Goal: Task Accomplishment & Management: Use online tool/utility

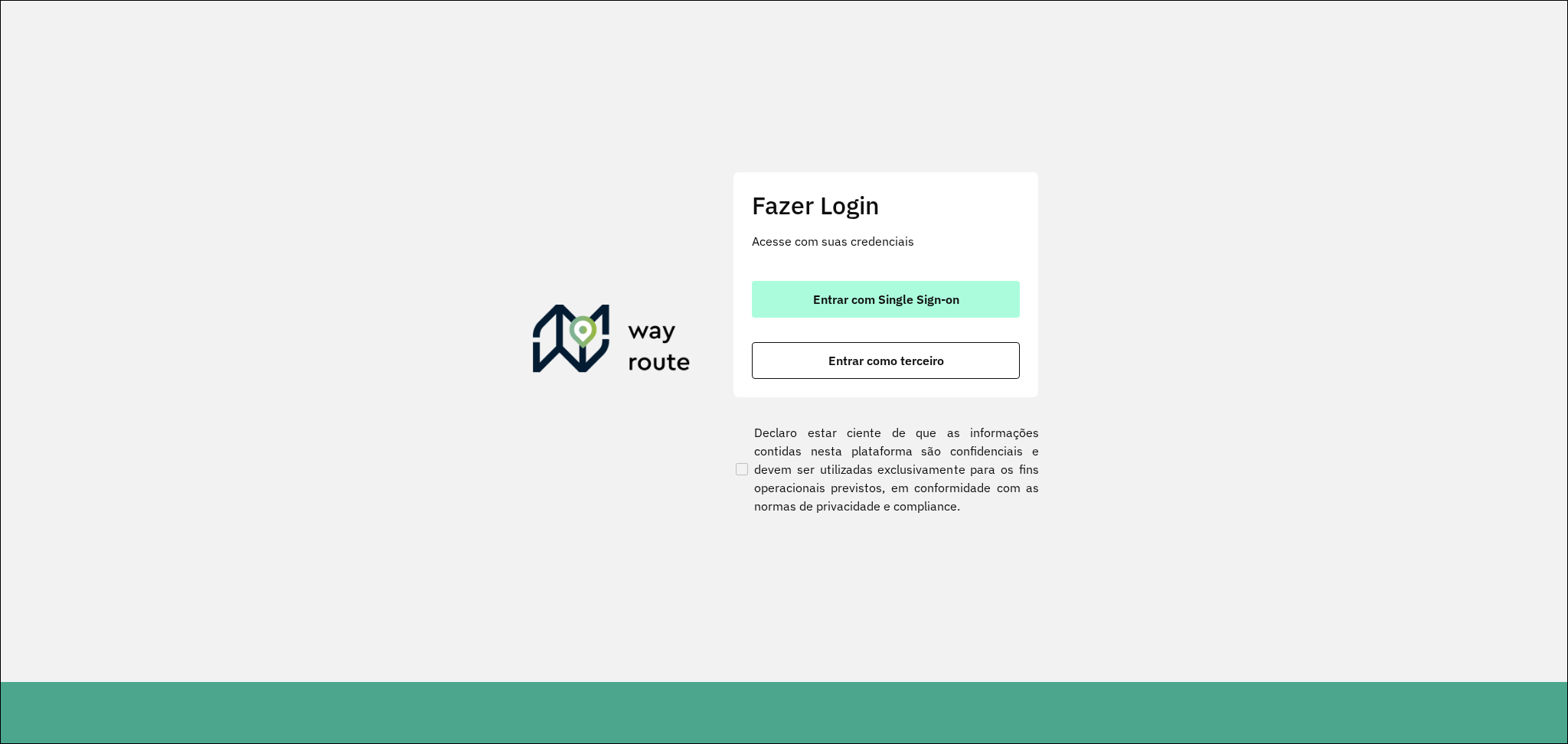
click at [908, 296] on span "Entrar com Single Sign-on" at bounding box center [886, 299] width 146 height 13
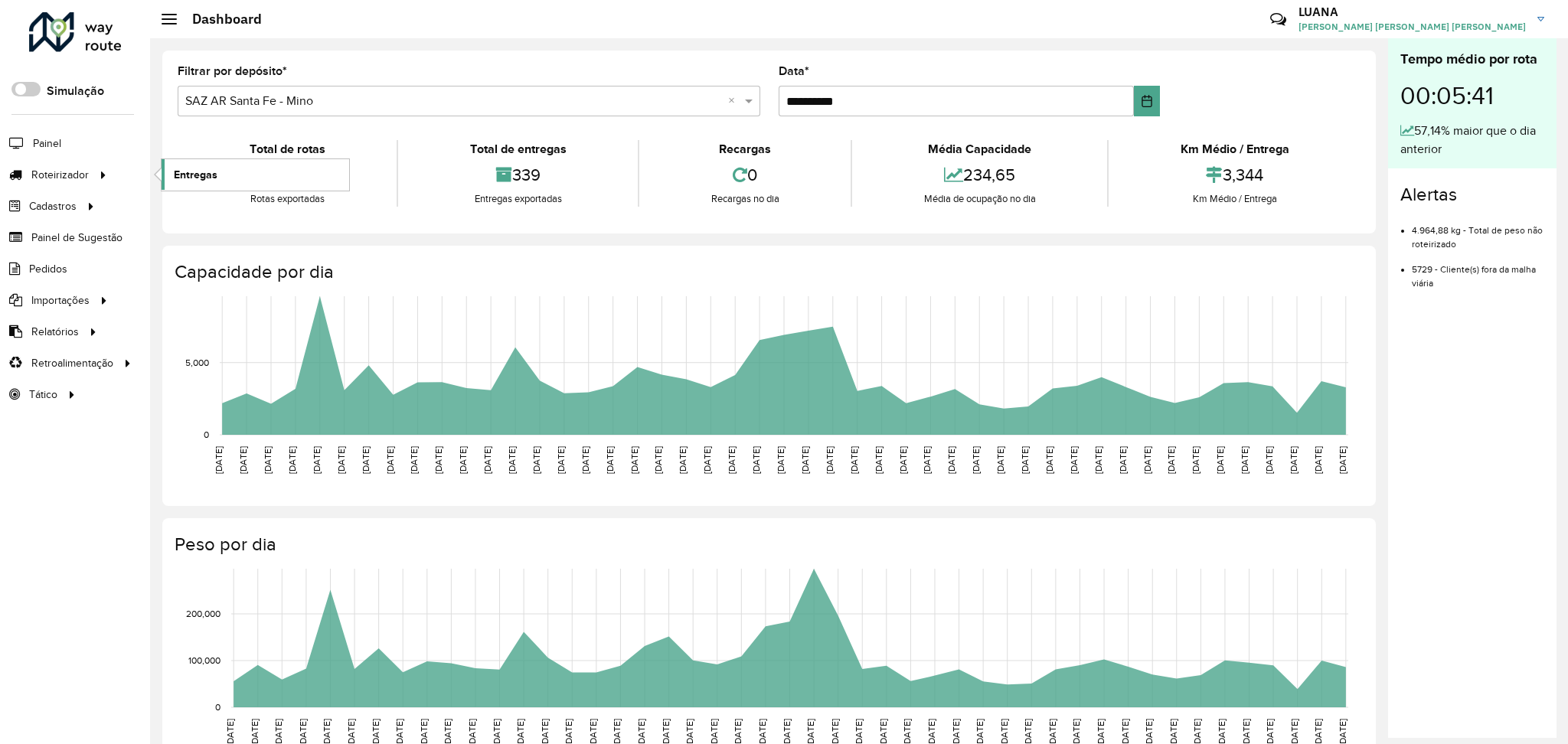
click at [205, 170] on span "Entregas" at bounding box center [196, 175] width 44 height 16
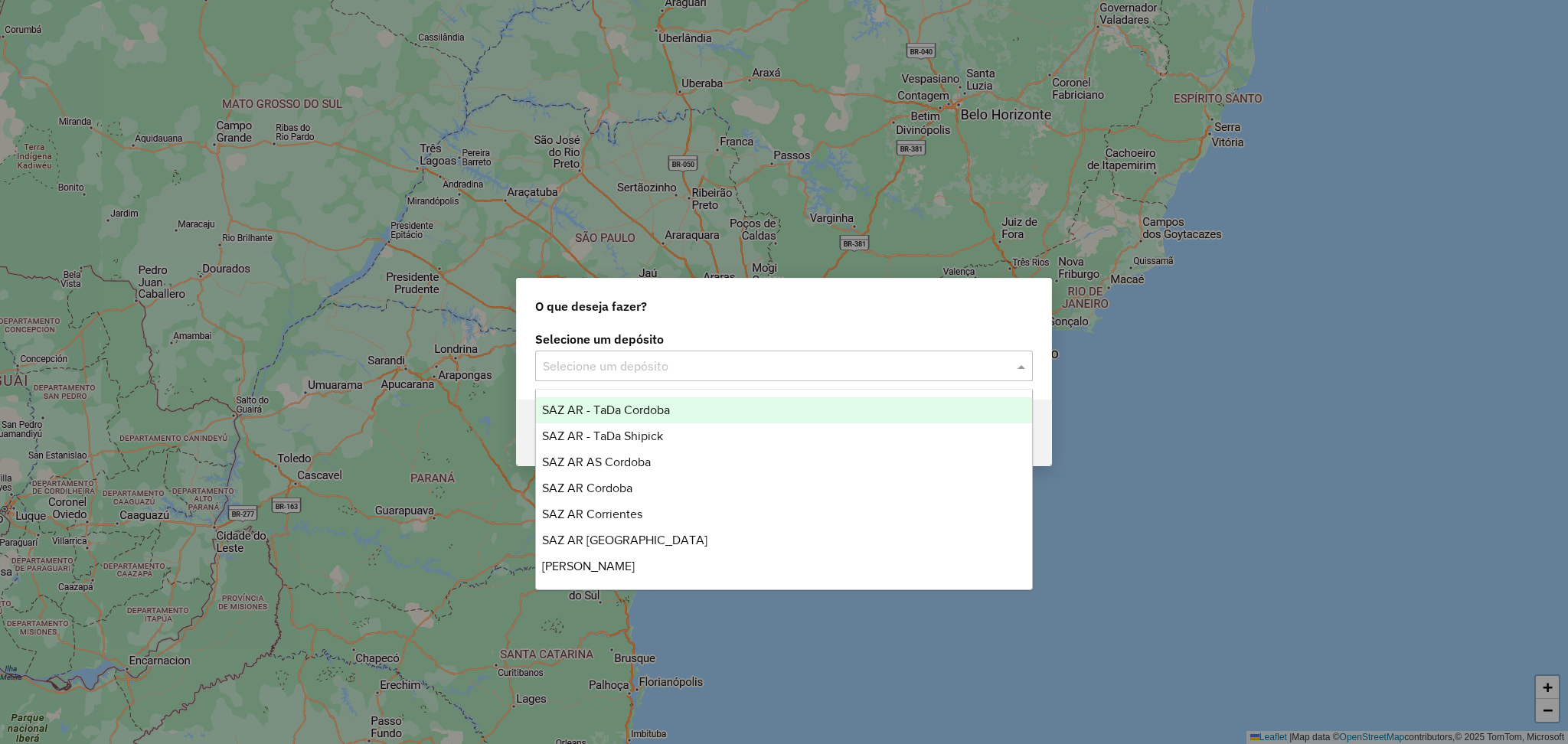
click at [804, 363] on input "text" at bounding box center [768, 366] width 451 height 18
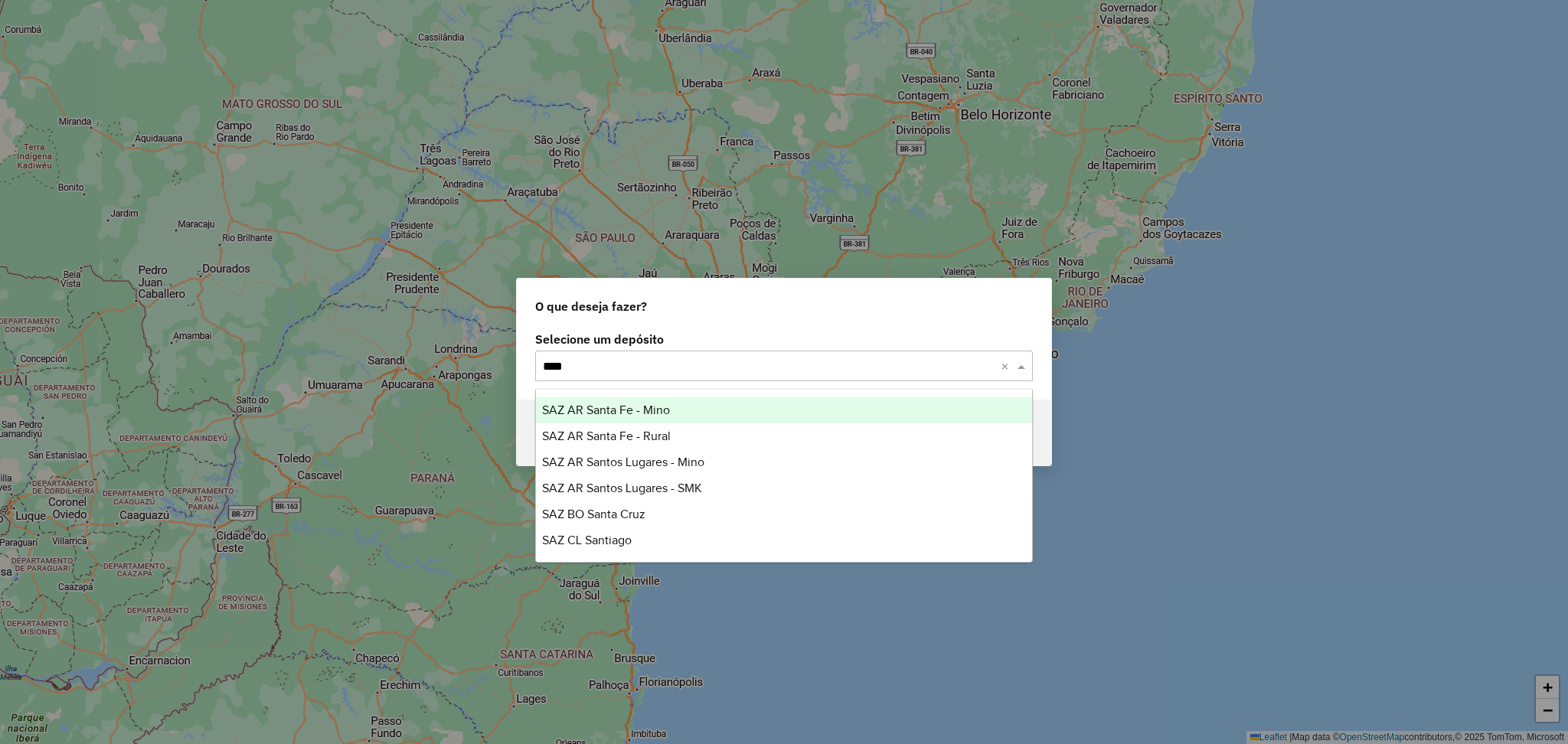
type input "*****"
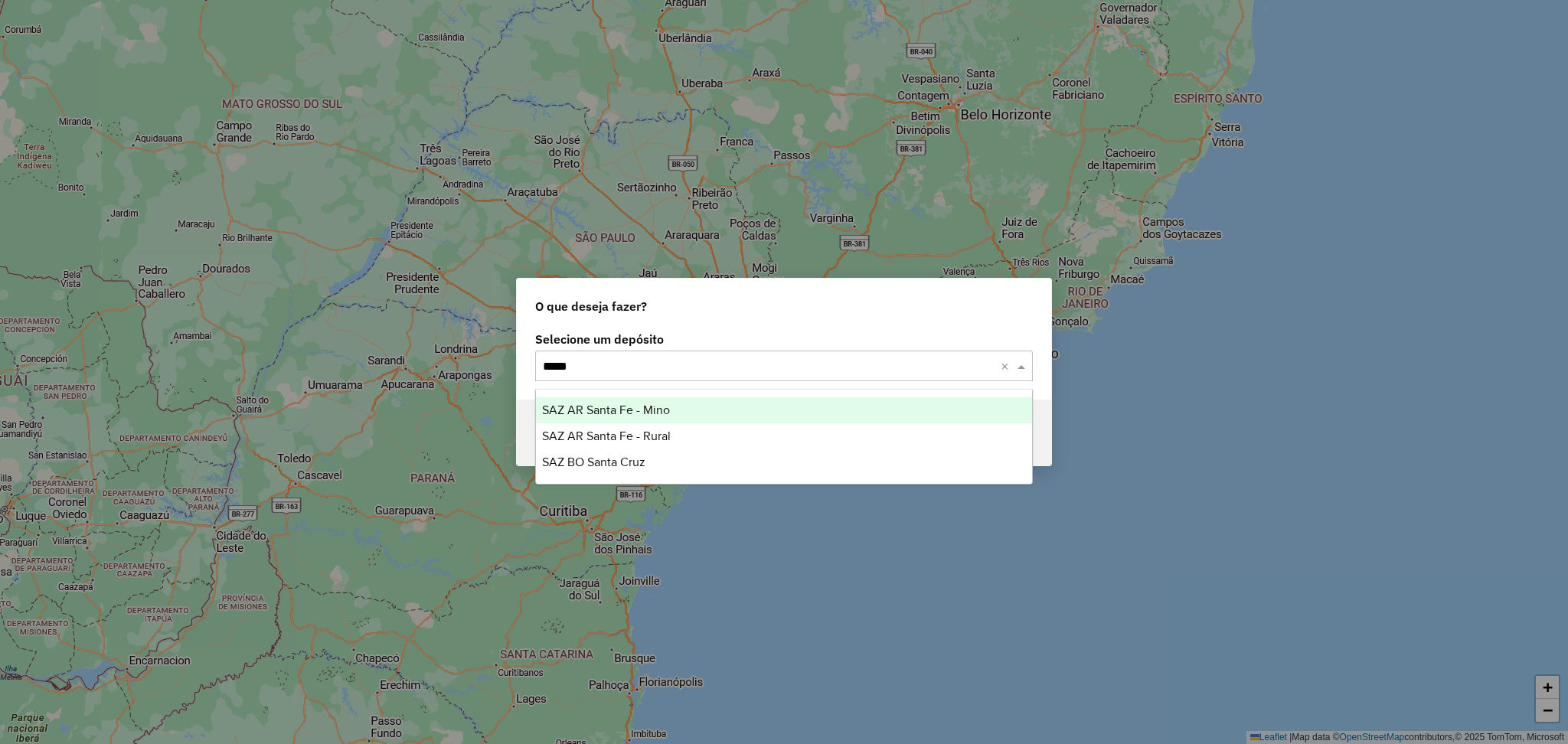
click at [760, 404] on div "SAZ AR Santa Fe - Mino" at bounding box center [784, 410] width 496 height 26
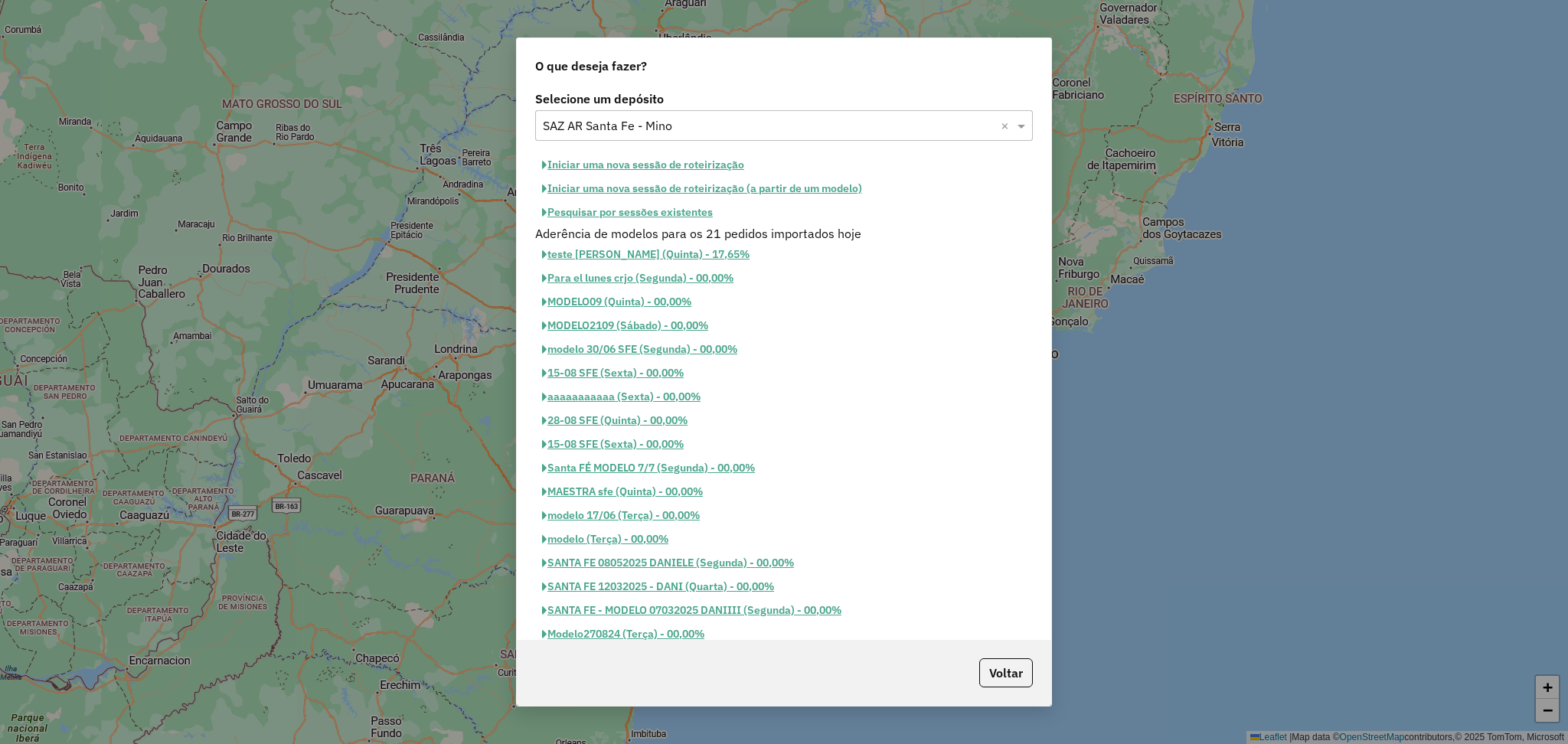
click at [682, 167] on button "Iniciar uma nova sessão de roteirização" at bounding box center [643, 165] width 216 height 24
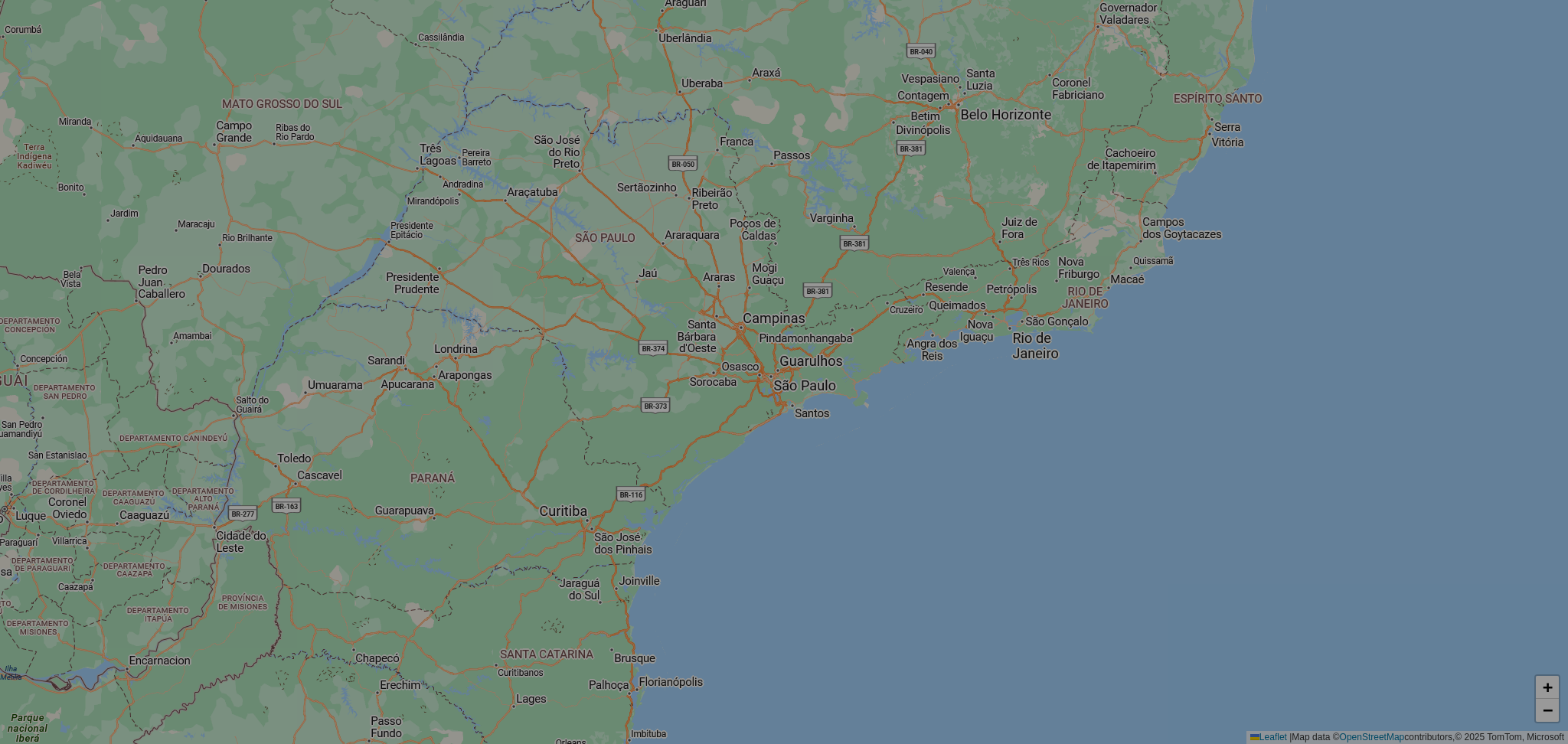
select select "*"
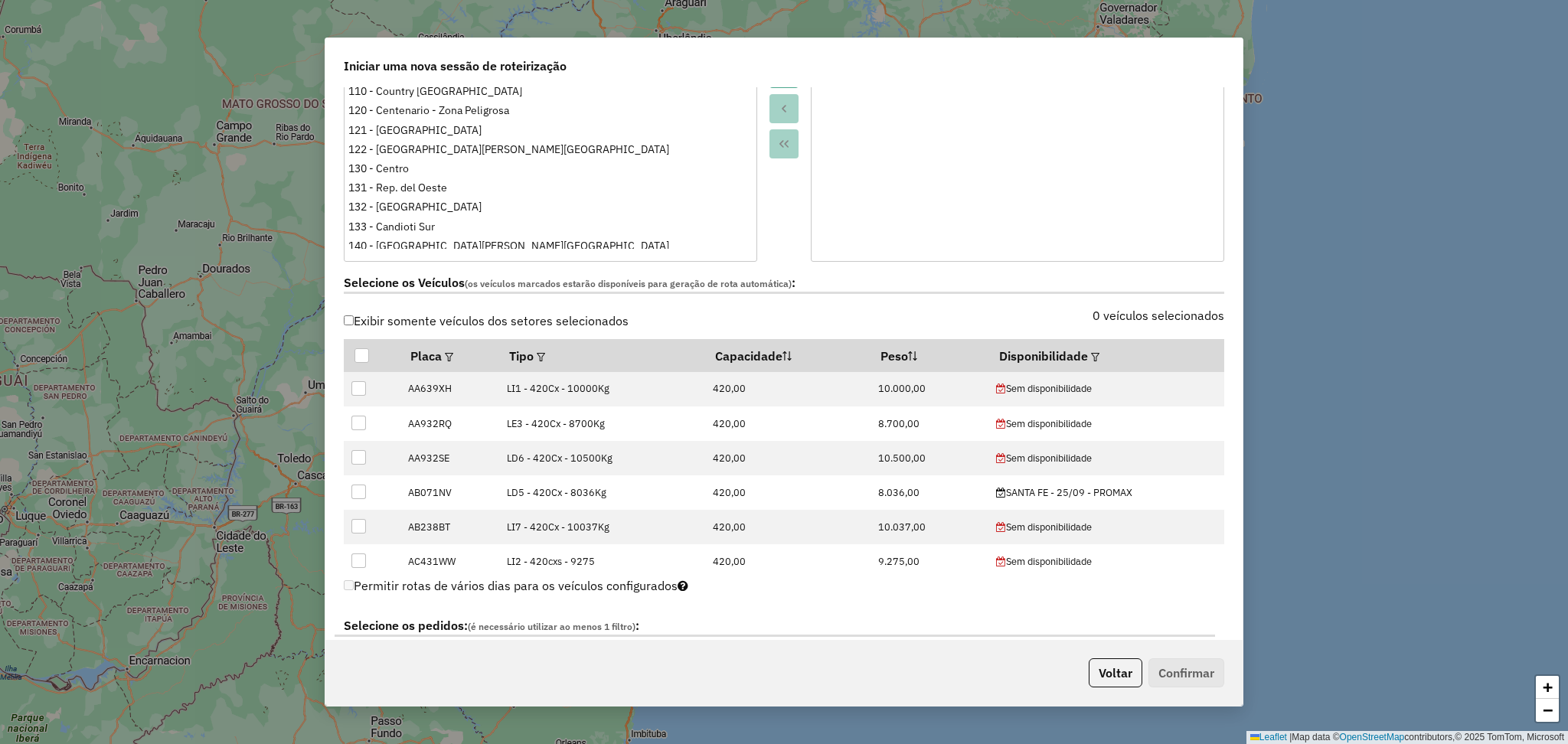
scroll to position [306, 0]
click at [1087, 360] on div at bounding box center [1093, 354] width 12 height 18
click at [1091, 354] on em at bounding box center [1095, 356] width 9 height 9
click at [1124, 387] on div "Selecione uma opção" at bounding box center [1161, 388] width 129 height 29
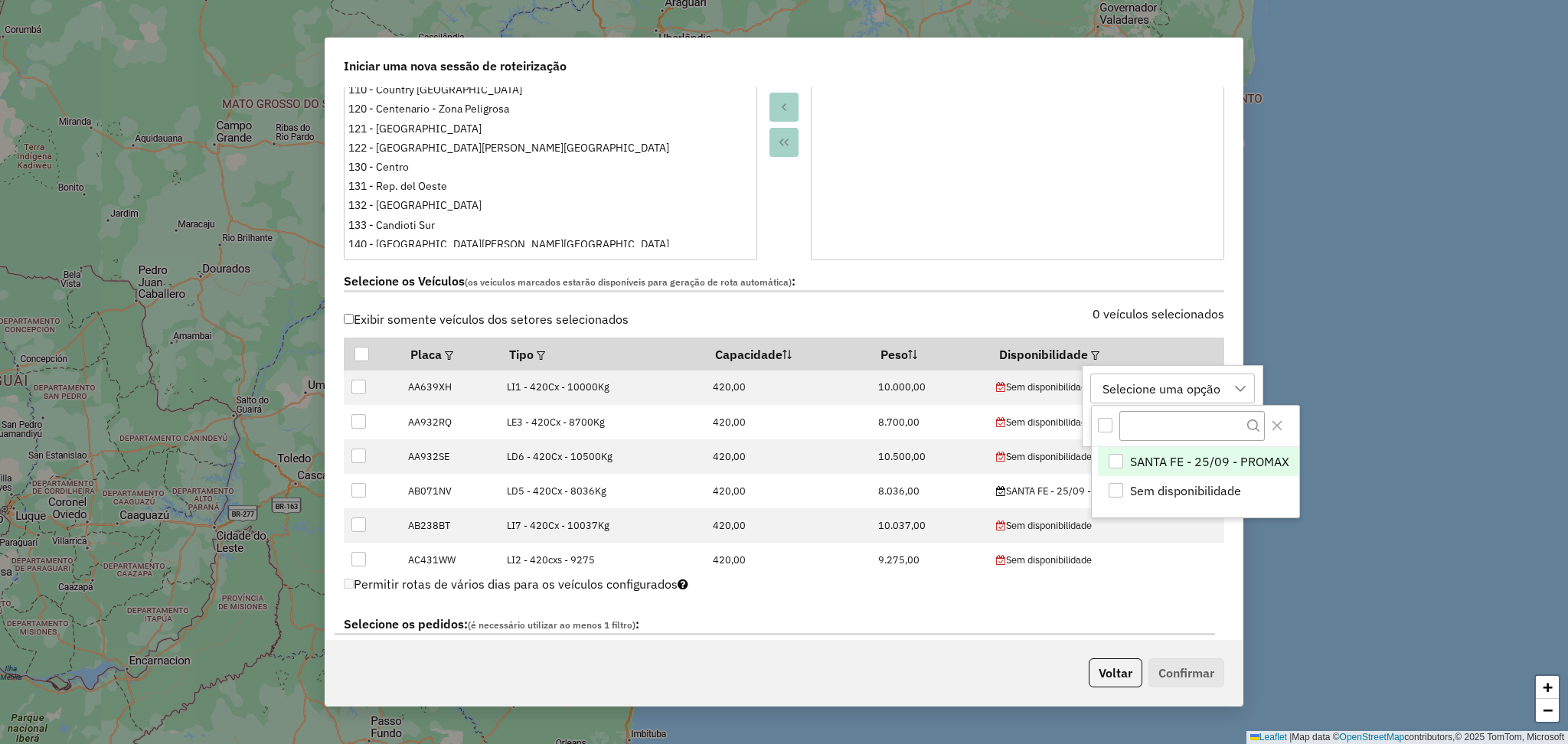
click at [1212, 461] on span "SANTA FE - 25/09 - PROMAX" at bounding box center [1209, 461] width 159 height 18
click at [1280, 429] on icon "Close" at bounding box center [1277, 425] width 13 height 13
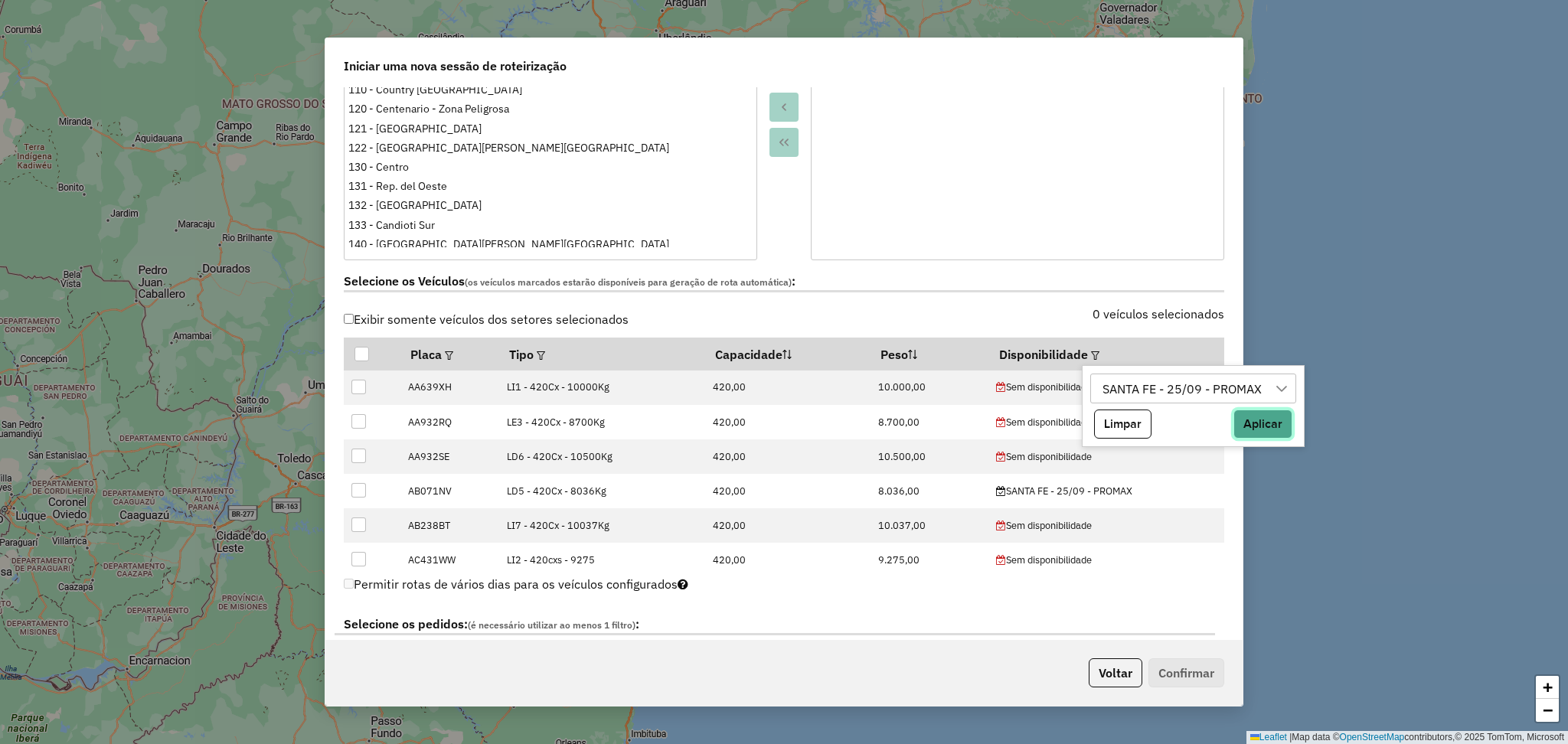
click at [1249, 427] on button "Aplicar" at bounding box center [1263, 424] width 59 height 29
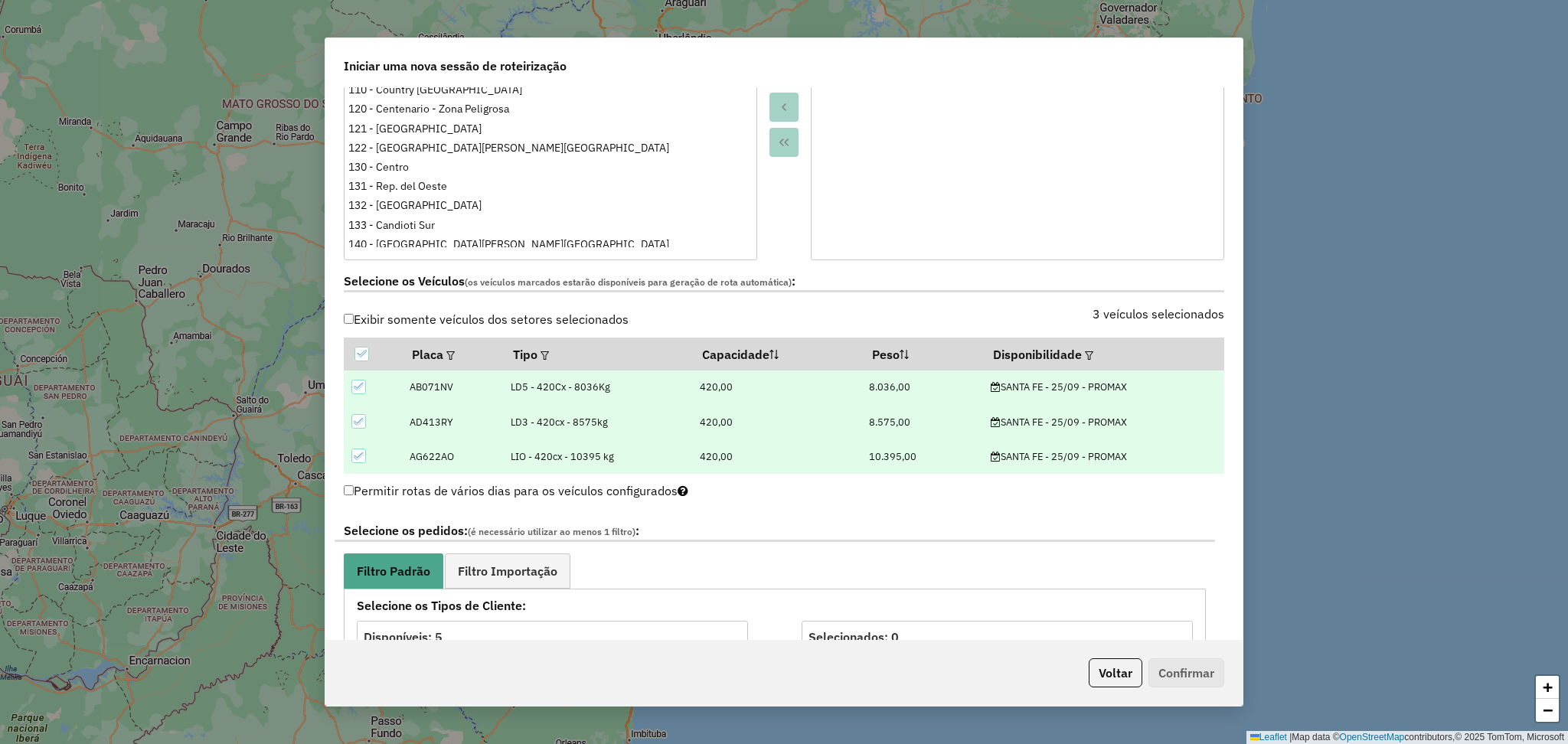
click at [781, 277] on span "(os veículos marcados estarão disponíveis para geração de rota automática)" at bounding box center [628, 282] width 327 height 12
click at [534, 574] on span "Filtro Importação" at bounding box center [507, 571] width 100 height 13
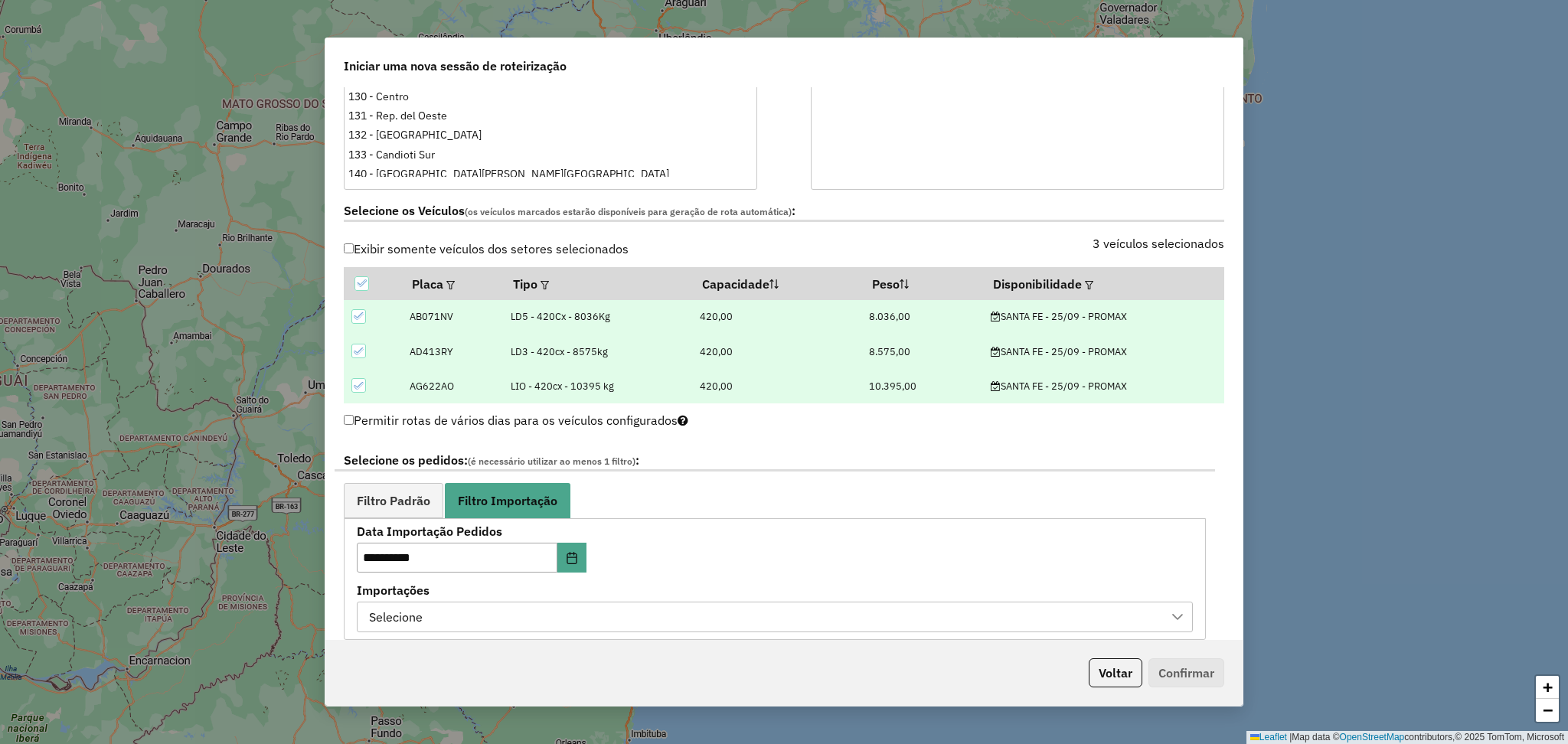
scroll to position [408, 0]
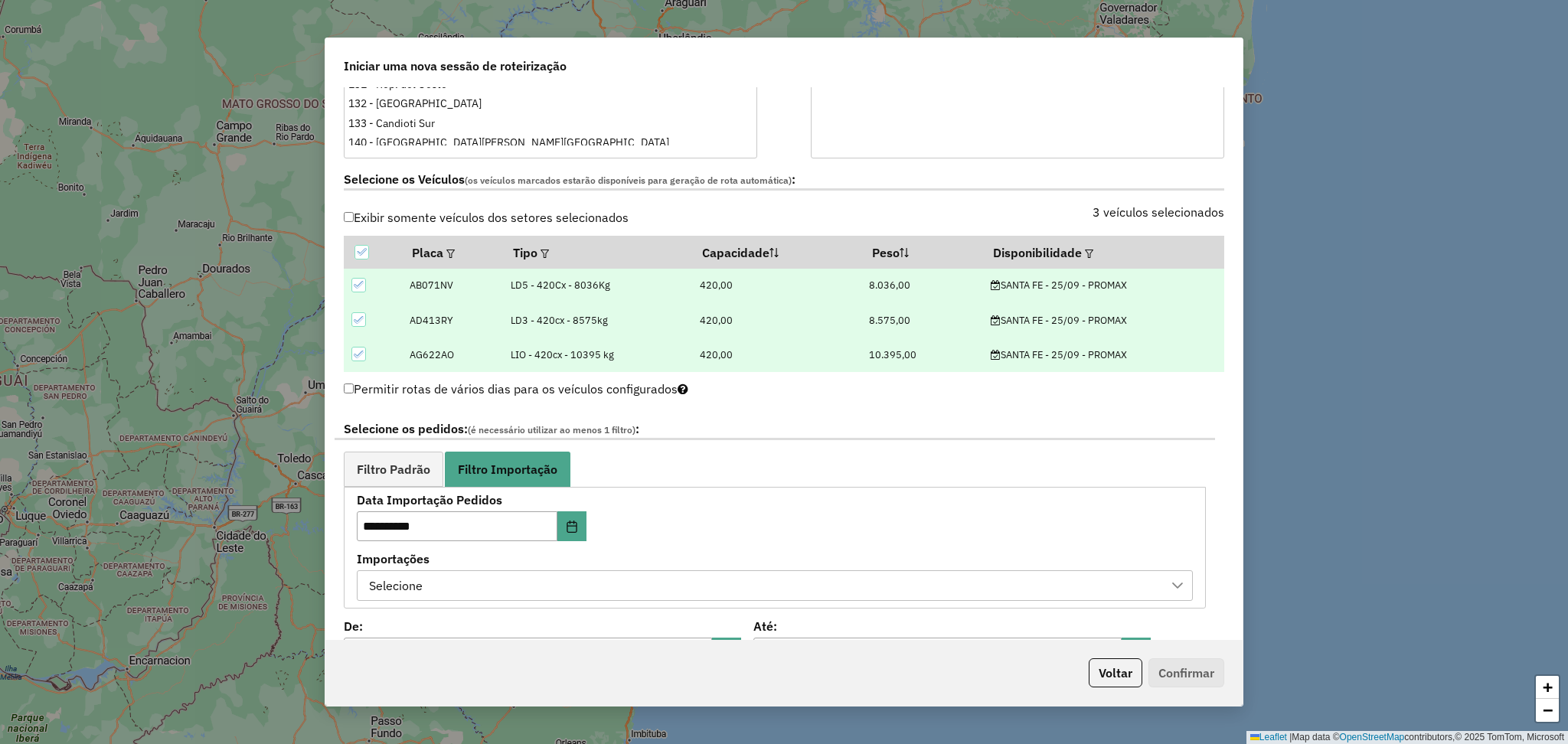
click at [813, 578] on div "Selecione" at bounding box center [763, 585] width 799 height 29
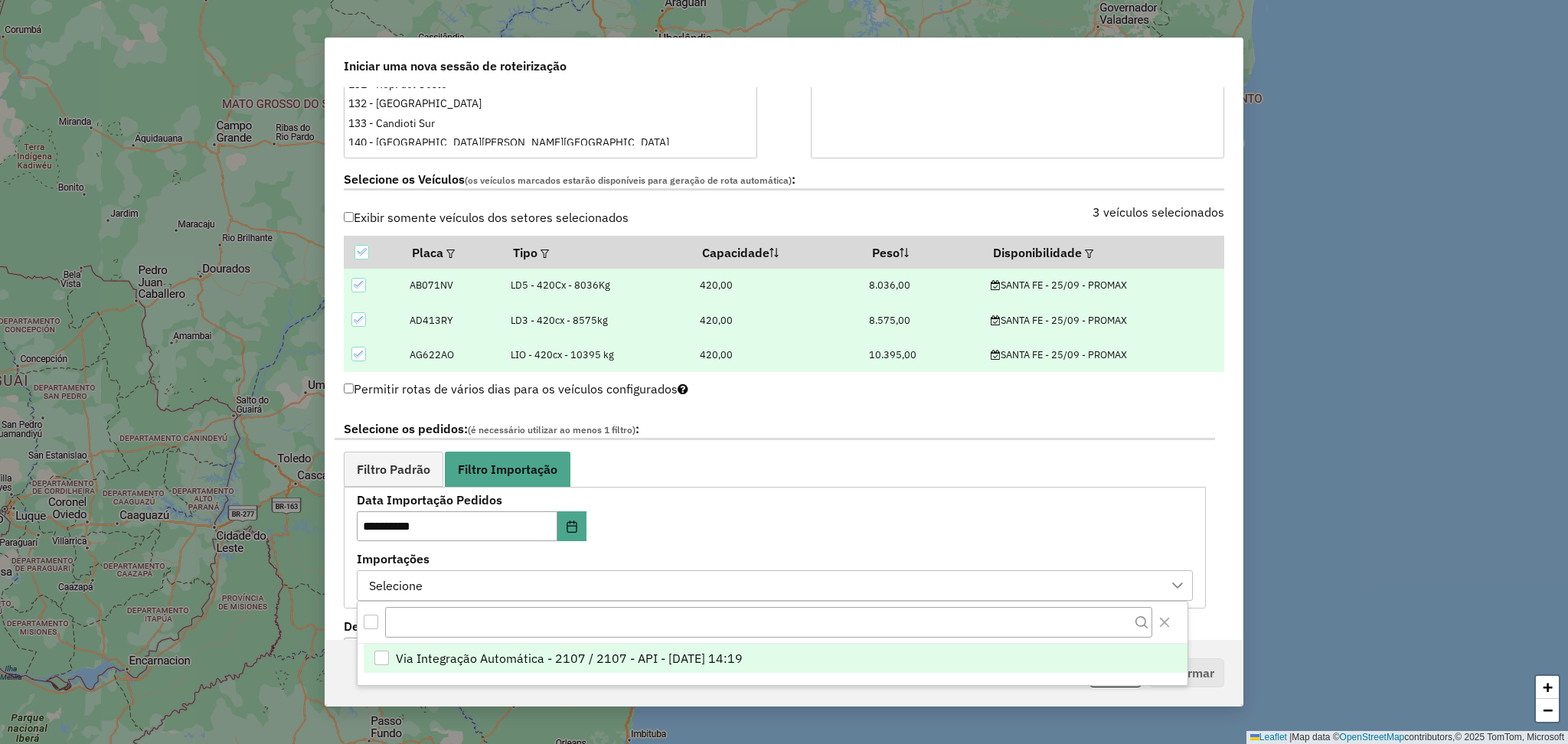
click at [643, 657] on span "Via Integração Automática - 2107 / 2107 - API - 24/09/2025 14:19" at bounding box center [569, 658] width 347 height 18
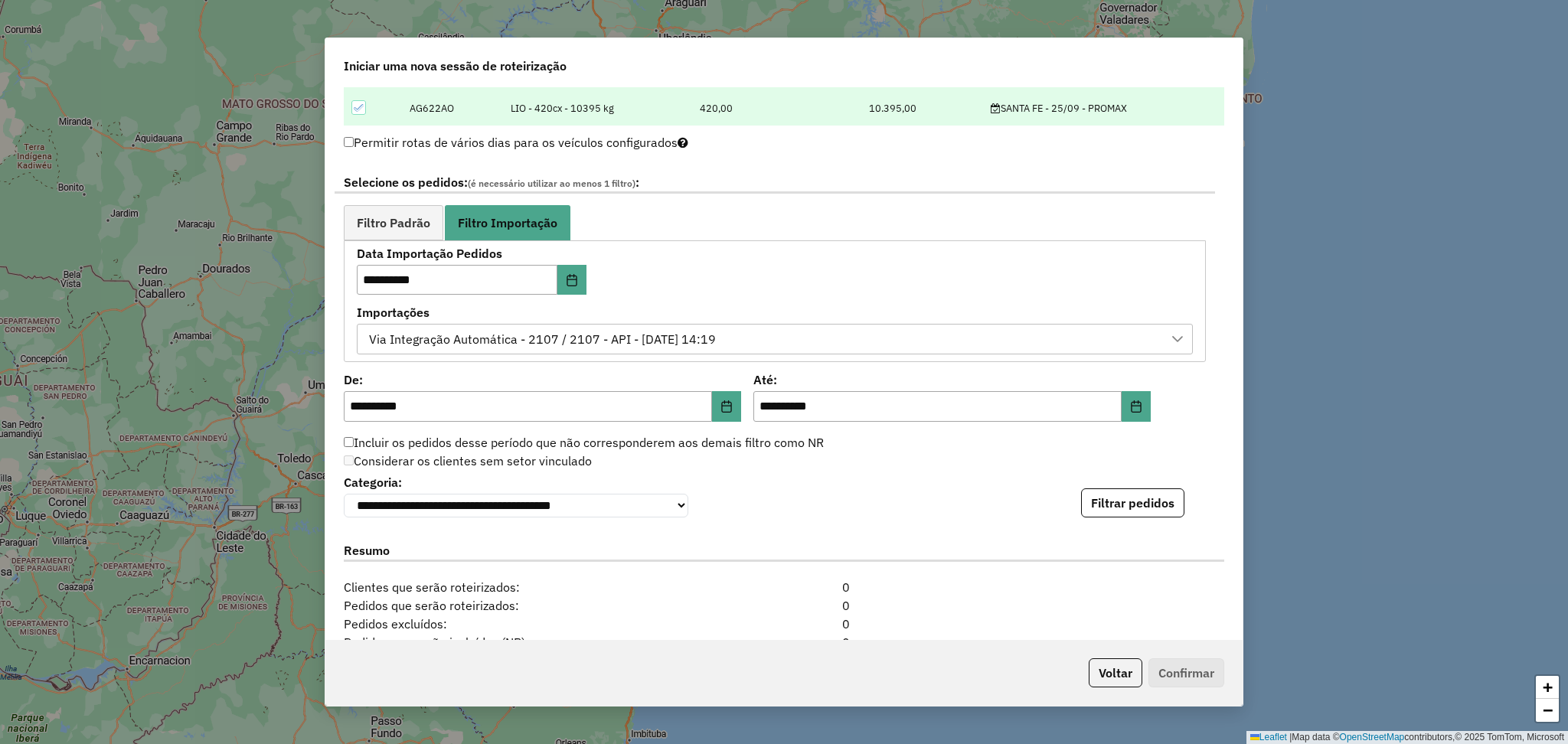
scroll to position [714, 0]
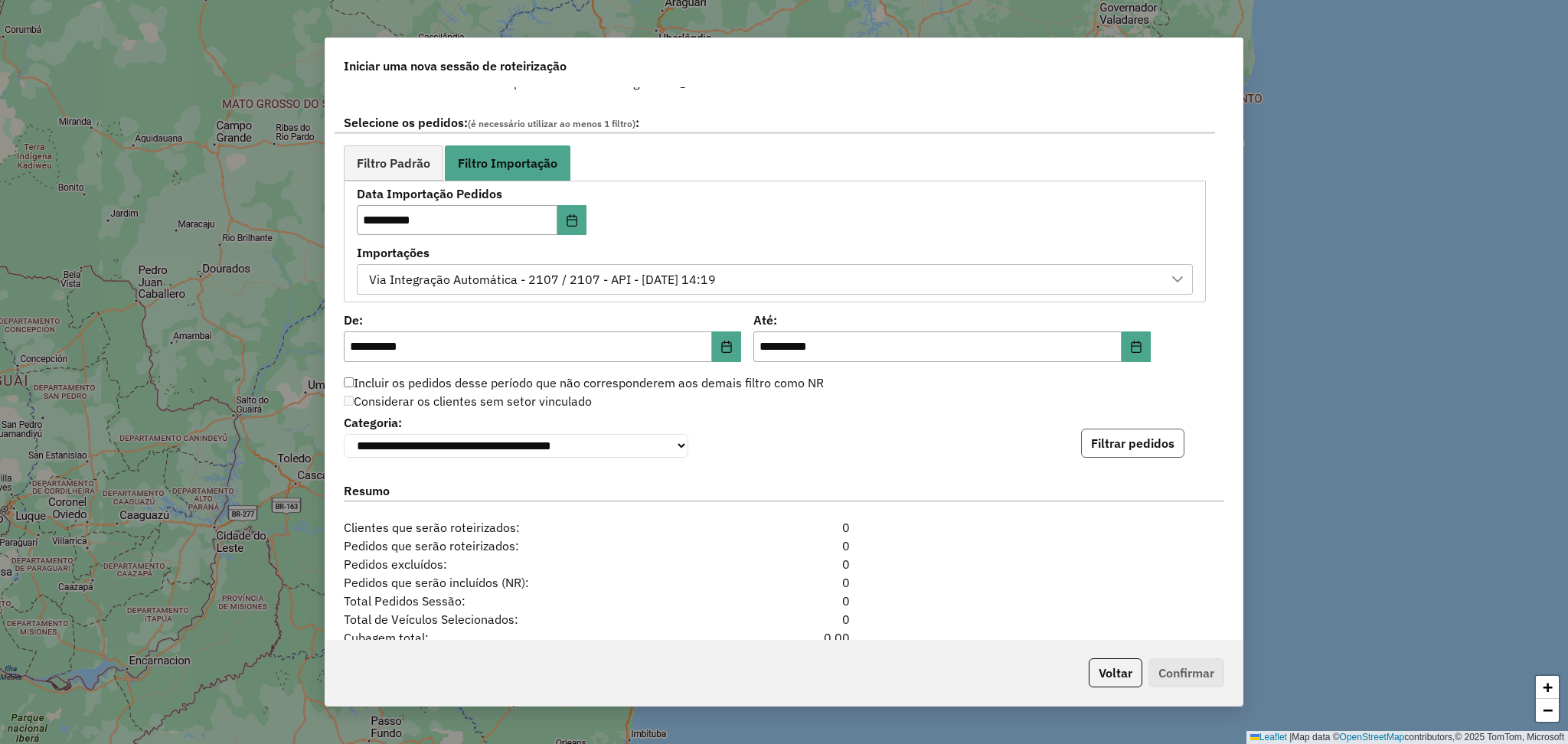
click at [1111, 454] on button "Filtrar pedidos" at bounding box center [1133, 443] width 104 height 29
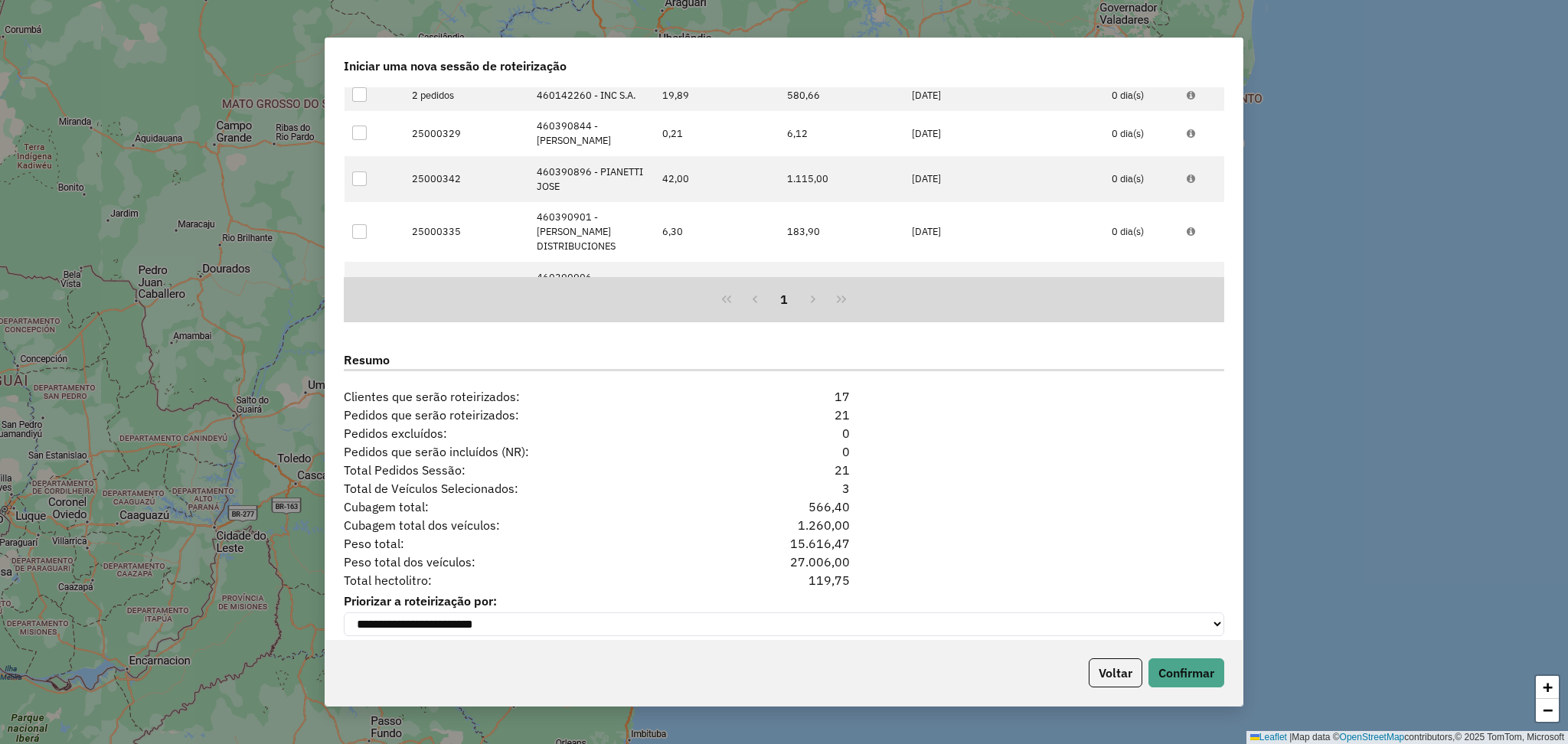
scroll to position [1180, 0]
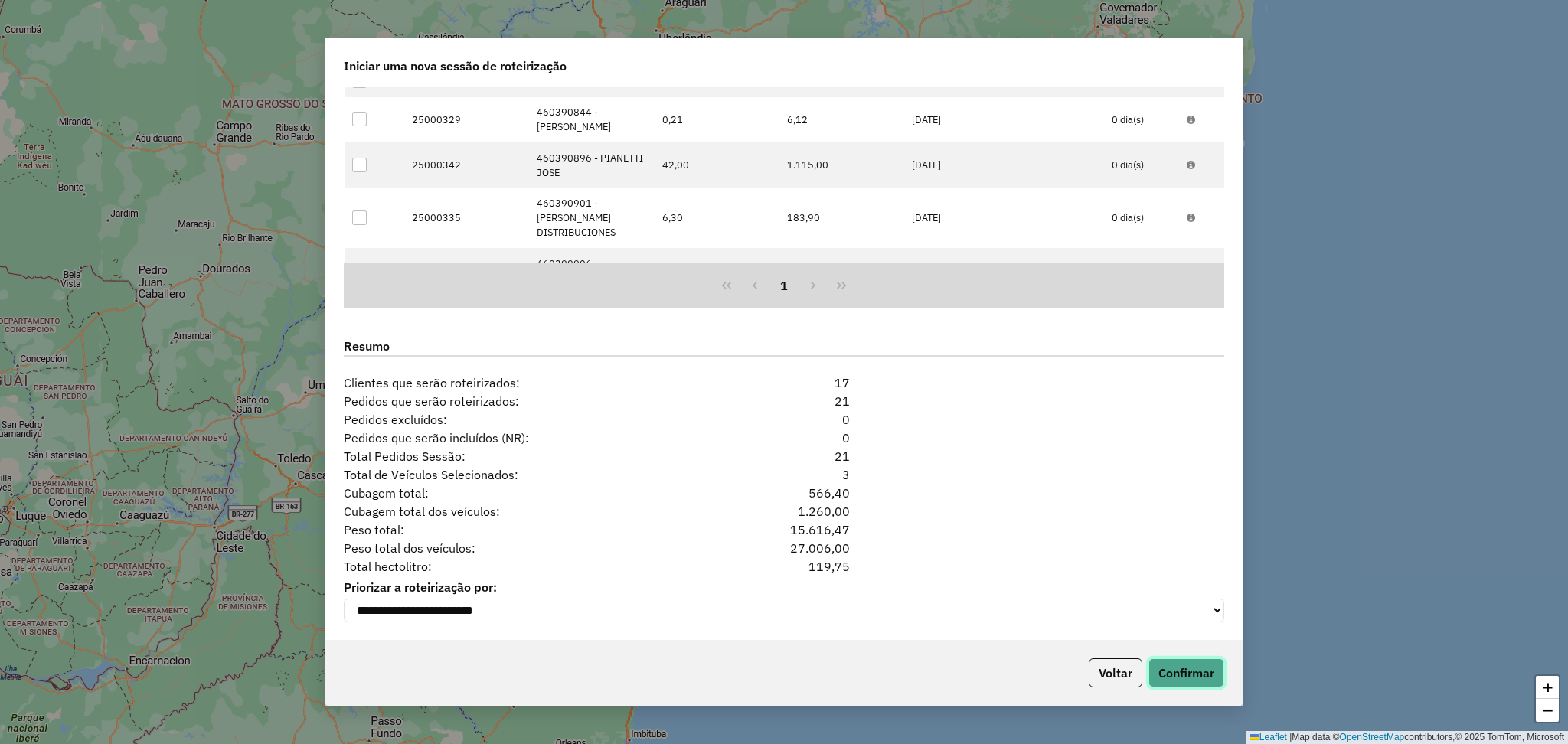
click at [1192, 673] on button "Confirmar" at bounding box center [1186, 672] width 76 height 29
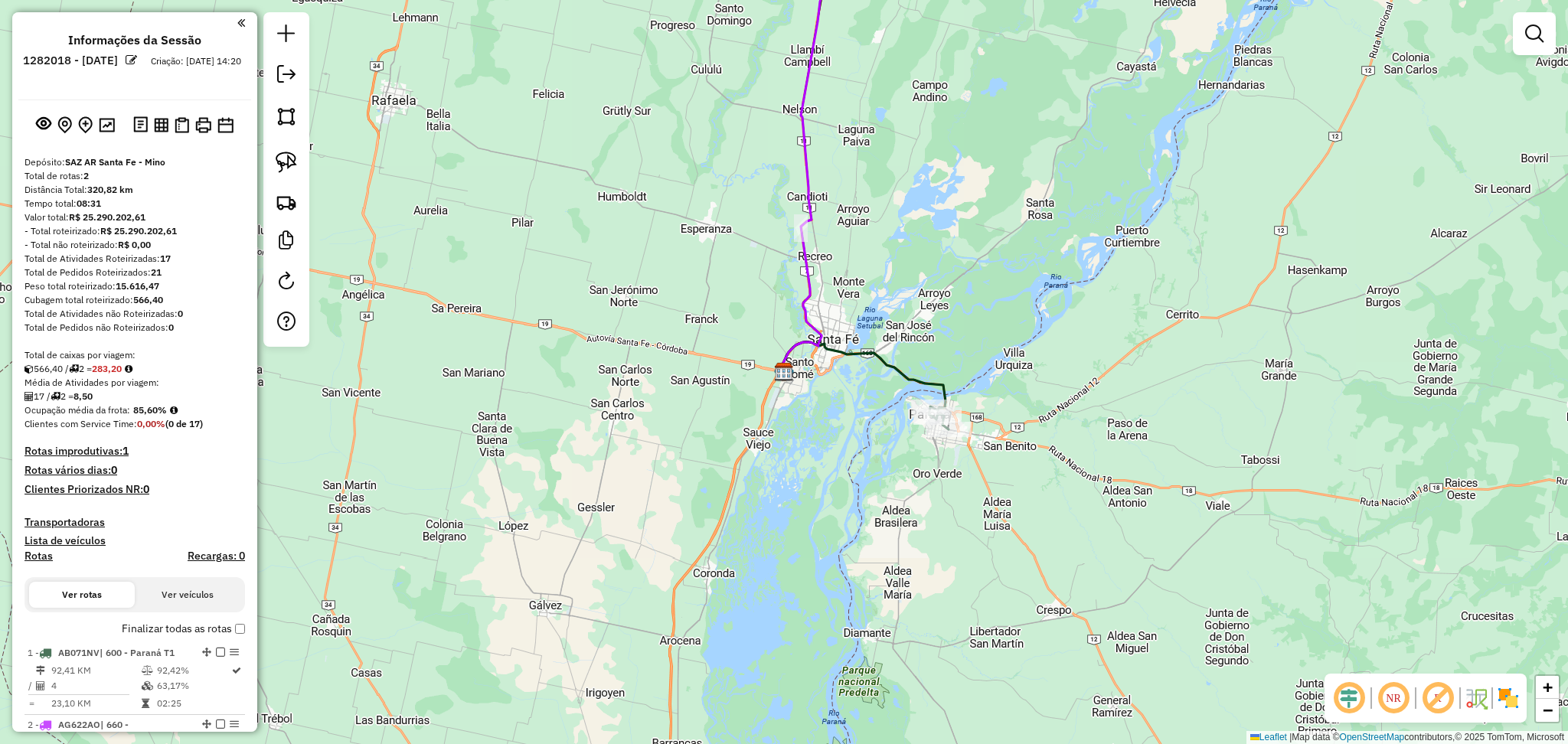
click at [806, 188] on icon at bounding box center [813, 148] width 65 height 446
select select "**********"
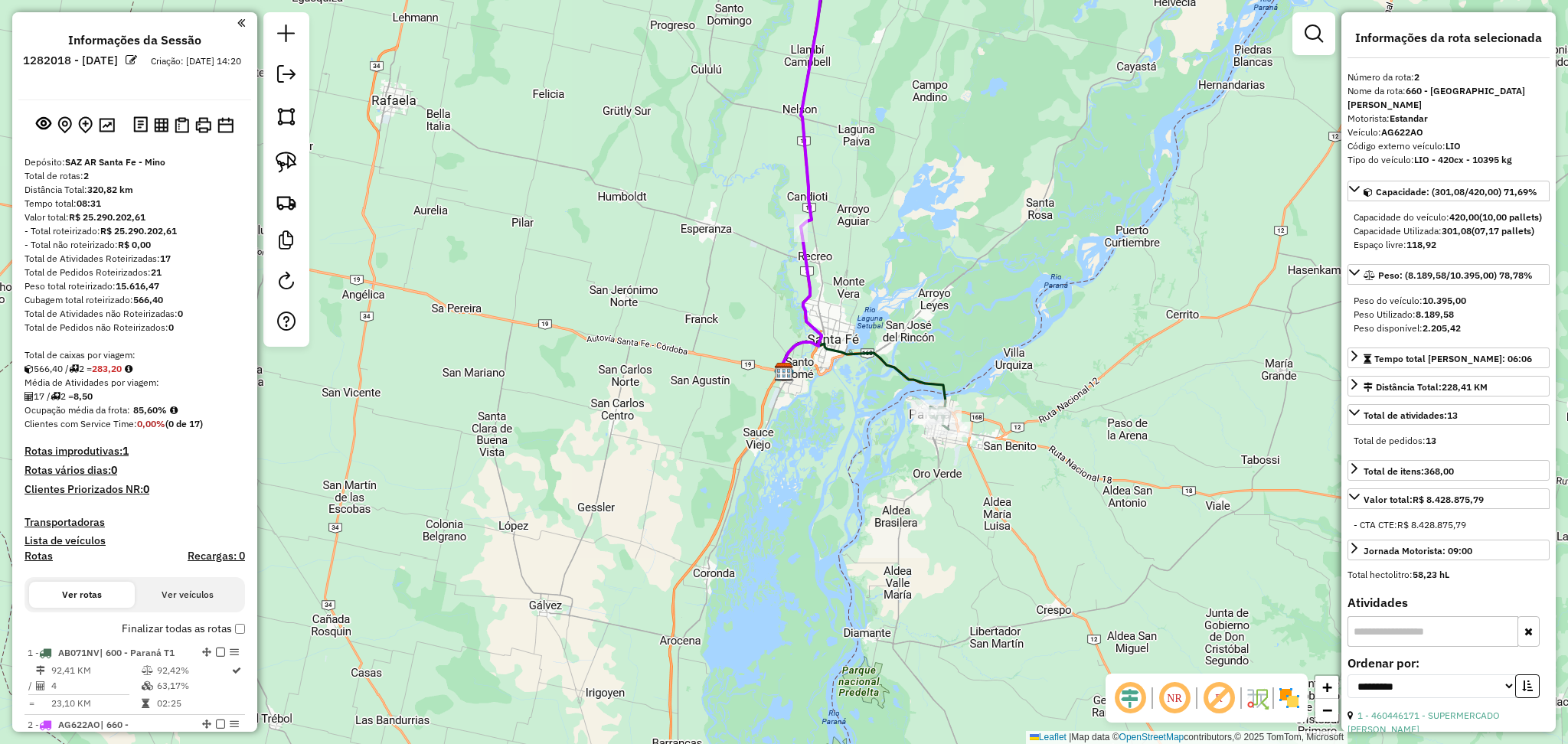
scroll to position [155, 0]
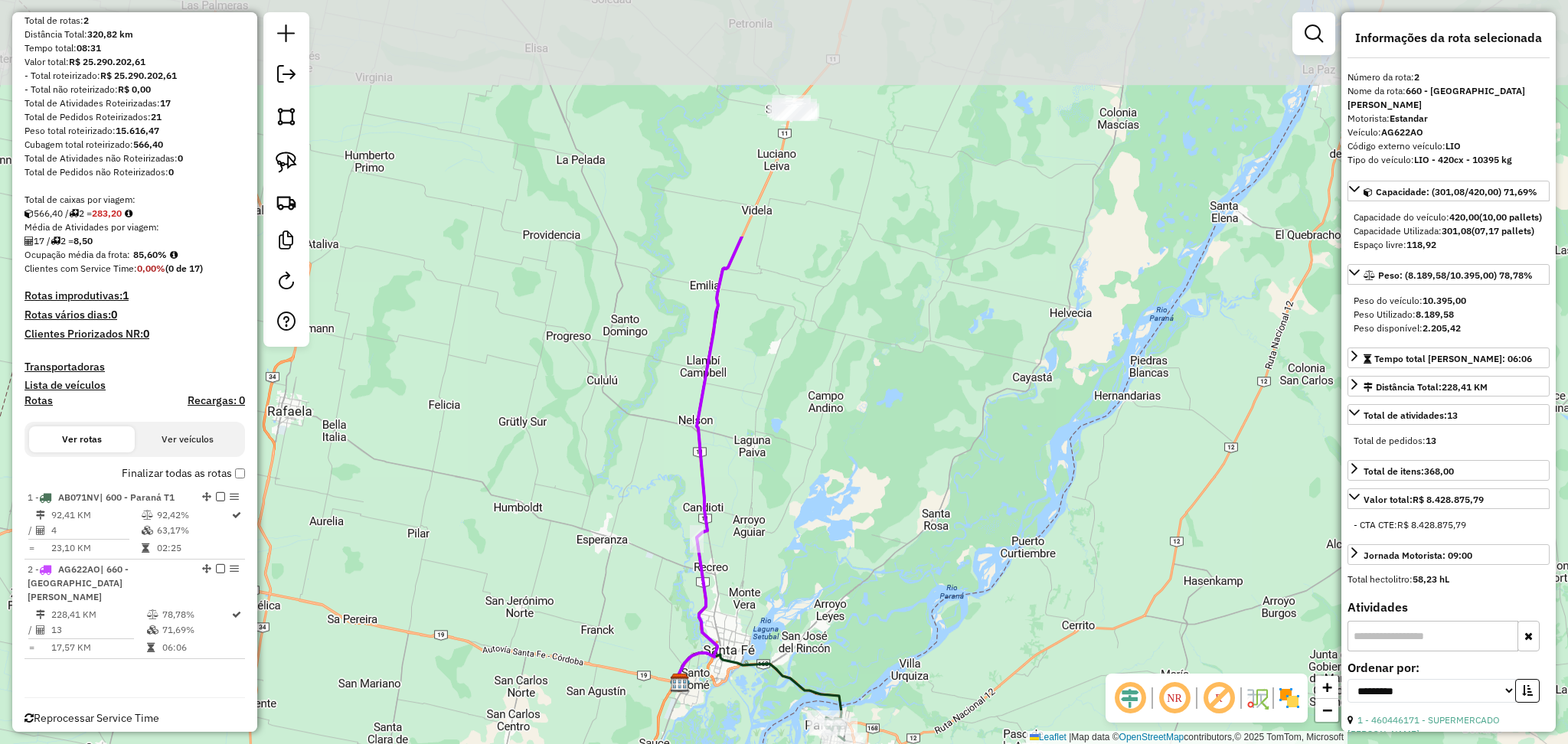
drag, startPoint x: 916, startPoint y: 162, endPoint x: 786, endPoint y: 470, distance: 334.3
click at [810, 473] on div "Janela de atendimento Grade de atendimento Capacidade Transportadoras Veículos …" at bounding box center [784, 372] width 1568 height 744
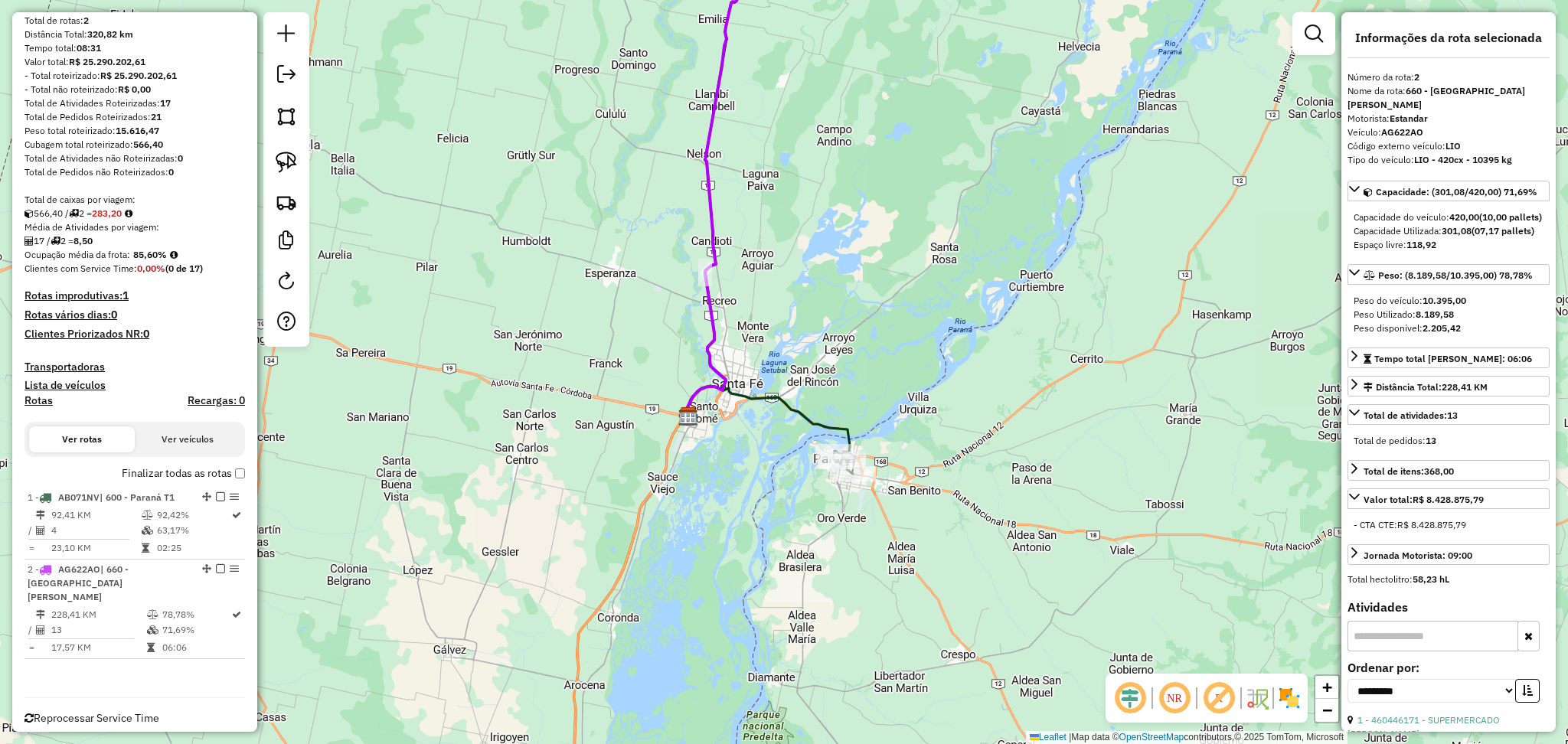
drag, startPoint x: 773, startPoint y: 491, endPoint x: 811, endPoint y: 414, distance: 85.9
click at [785, 225] on div "Janela de atendimento Grade de atendimento Capacidade Transportadoras Veículos …" at bounding box center [784, 372] width 1568 height 744
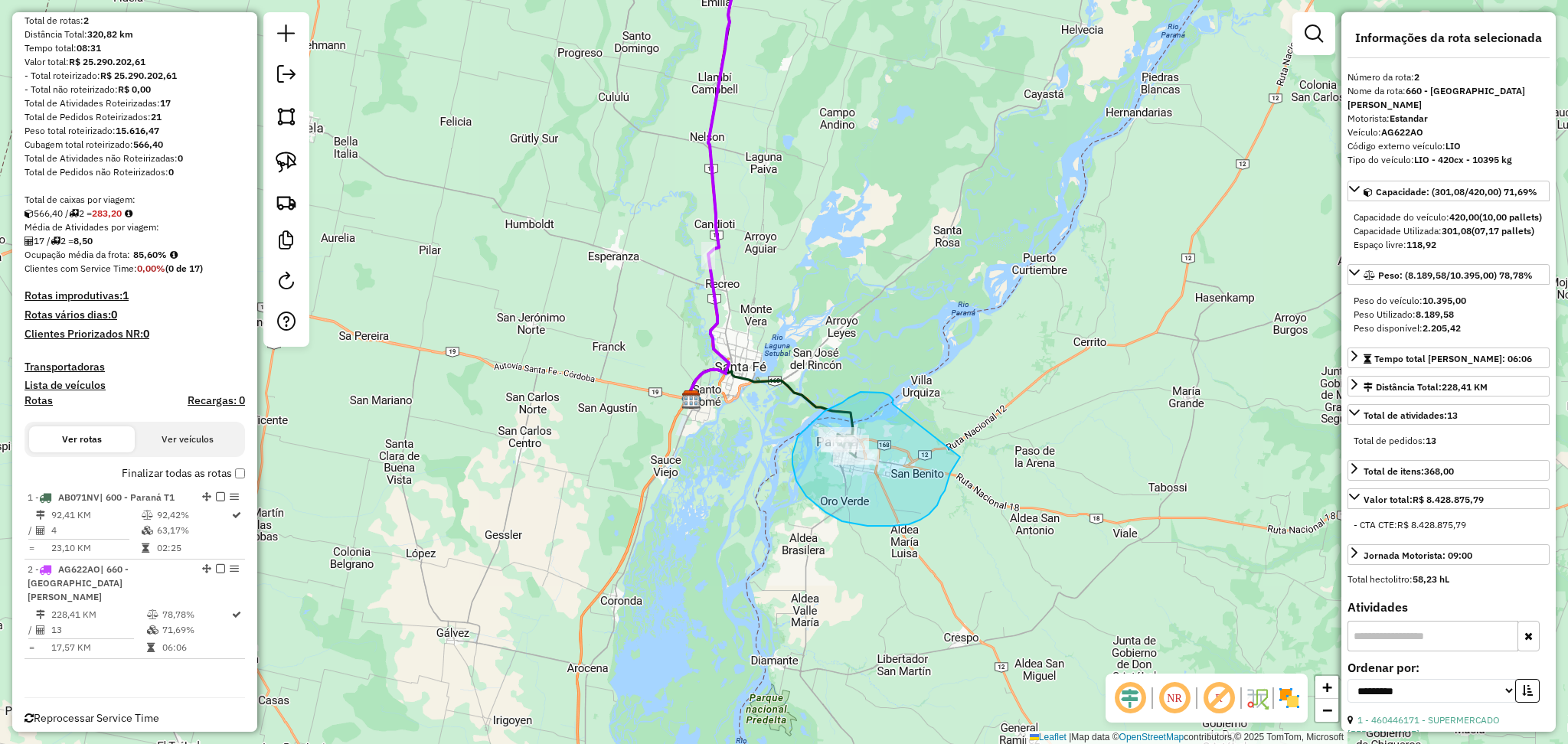
drag, startPoint x: 893, startPoint y: 404, endPoint x: 961, endPoint y: 455, distance: 85.0
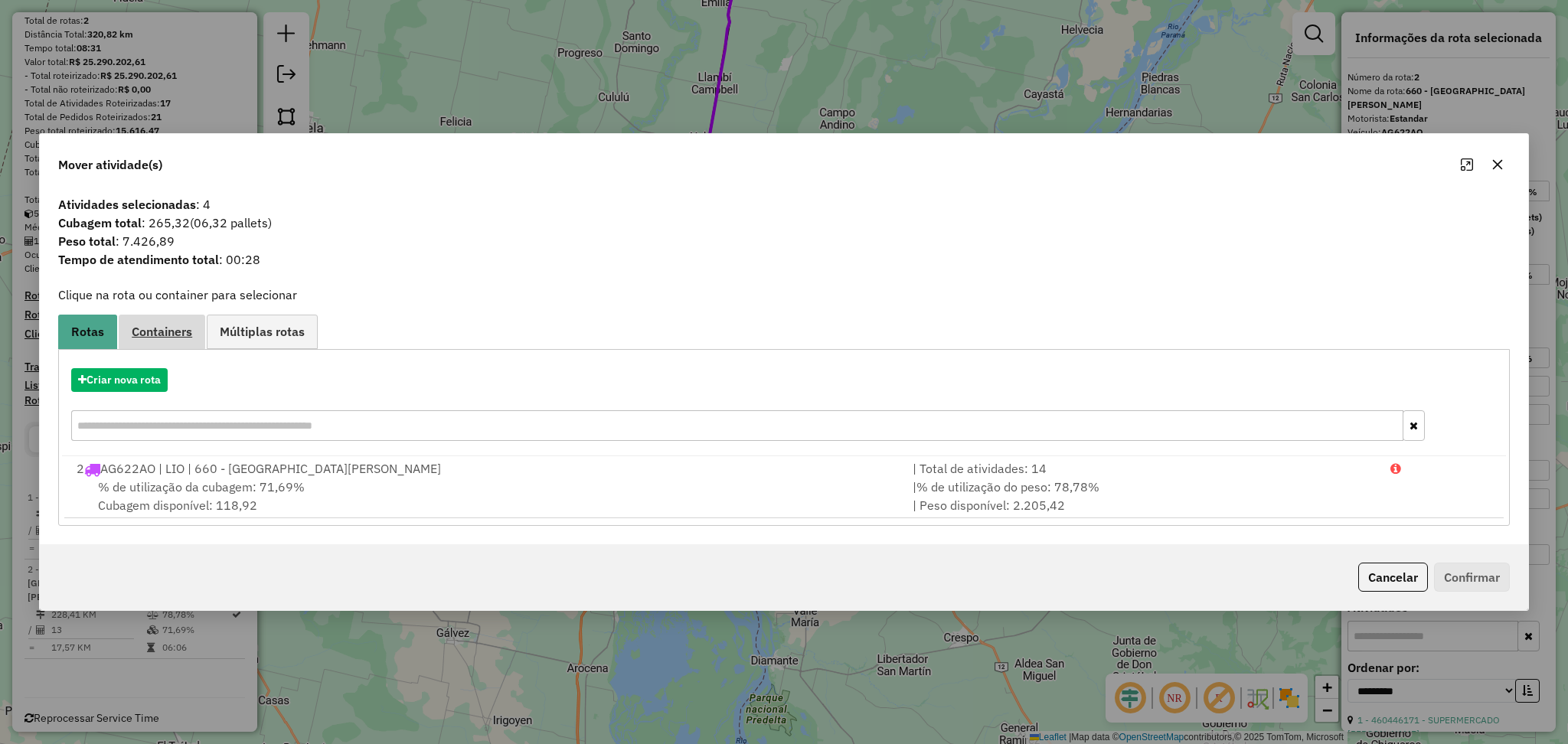
click at [163, 328] on span "Containers" at bounding box center [162, 331] width 60 height 13
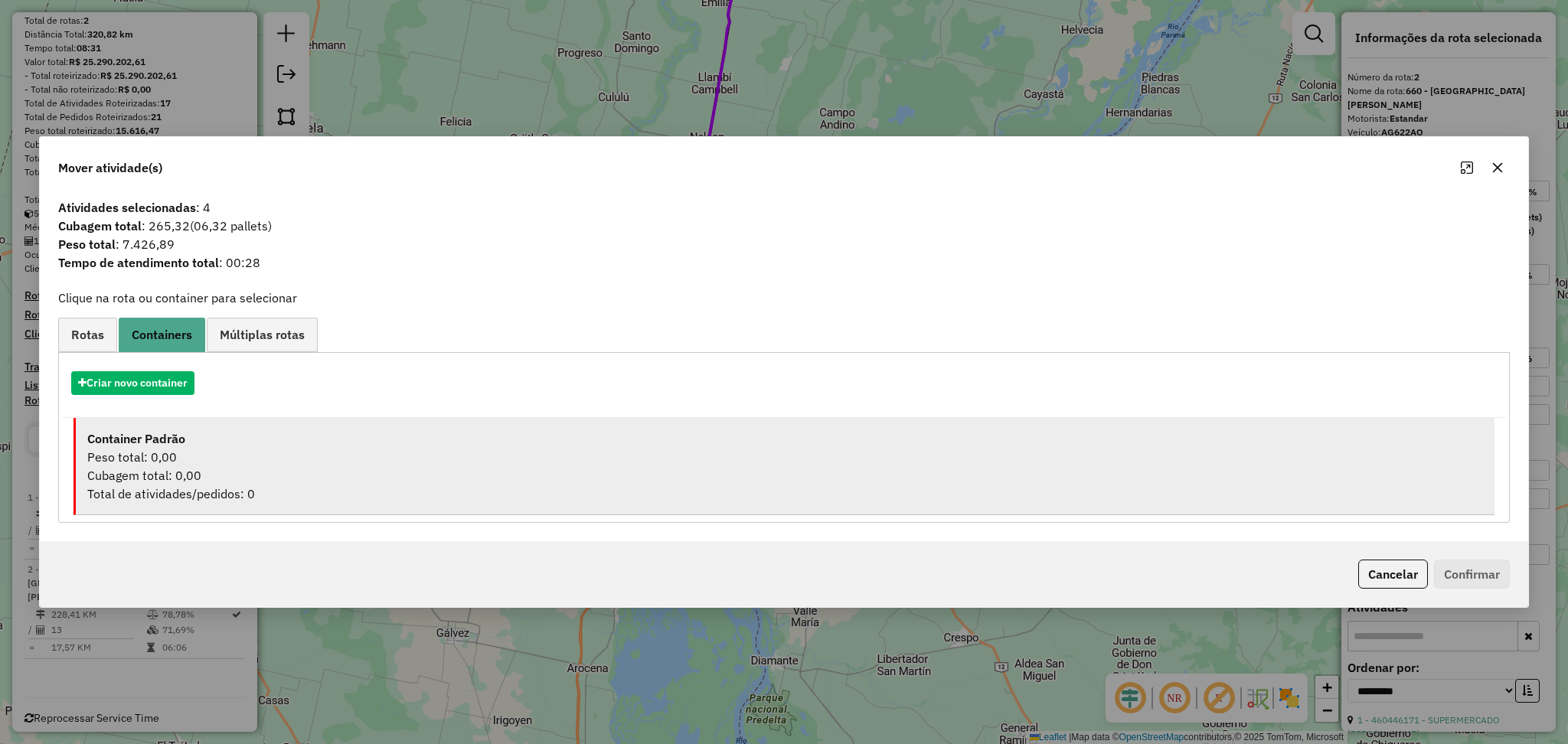
click at [163, 473] on div "Cubagem total: 0,00" at bounding box center [784, 475] width 1395 height 18
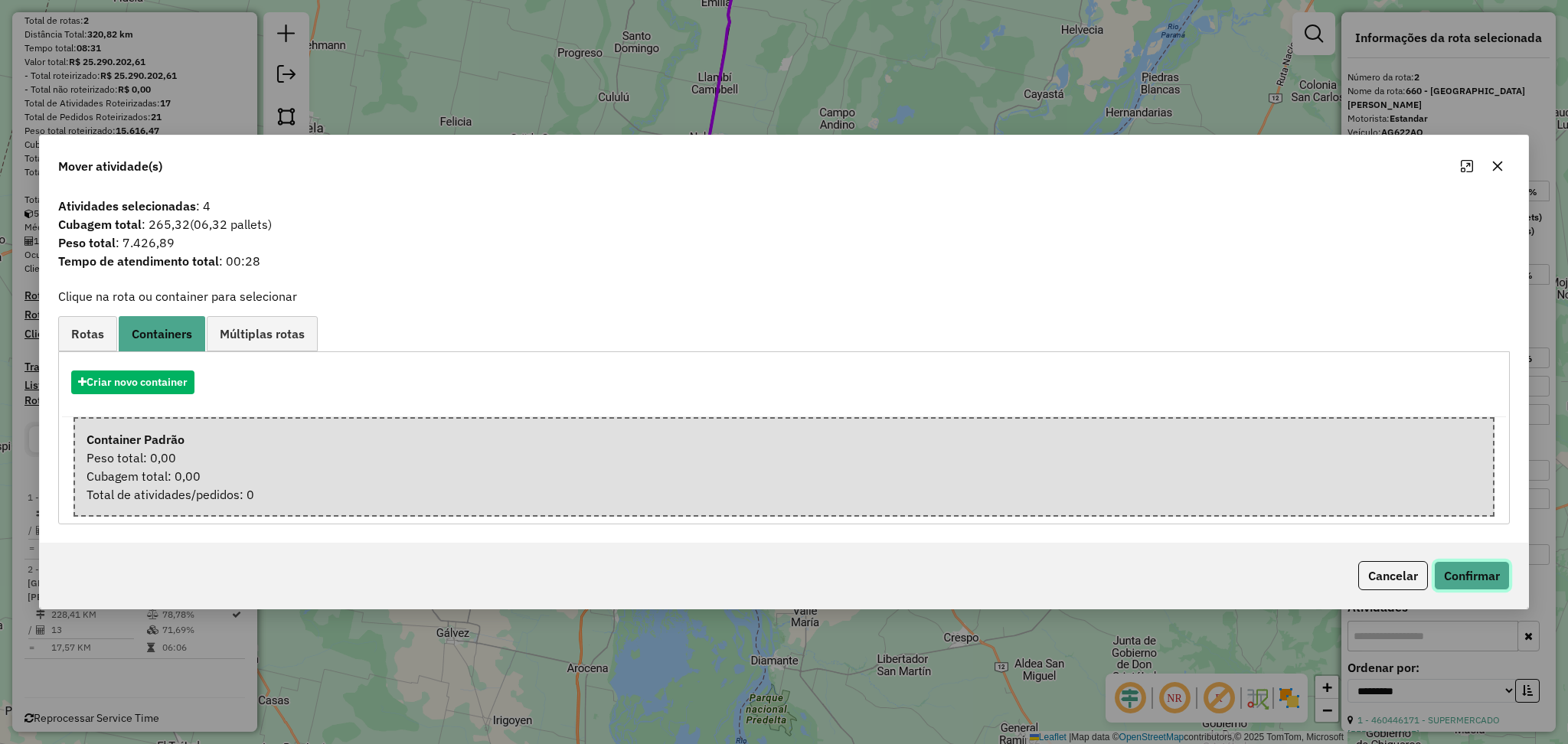
click at [1459, 568] on button "Confirmar" at bounding box center [1471, 575] width 76 height 29
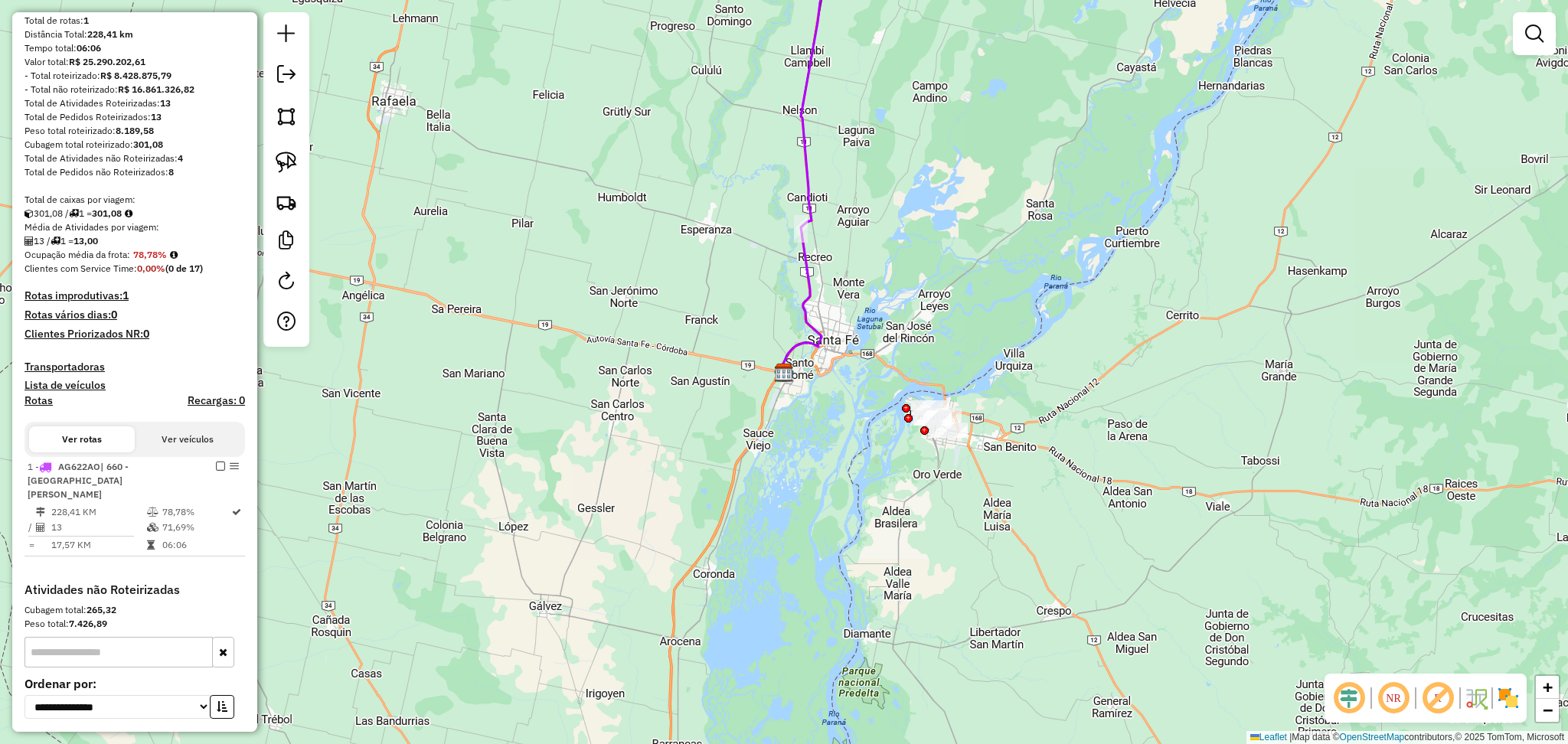
drag, startPoint x: 353, startPoint y: 465, endPoint x: 350, endPoint y: 447, distance: 18.2
click at [353, 465] on div "Janela de atendimento Grade de atendimento Capacidade Transportadoras Veículos …" at bounding box center [784, 372] width 1568 height 744
click at [287, 205] on img at bounding box center [286, 202] width 21 height 21
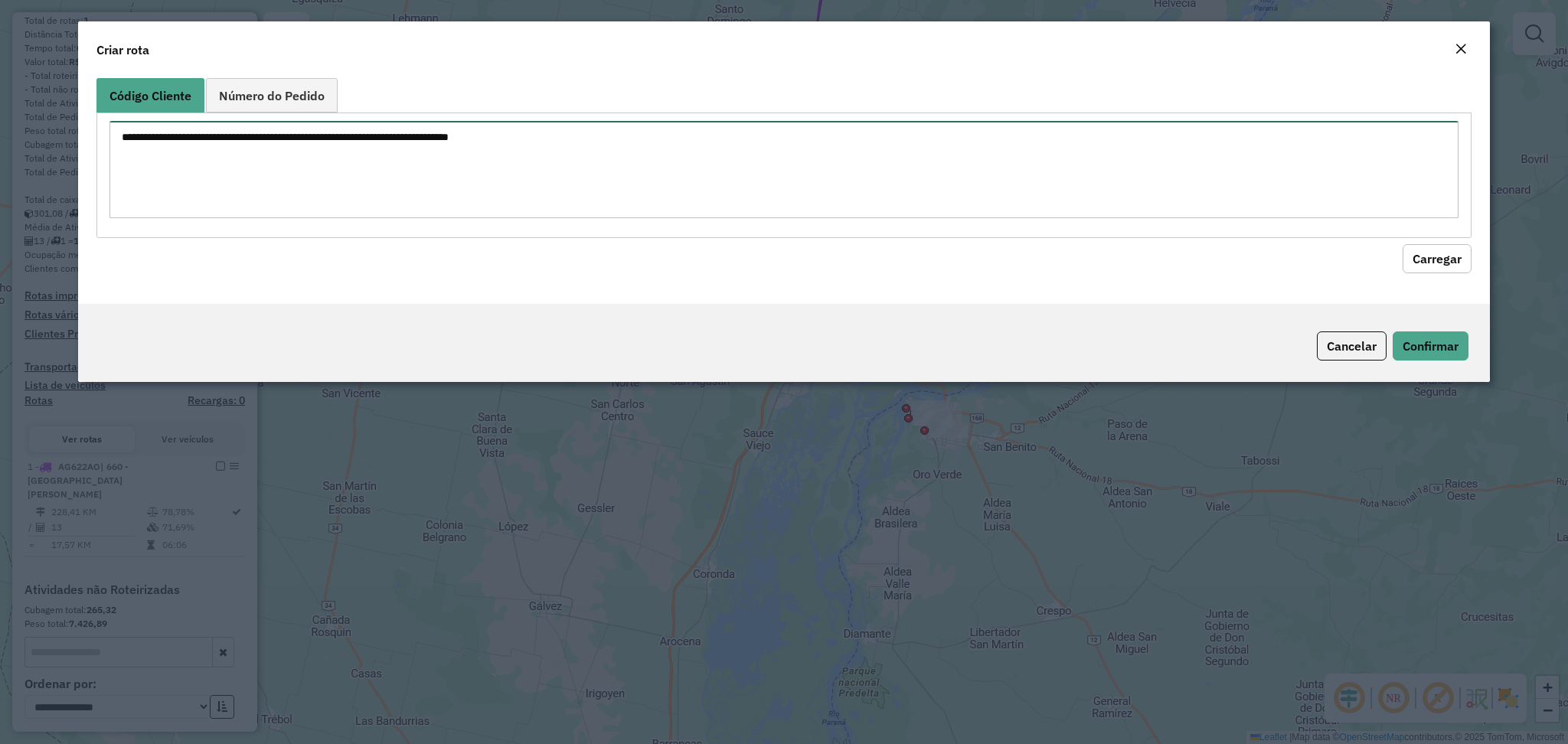
click at [382, 146] on textarea at bounding box center [783, 170] width 1348 height 97
paste textarea "***** ***** ***** ******"
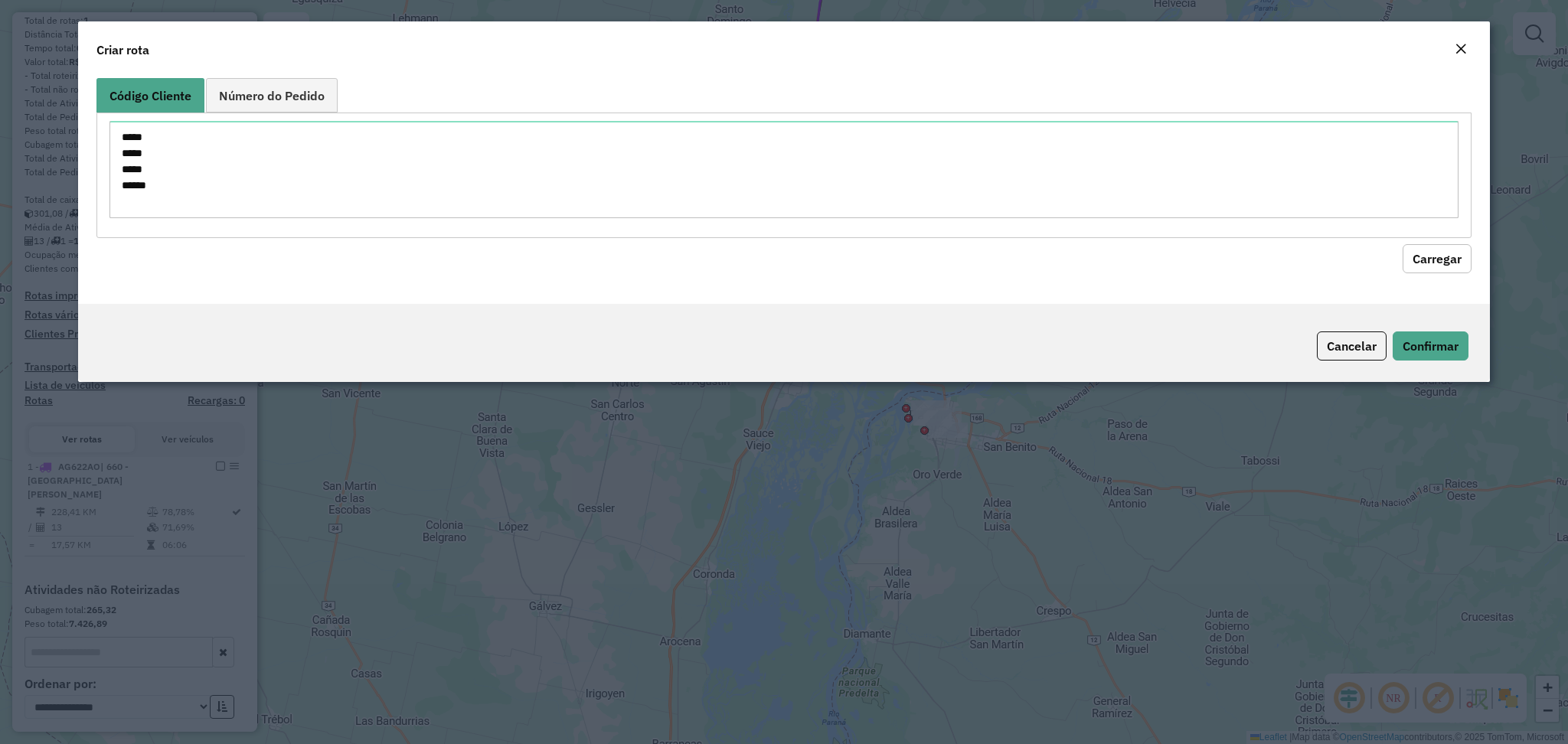
click at [1437, 255] on button "Carregar" at bounding box center [1437, 258] width 69 height 29
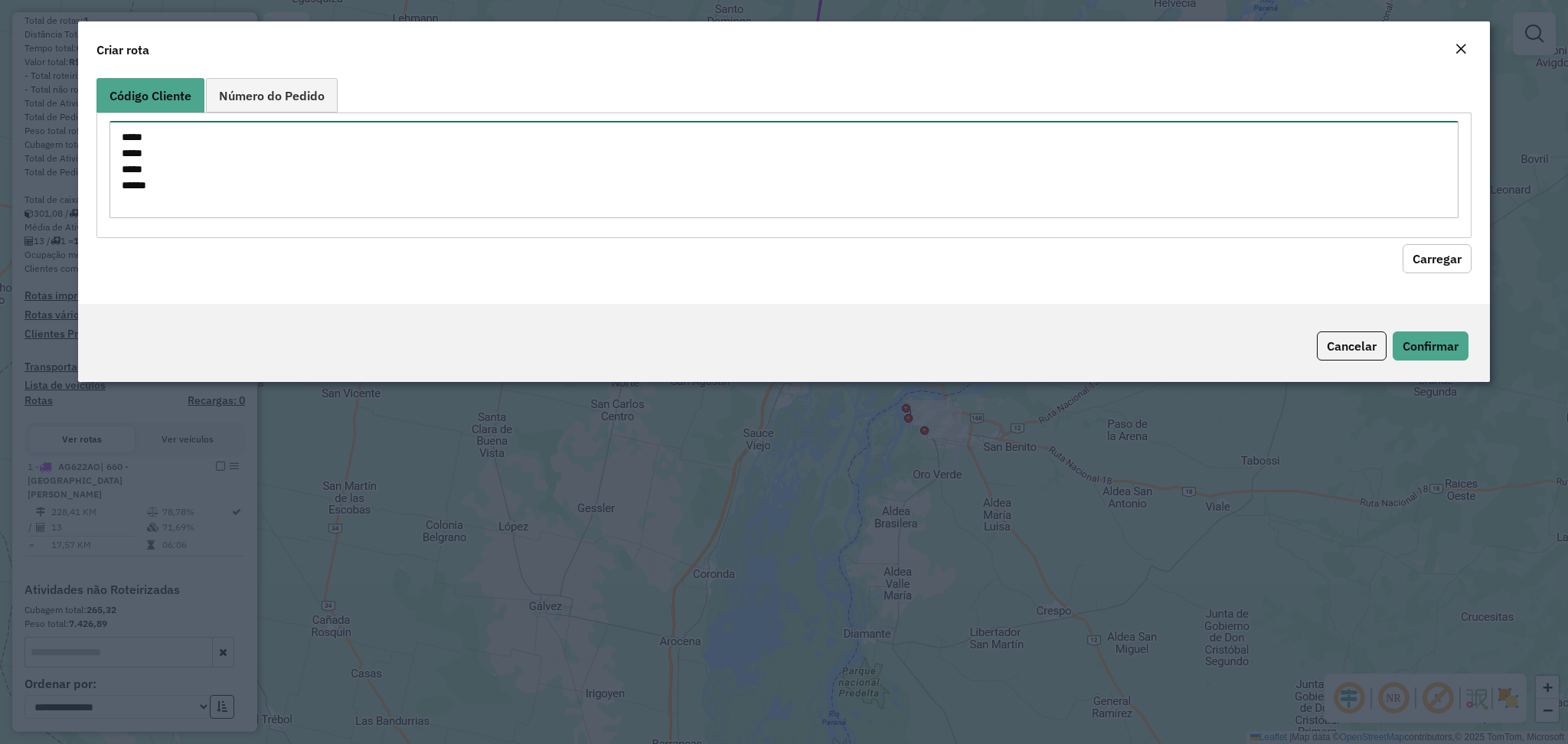
click at [243, 182] on textarea "***** ***** ***** ******" at bounding box center [783, 170] width 1348 height 97
click at [207, 170] on textarea "**********" at bounding box center [783, 170] width 1348 height 97
click at [187, 151] on textarea "**********" at bounding box center [783, 170] width 1348 height 97
click at [181, 133] on textarea "**********" at bounding box center [783, 170] width 1348 height 97
type textarea "**********"
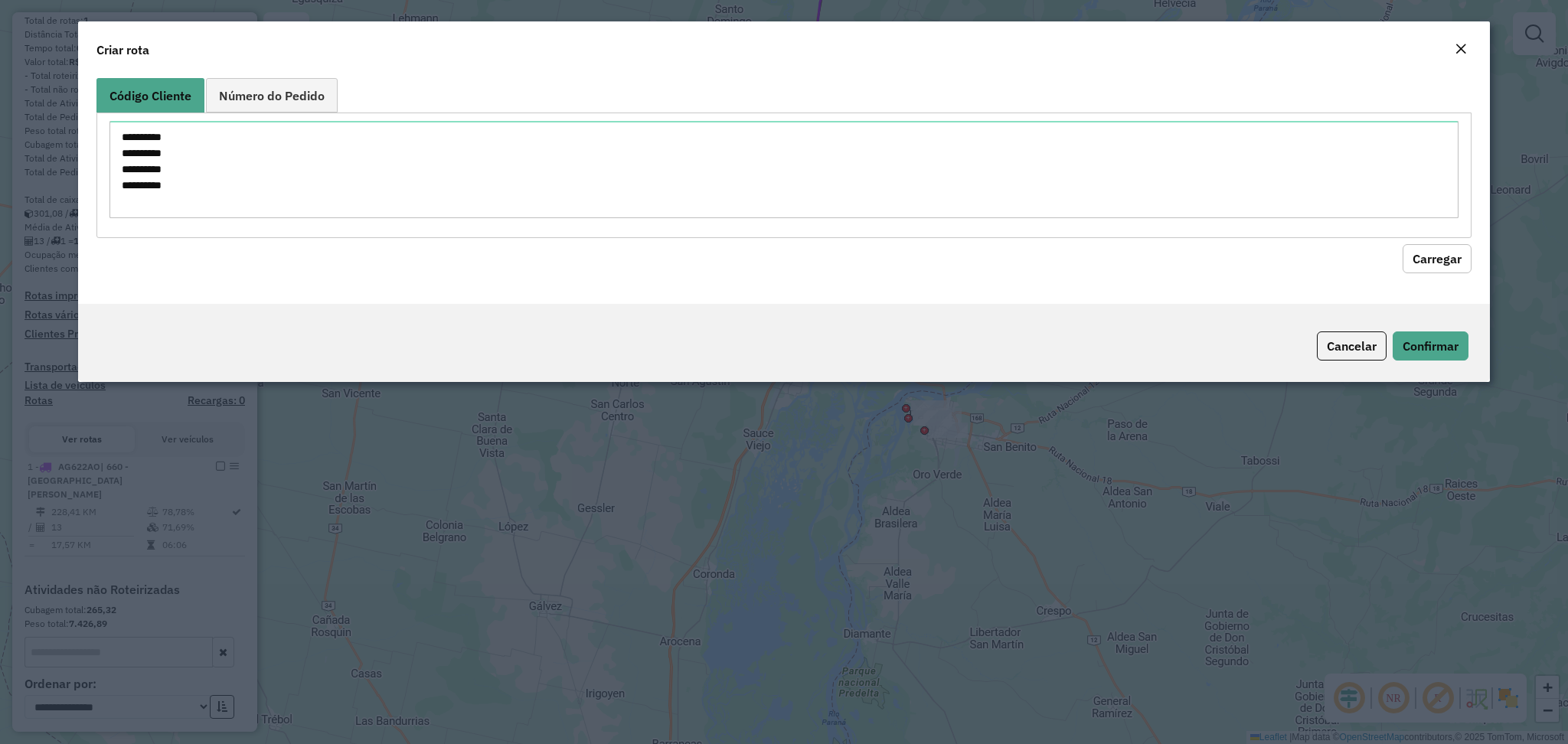
click at [1405, 257] on button "Carregar" at bounding box center [1437, 258] width 69 height 29
click at [1430, 257] on button "Carregar" at bounding box center [1437, 258] width 69 height 29
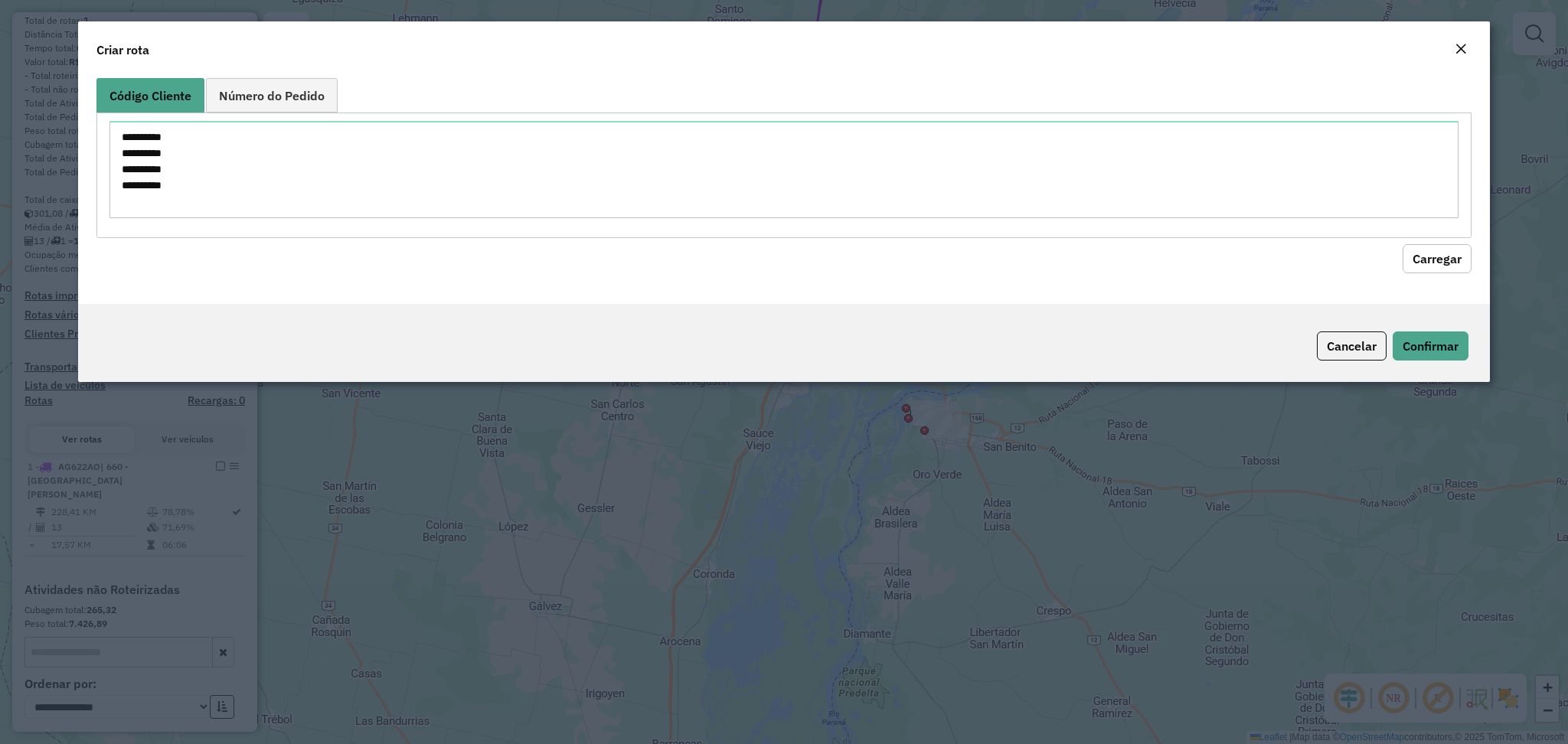
click at [1464, 43] on em "Close" at bounding box center [1460, 49] width 13 height 13
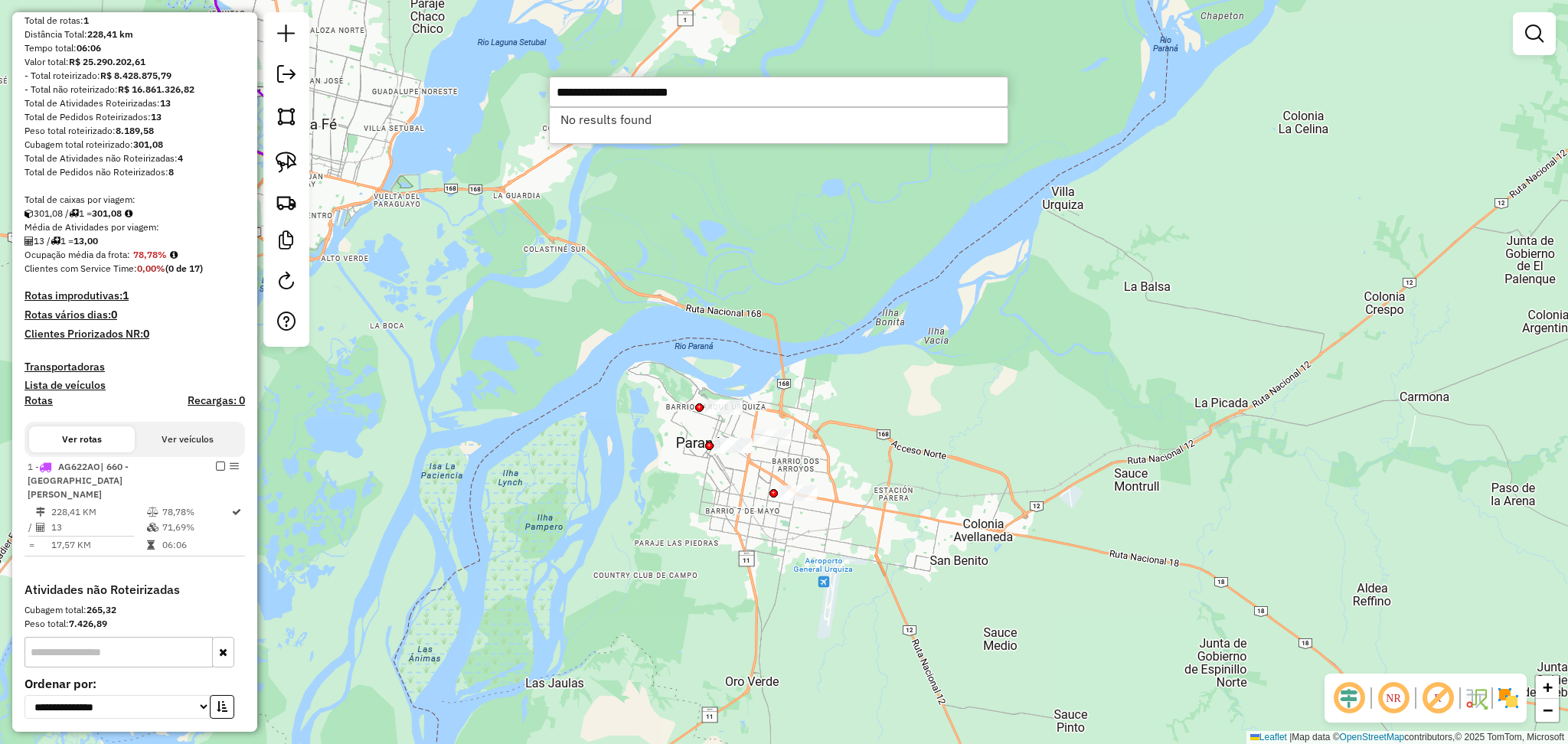
drag, startPoint x: 756, startPoint y: 86, endPoint x: 588, endPoint y: 84, distance: 168.0
click at [588, 84] on input "**********" at bounding box center [778, 91] width 459 height 31
type input "*****"
click at [711, 290] on div "Janela de atendimento Grade de atendimento Capacidade Transportadoras Veículos …" at bounding box center [784, 372] width 1568 height 744
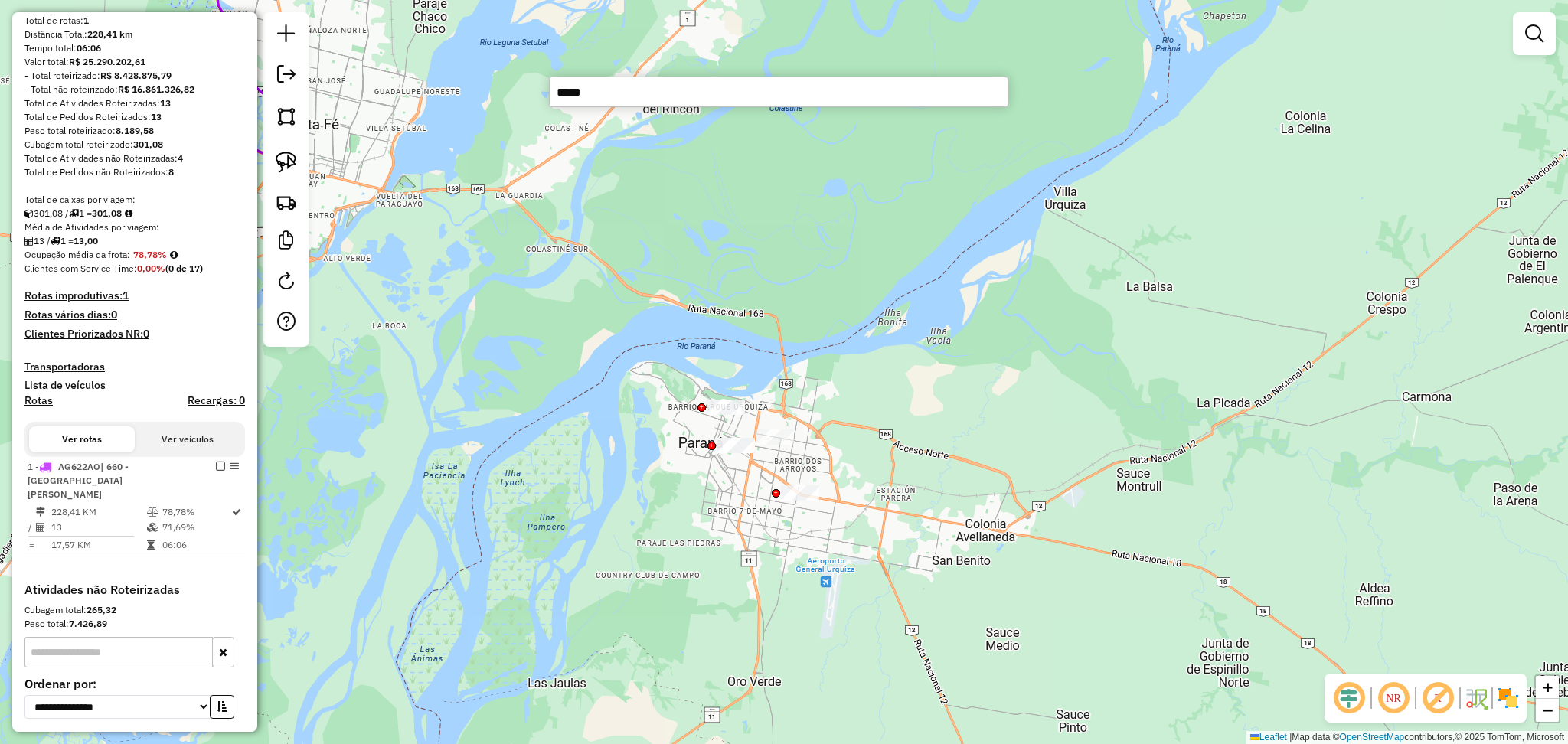
click at [408, 426] on div "Janela de atendimento Grade de atendimento Capacidade Transportadoras Veículos …" at bounding box center [784, 372] width 1568 height 744
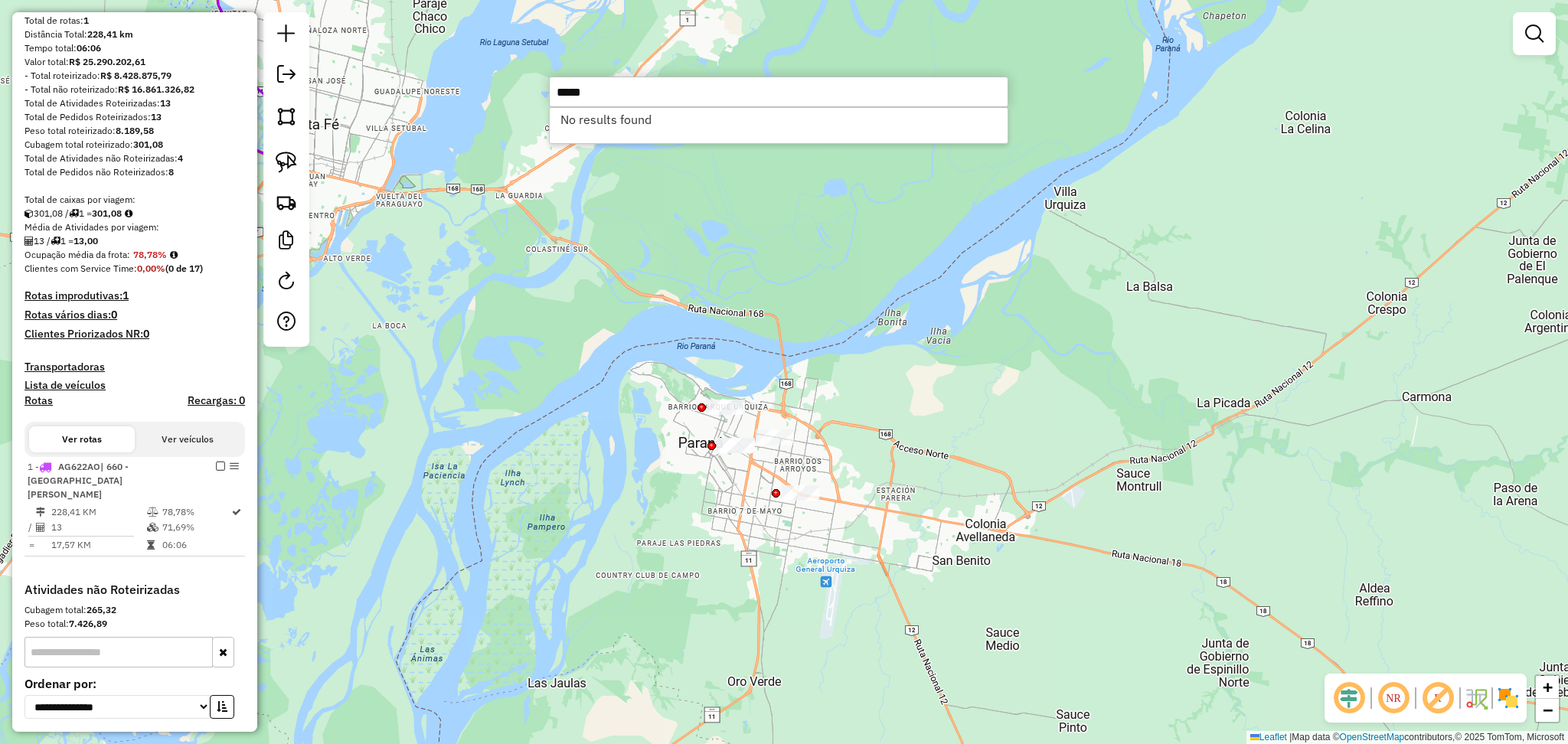
click at [451, 428] on div "Janela de atendimento Grade de atendimento Capacidade Transportadoras Veículos …" at bounding box center [784, 372] width 1568 height 744
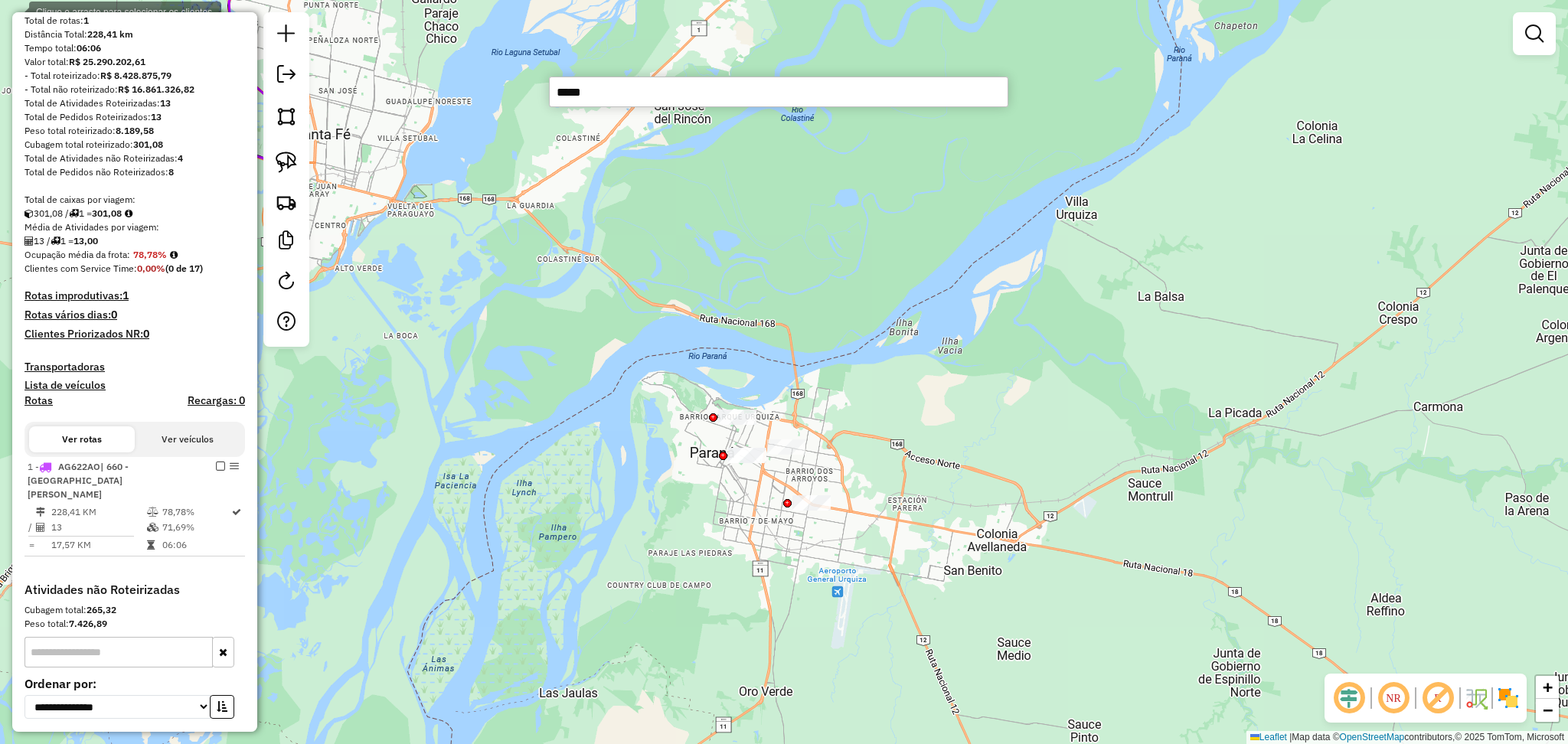
paste input "*****"
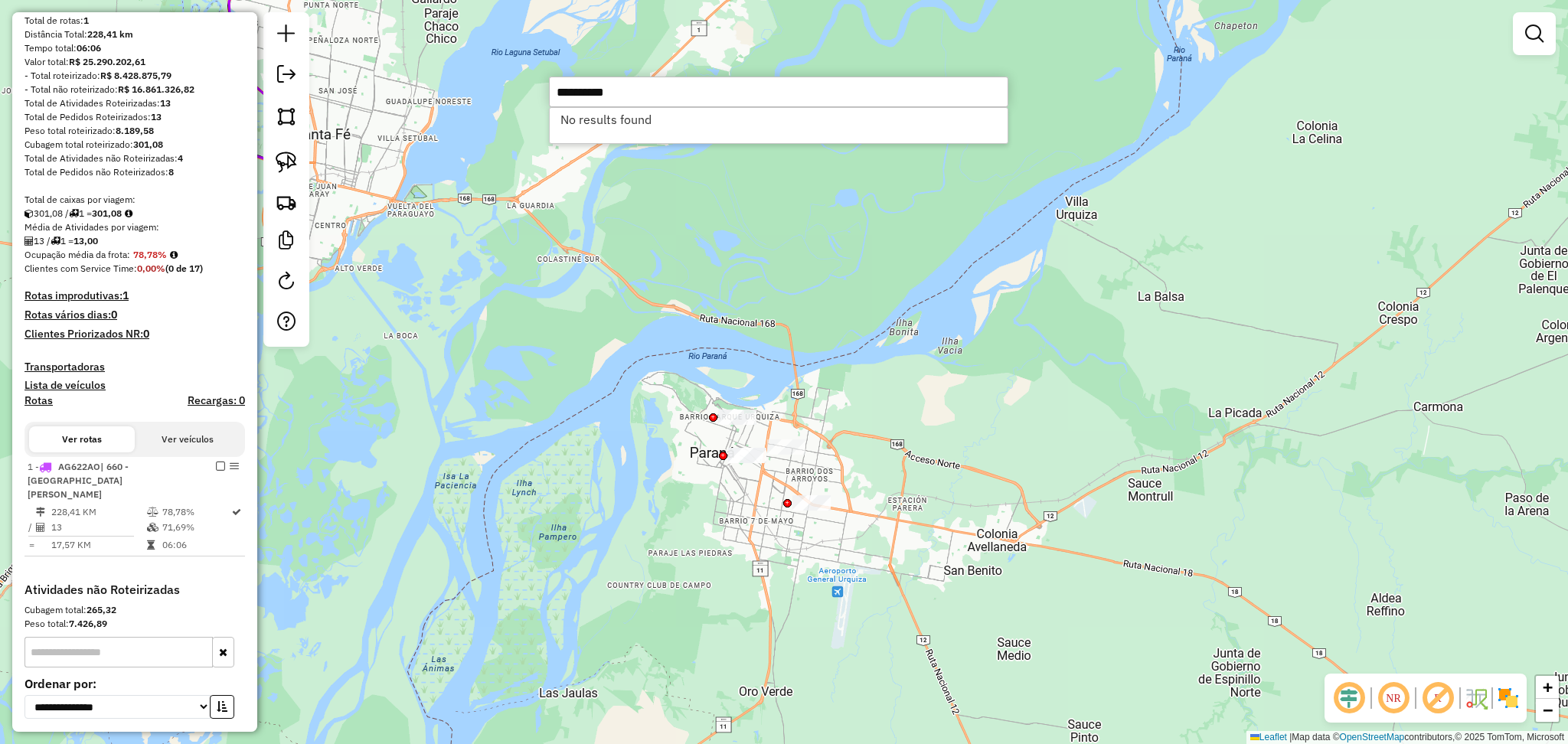
type input "**********"
drag, startPoint x: 650, startPoint y: 93, endPoint x: 546, endPoint y: 85, distance: 104.3
click at [546, 85] on hb-router-mapa "Informações da Sessão 1282018 - 25/09/2025 Criação: 24/09/2025 14:20 Depósito: …" at bounding box center [784, 372] width 1568 height 744
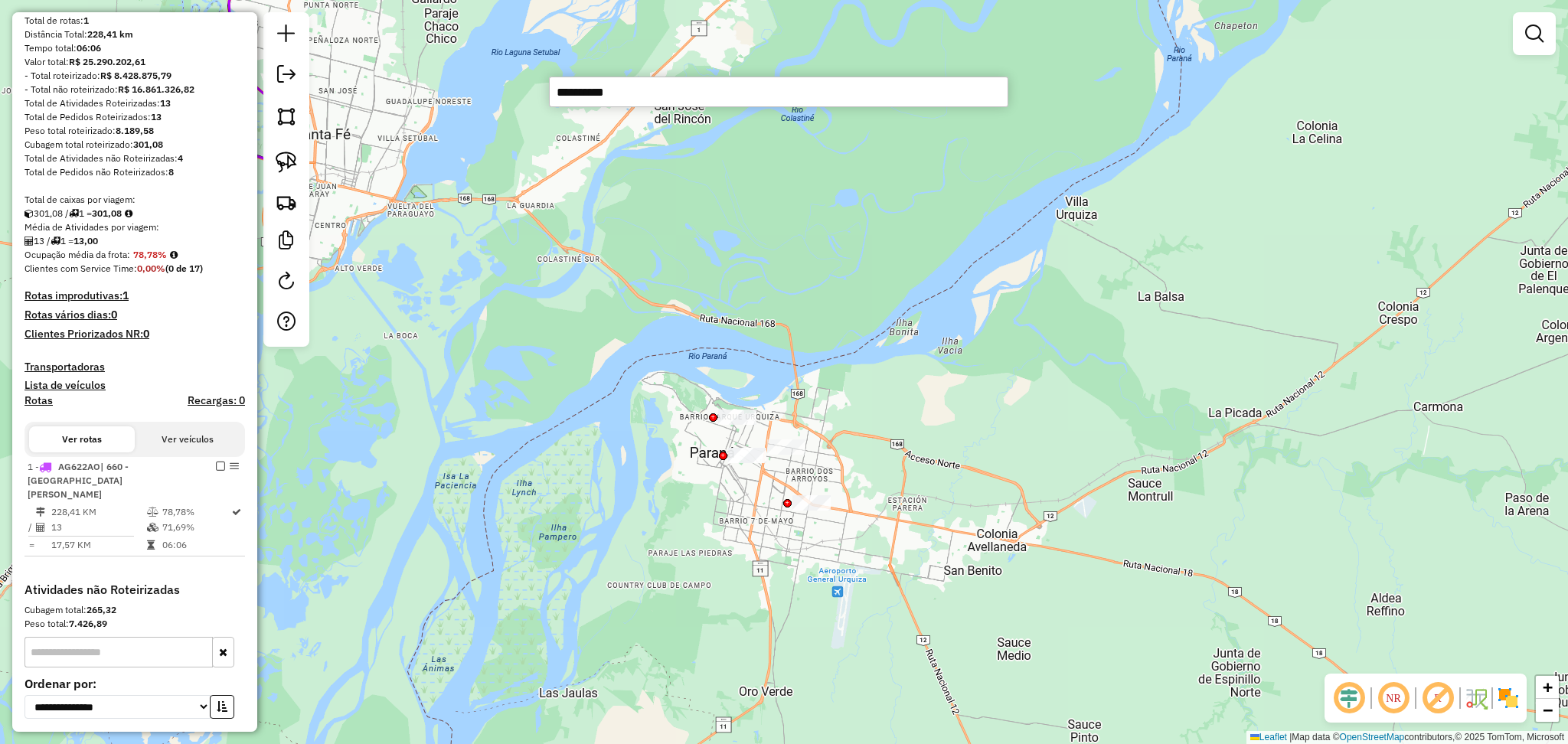
click at [597, 93] on input "**********" at bounding box center [778, 91] width 459 height 31
click at [675, 251] on div "Janela de atendimento Grade de atendimento Capacidade Transportadoras Veículos …" at bounding box center [784, 372] width 1568 height 744
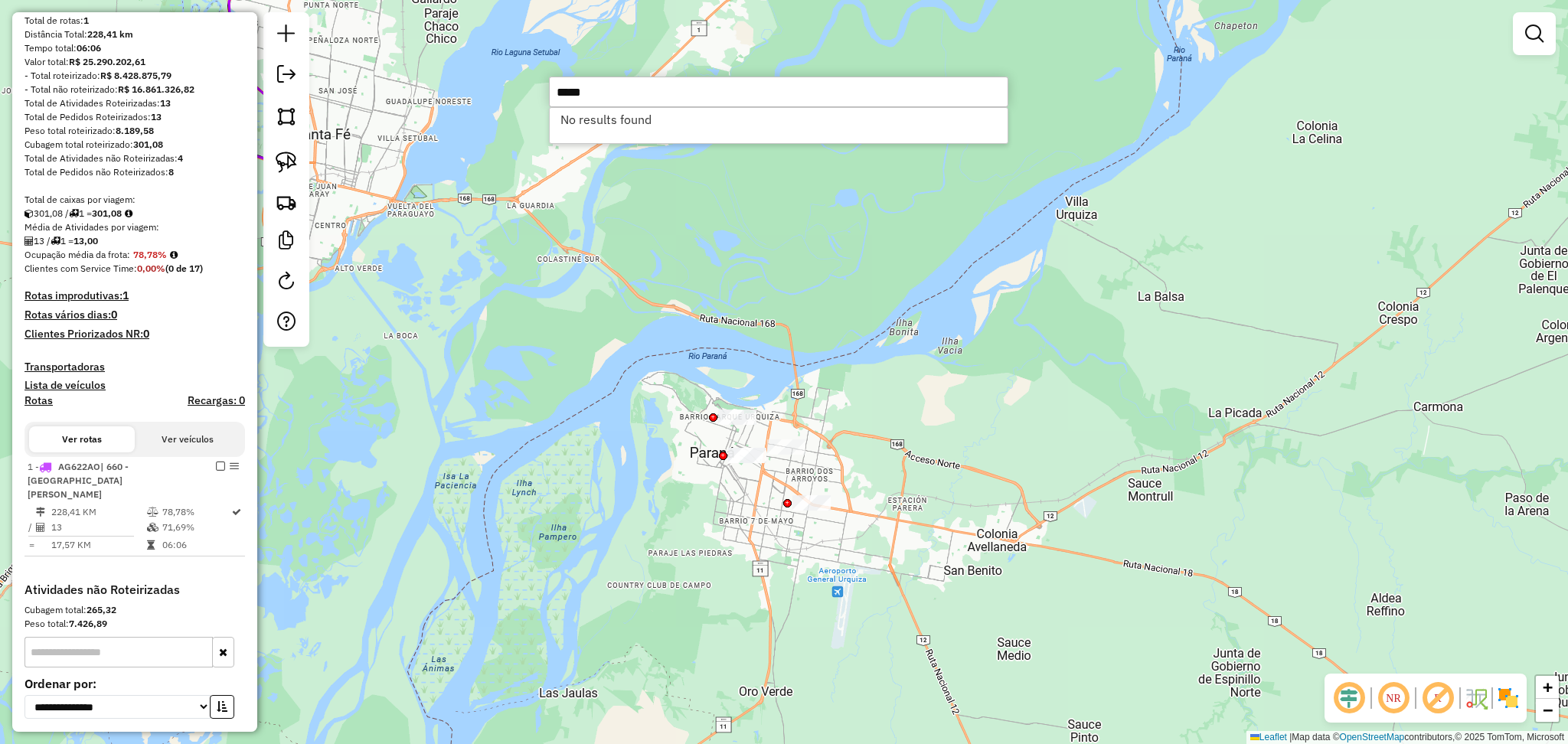
drag, startPoint x: 415, startPoint y: 423, endPoint x: 423, endPoint y: 424, distance: 8.1
click at [422, 424] on div "Janela de atendimento Grade de atendimento Capacidade Transportadoras Veículos …" at bounding box center [784, 372] width 1568 height 744
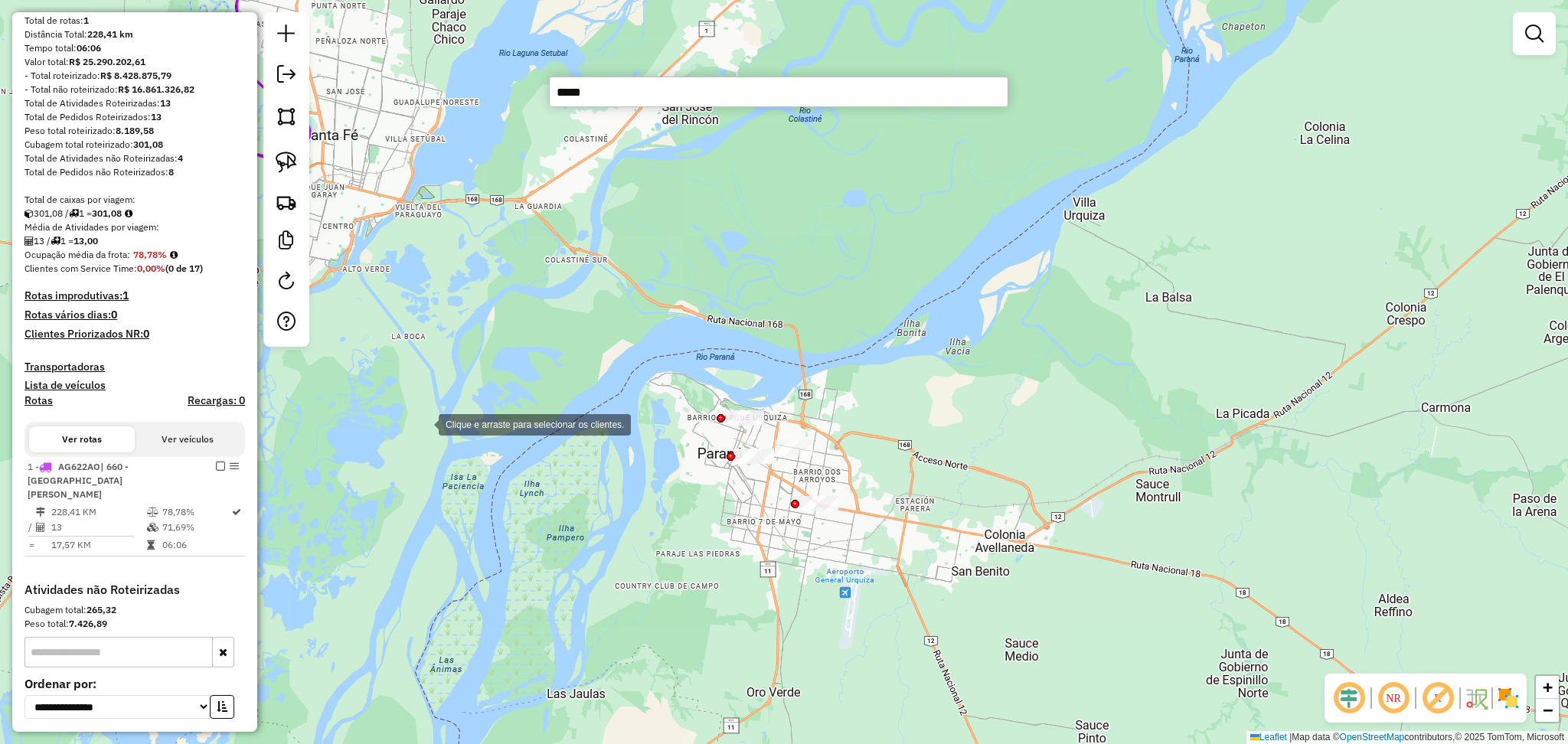
paste input "*****"
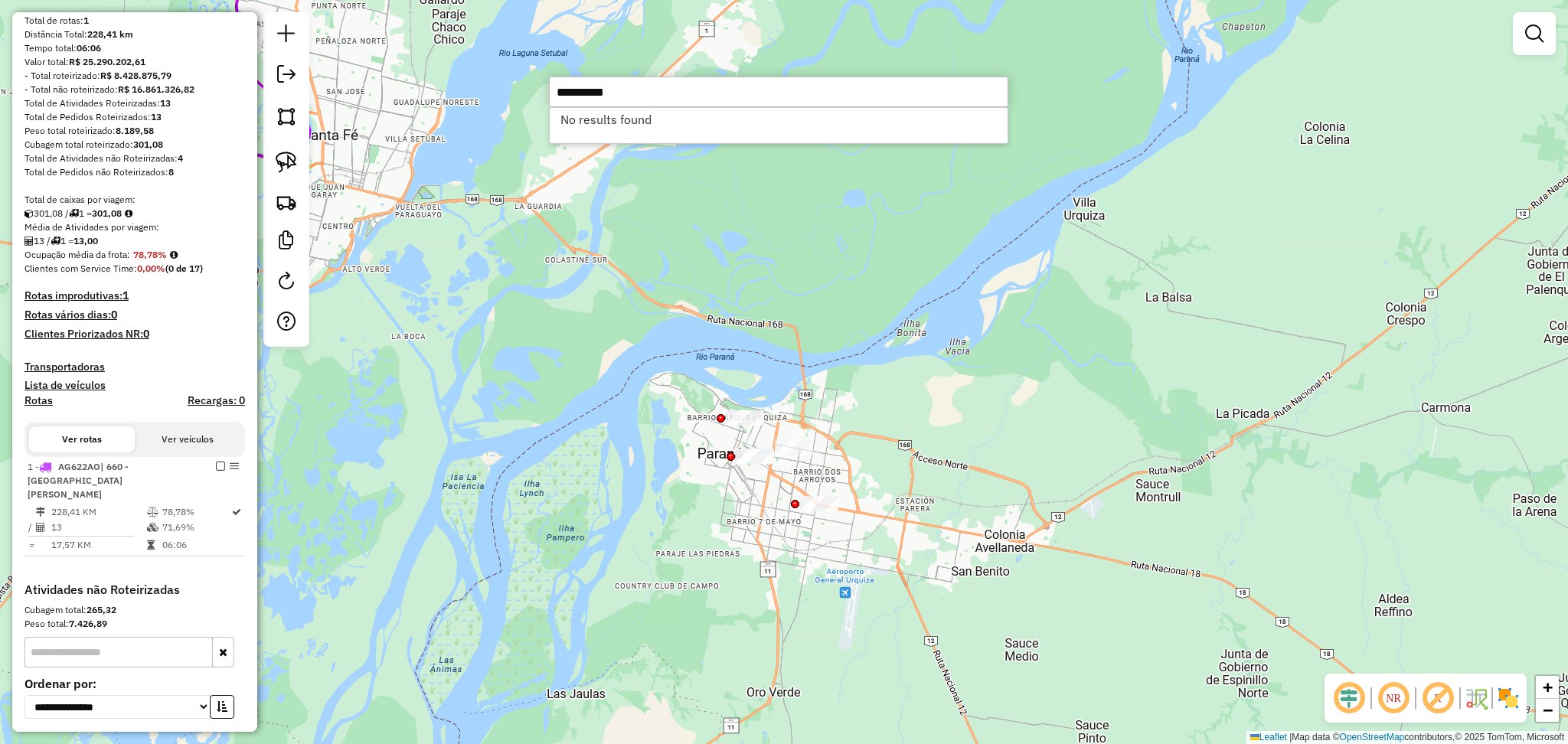
drag, startPoint x: 667, startPoint y: 105, endPoint x: 504, endPoint y: 91, distance: 163.6
click at [504, 91] on hb-router-mapa "Informações da Sessão 1282018 - 25/09/2025 Criação: 24/09/2025 14:20 Depósito: …" at bounding box center [784, 372] width 1568 height 744
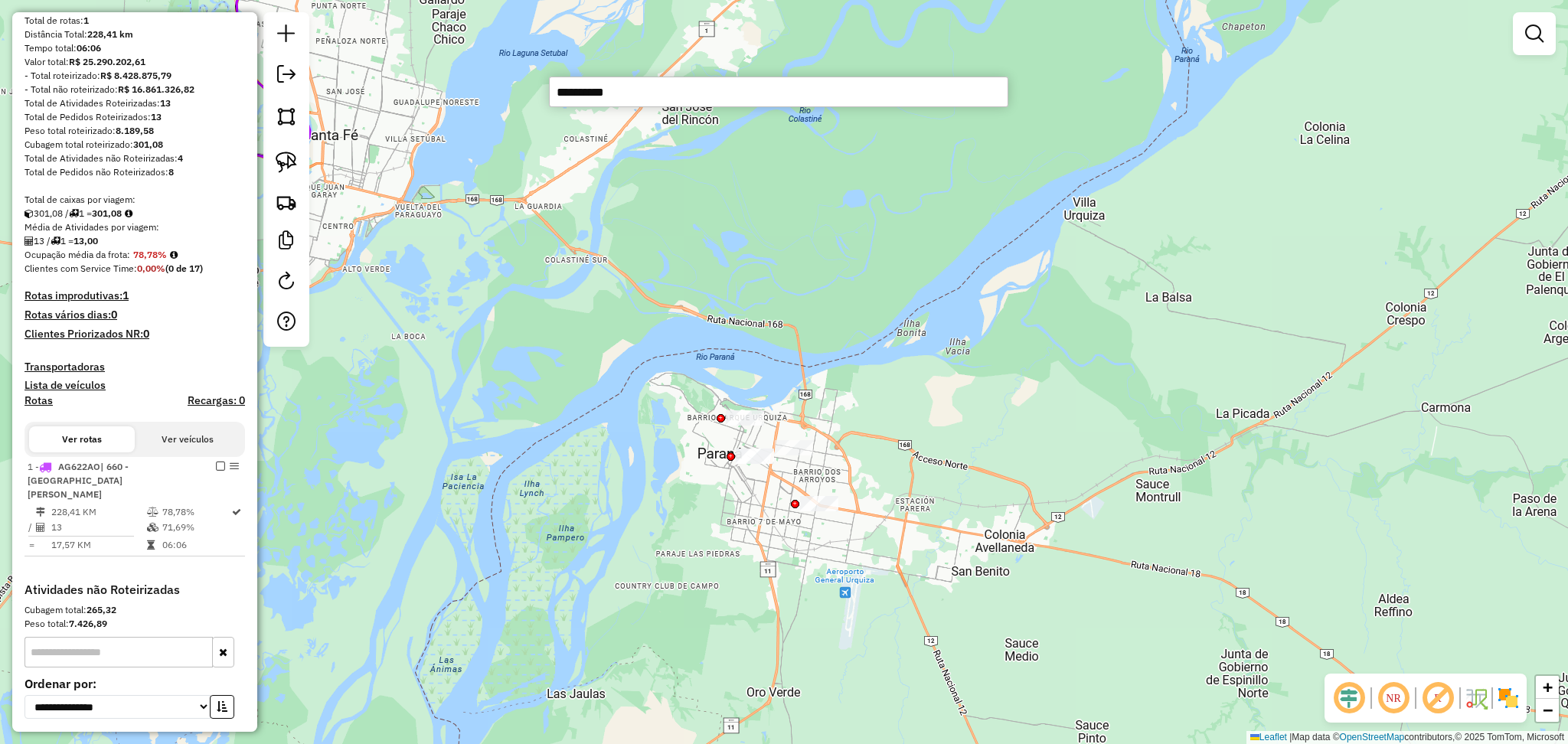
type input "**********"
click at [591, 281] on div "Janela de atendimento Grade de atendimento Capacidade Transportadoras Veículos …" at bounding box center [784, 372] width 1568 height 744
paste input "*****"
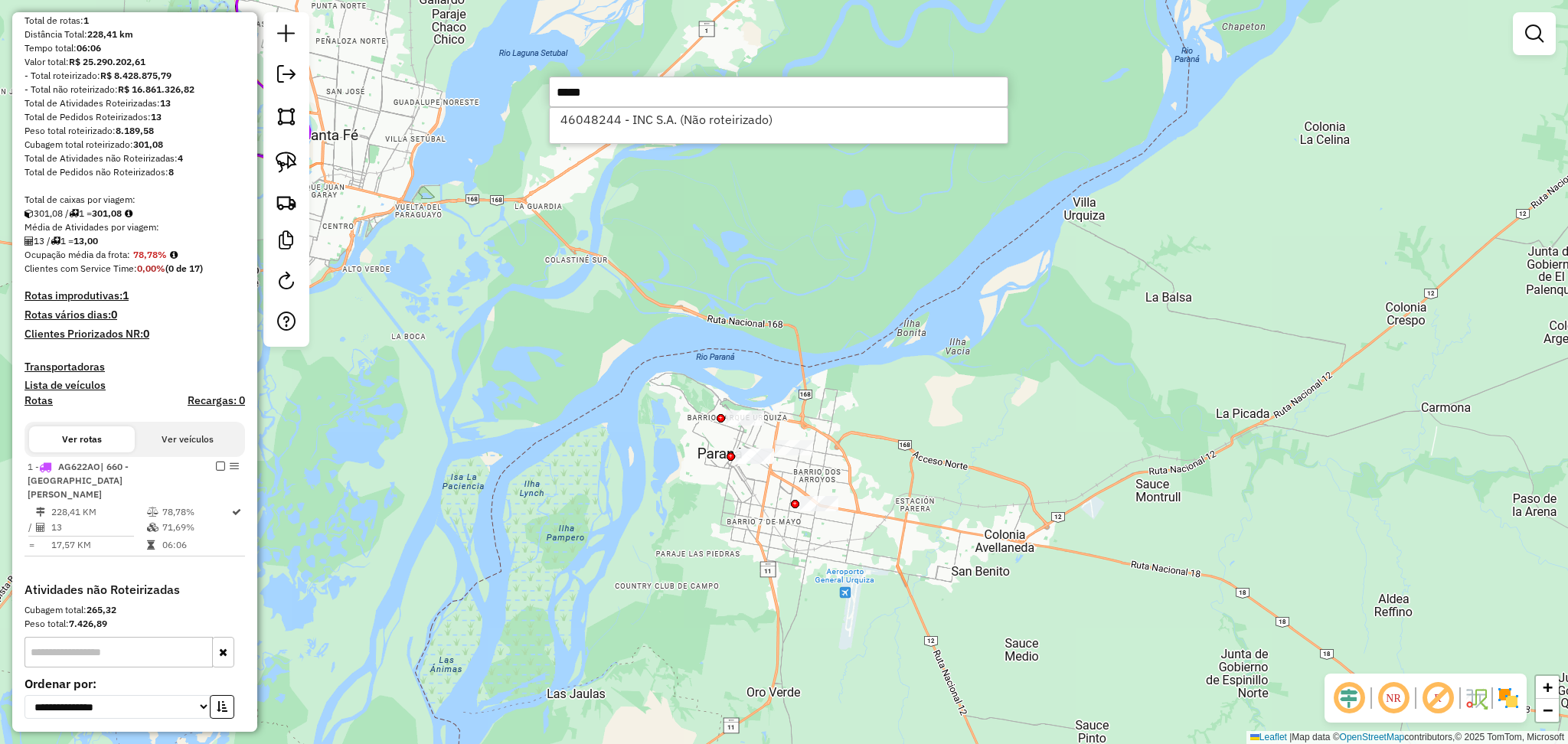
type input "*****"
click at [696, 121] on li "46048244 - INC S.A. (Não roteirizado)" at bounding box center [778, 119] width 458 height 23
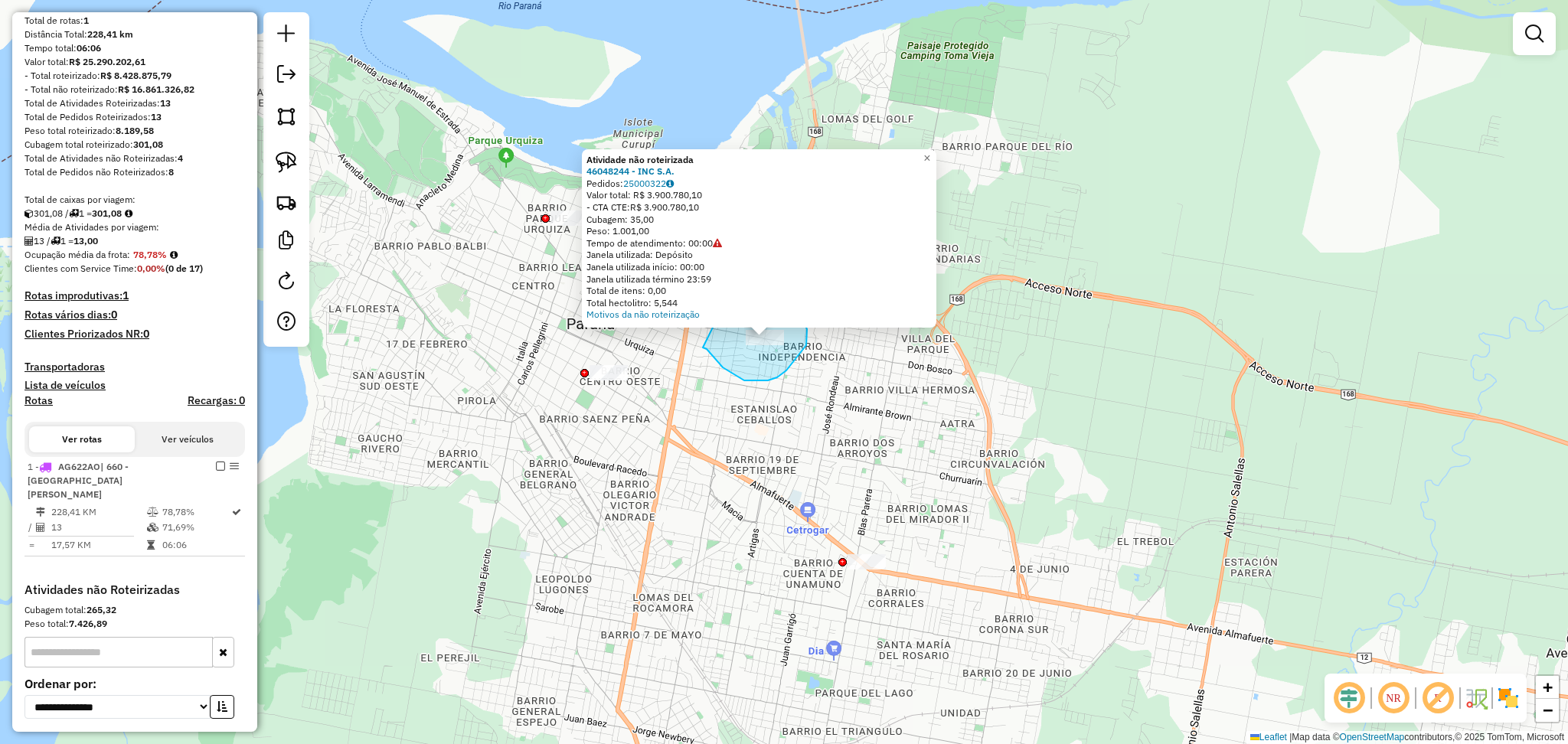
drag, startPoint x: 703, startPoint y: 348, endPoint x: 729, endPoint y: 294, distance: 59.9
click at [729, 294] on div "Atividade não roteirizada 46048244 - INC S.A. Pedidos: 25000322 Valor total: R$…" at bounding box center [784, 372] width 1568 height 744
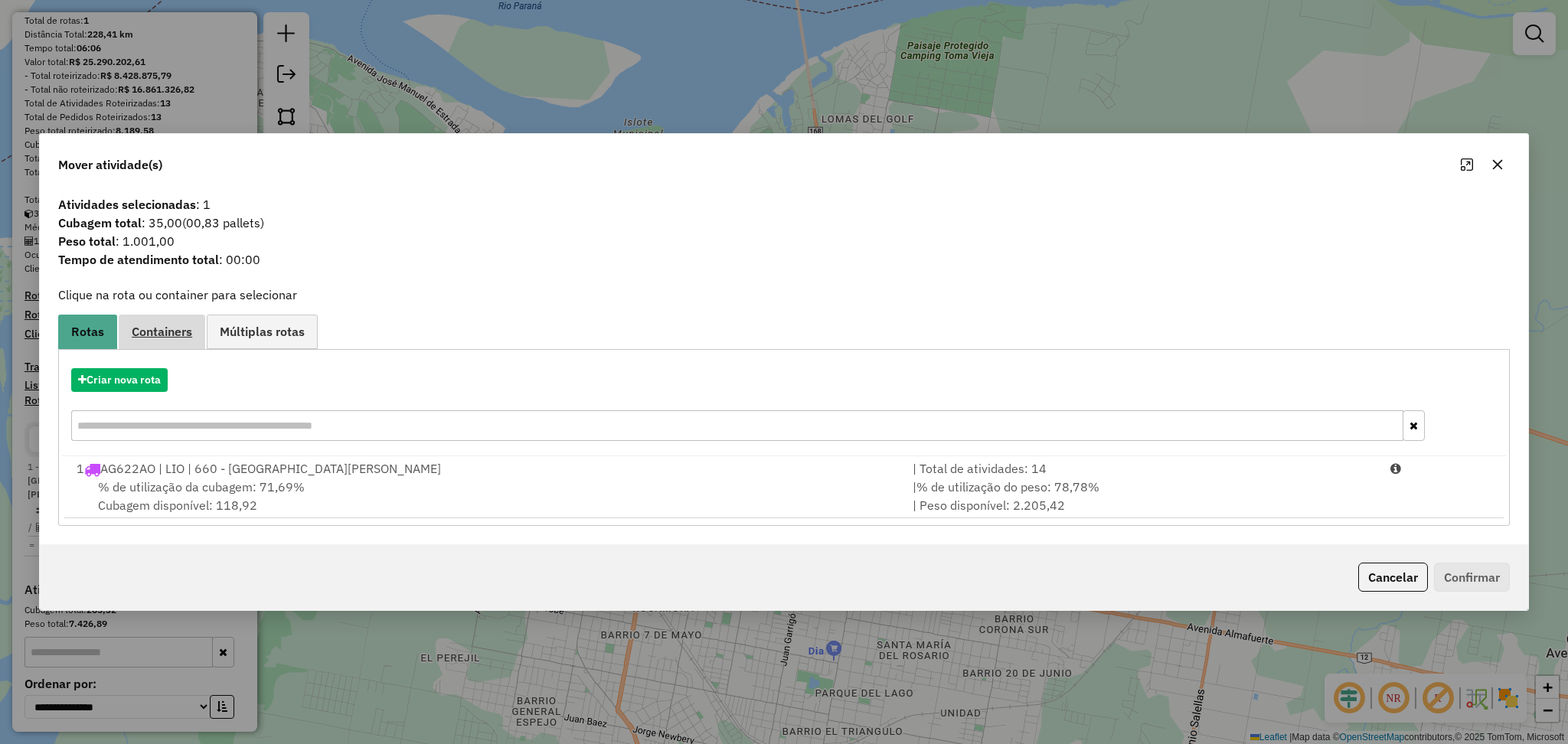
click at [169, 336] on span "Containers" at bounding box center [162, 331] width 60 height 13
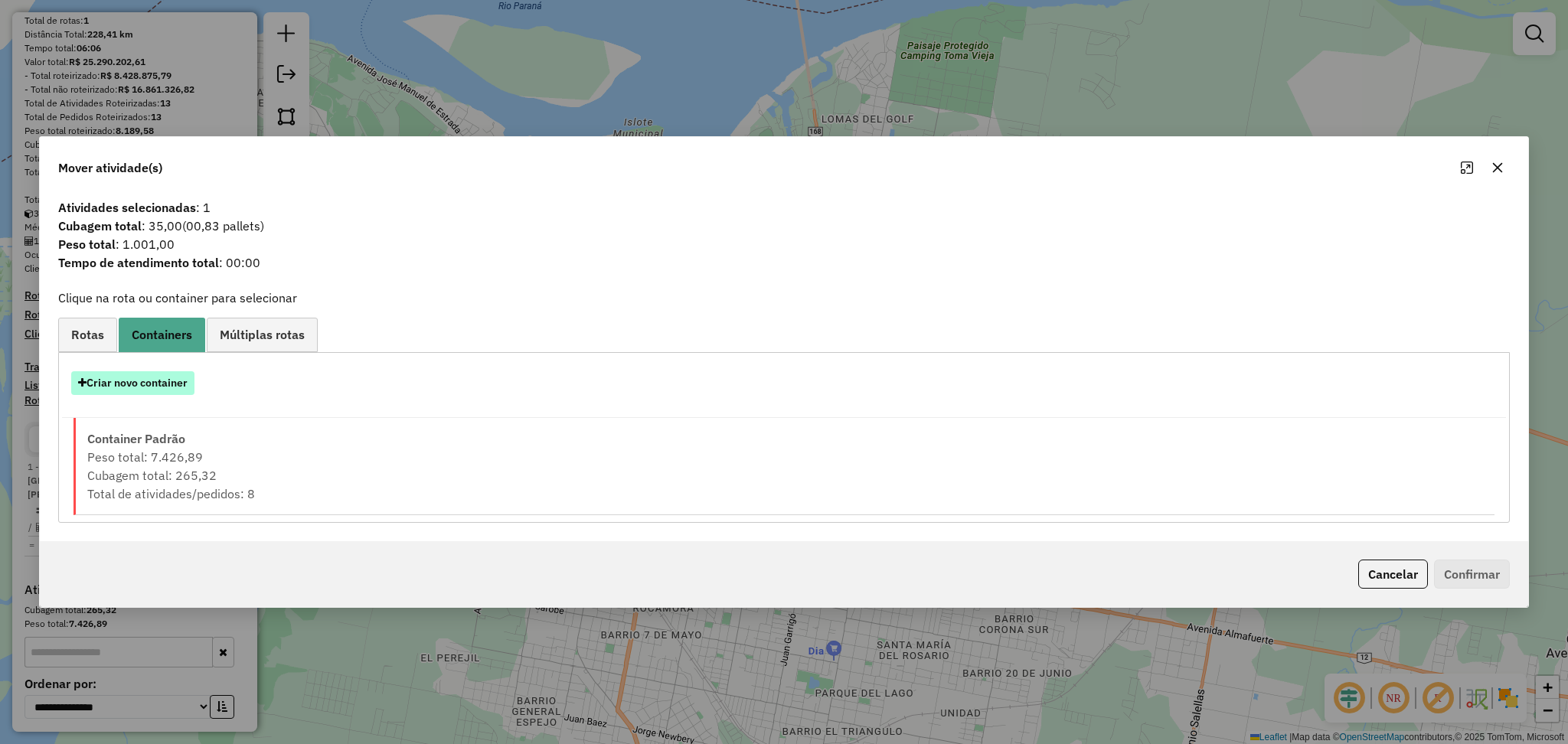
click at [152, 377] on button "Criar novo container" at bounding box center [133, 383] width 123 height 24
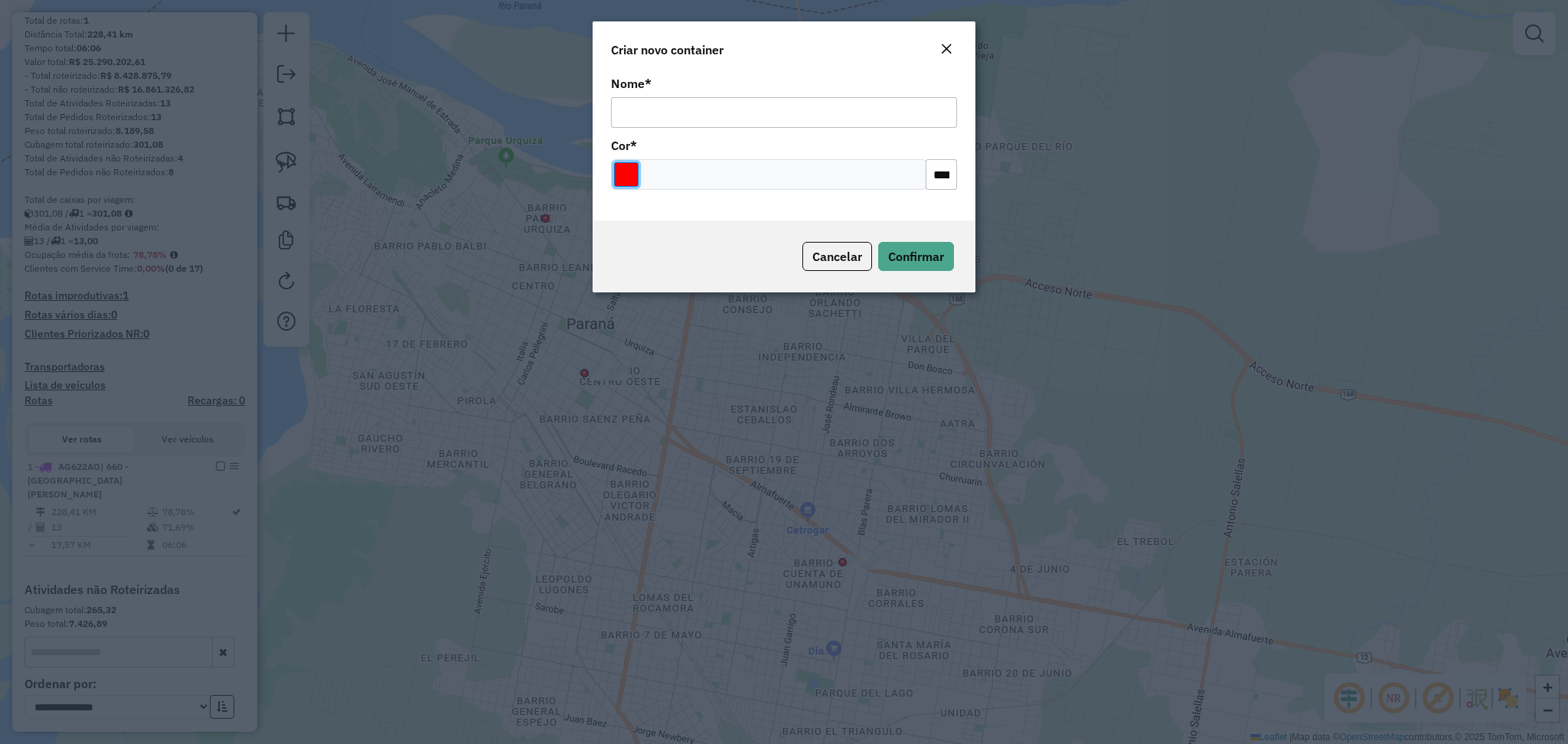
click at [630, 181] on input "Select a color" at bounding box center [626, 174] width 24 height 24
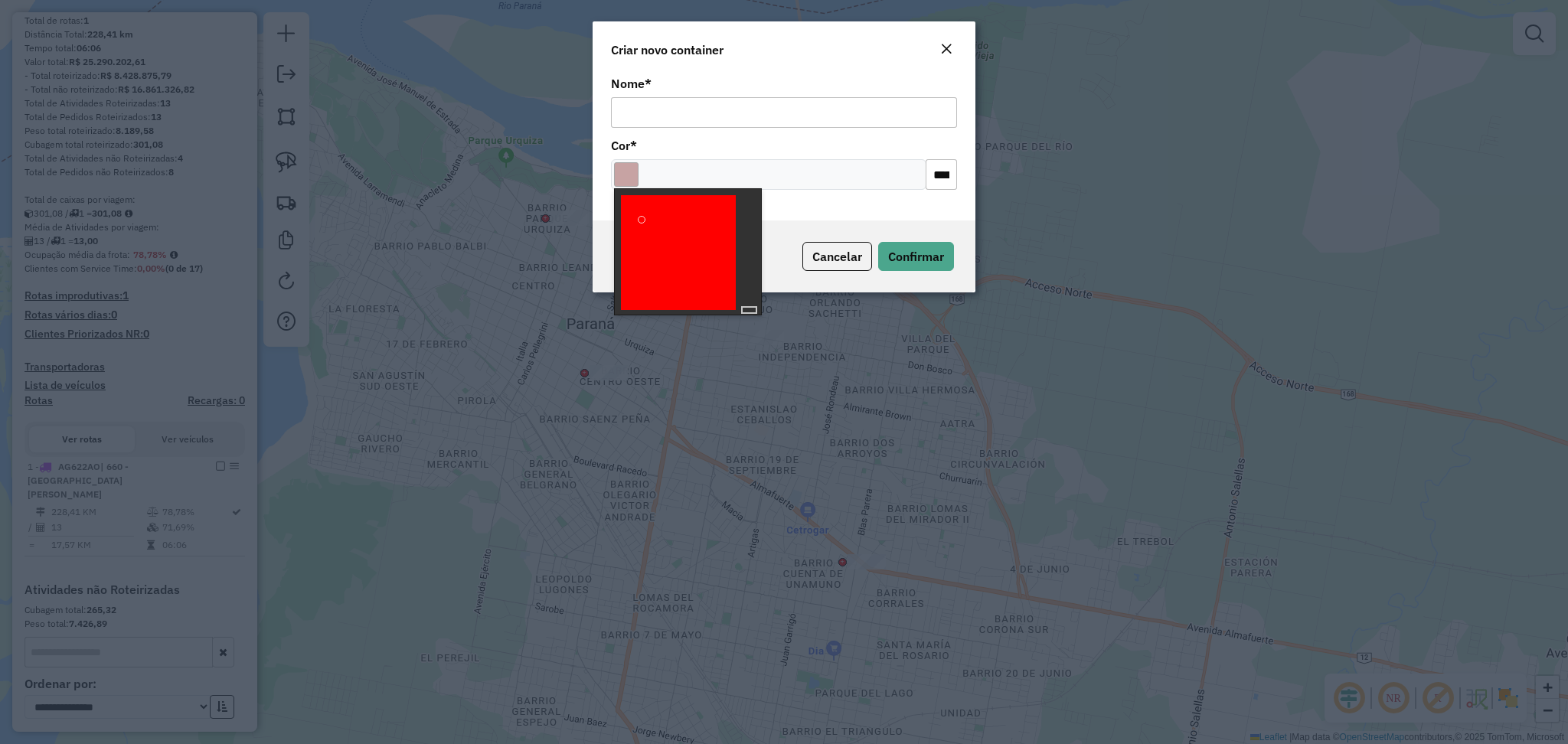
type input "*******"
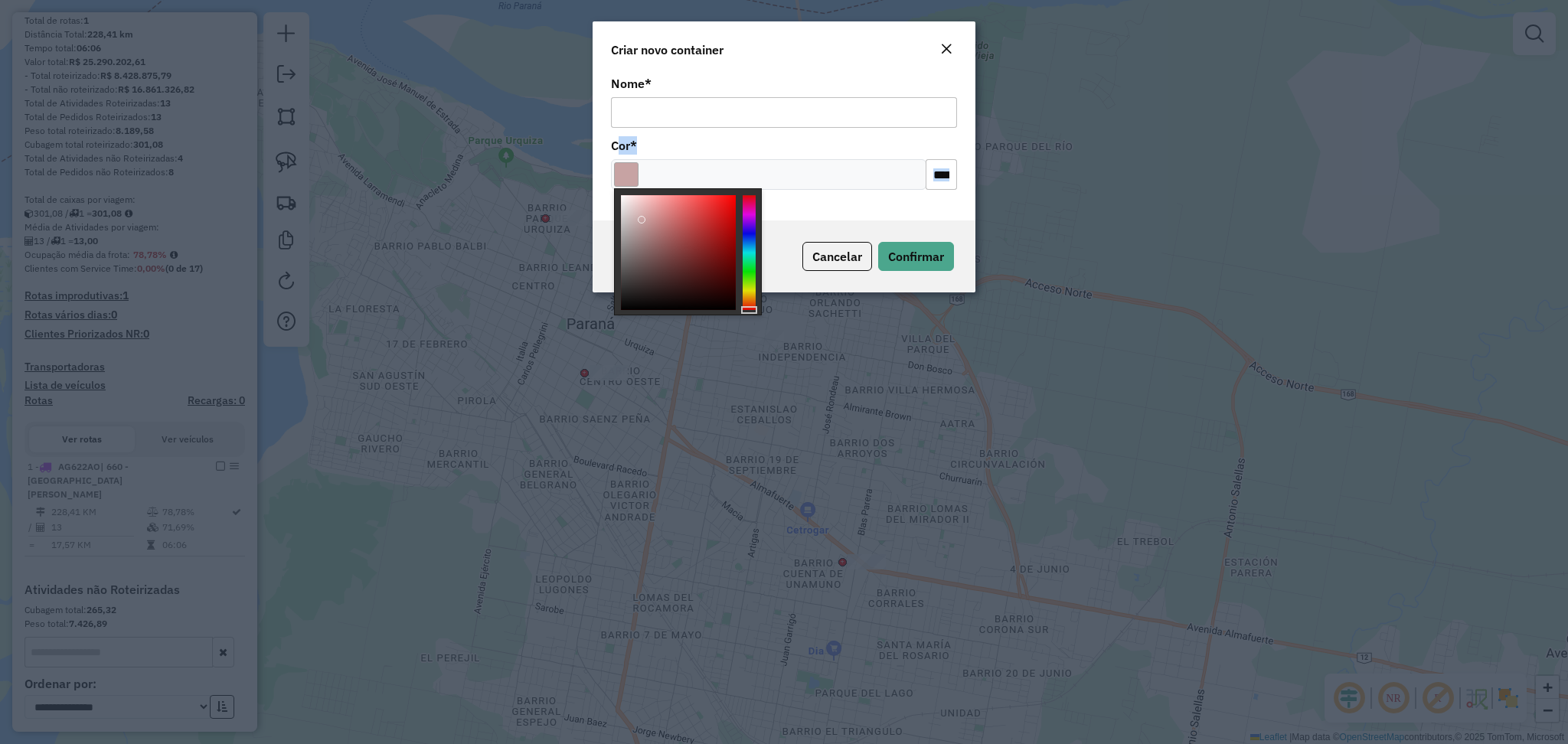
drag, startPoint x: 662, startPoint y: 237, endPoint x: 597, endPoint y: 149, distance: 109.4
click at [597, 149] on body "Aguarde... Pop-up bloqueado! Seu navegador bloqueou automáticamente a abertura …" at bounding box center [784, 372] width 1568 height 744
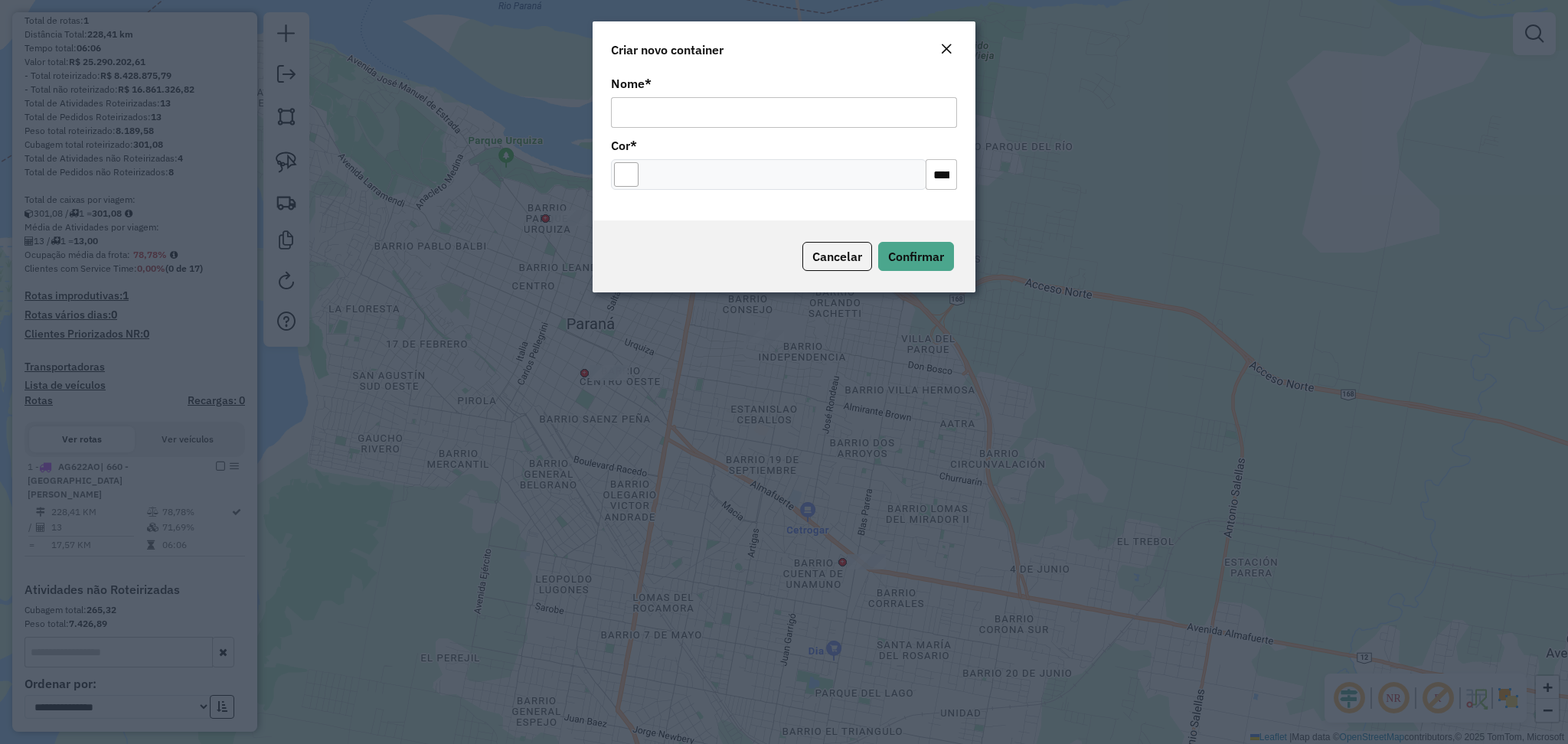
click at [661, 118] on input "Nome *" at bounding box center [784, 112] width 346 height 31
type input "**********"
click at [908, 255] on span "Confirmar" at bounding box center [916, 256] width 56 height 15
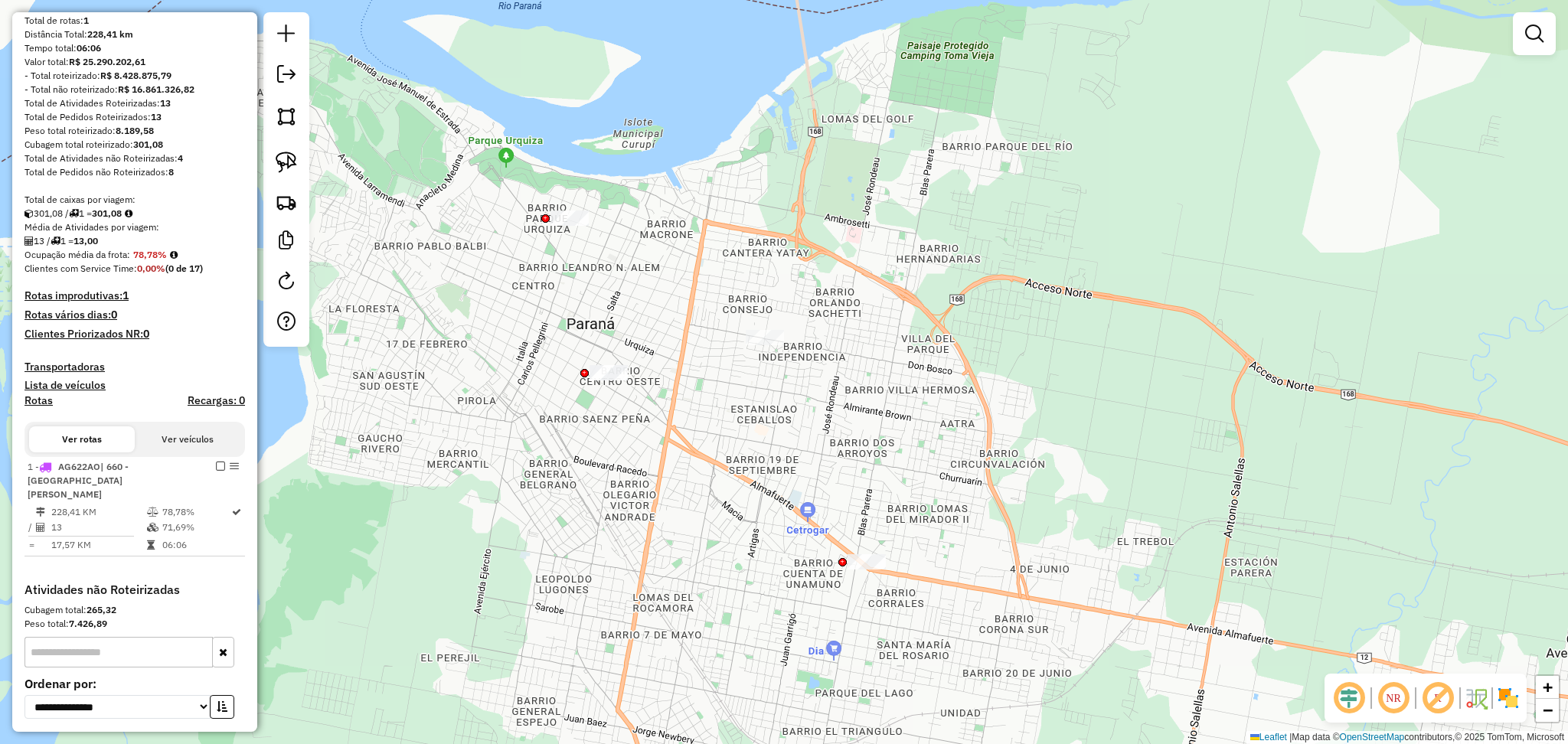
click at [416, 405] on div "Janela de atendimento Grade de atendimento Capacidade Transportadoras Veículos …" at bounding box center [784, 372] width 1568 height 744
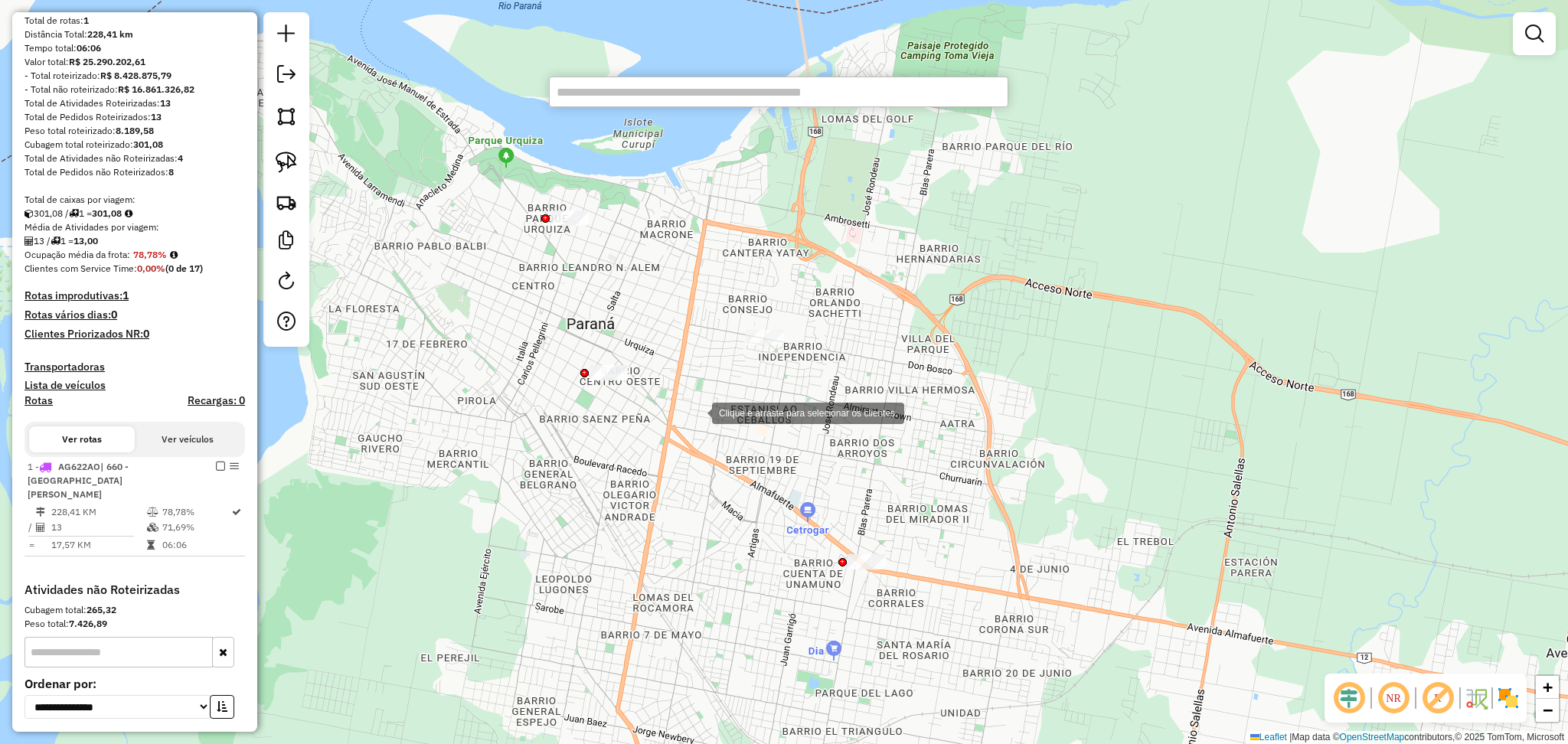
paste input "******"
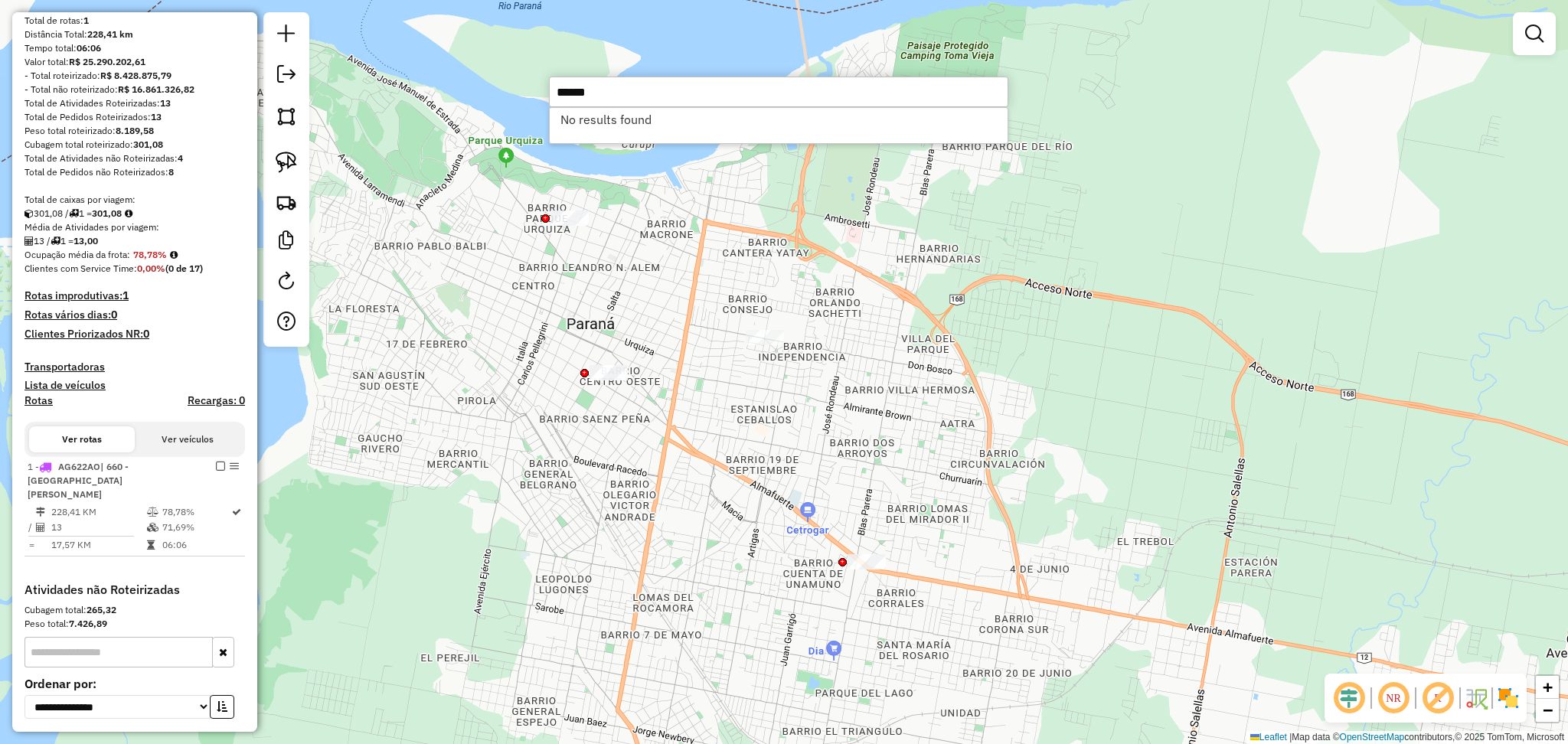
type input "******"
click at [890, 387] on div "Janela de atendimento Grade de atendimento Capacidade Transportadoras Veículos …" at bounding box center [784, 372] width 1568 height 744
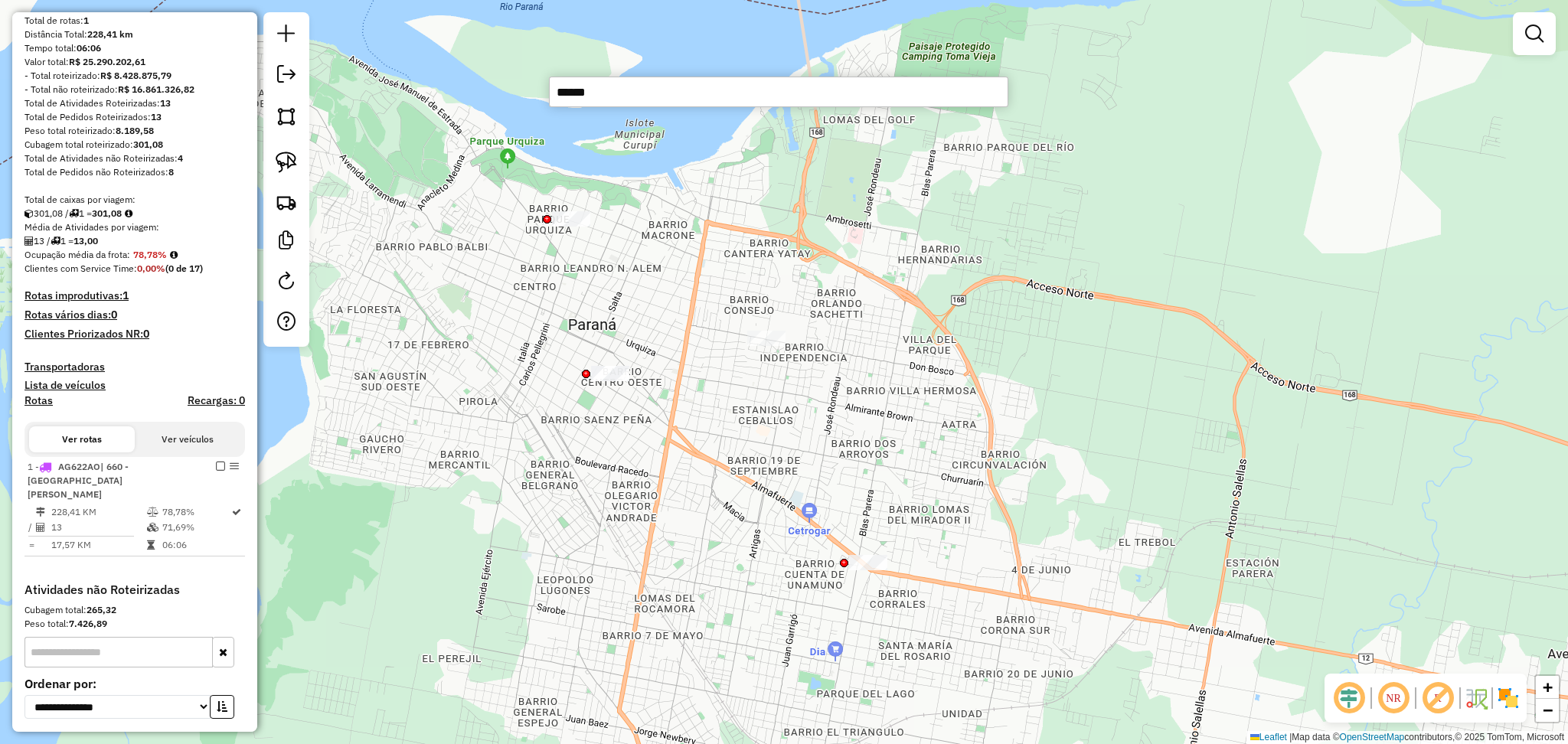
click at [689, 104] on input "******" at bounding box center [778, 91] width 459 height 31
click at [786, 202] on div "Janela de atendimento Grade de atendimento Capacidade Transportadoras Veículos …" at bounding box center [784, 372] width 1568 height 744
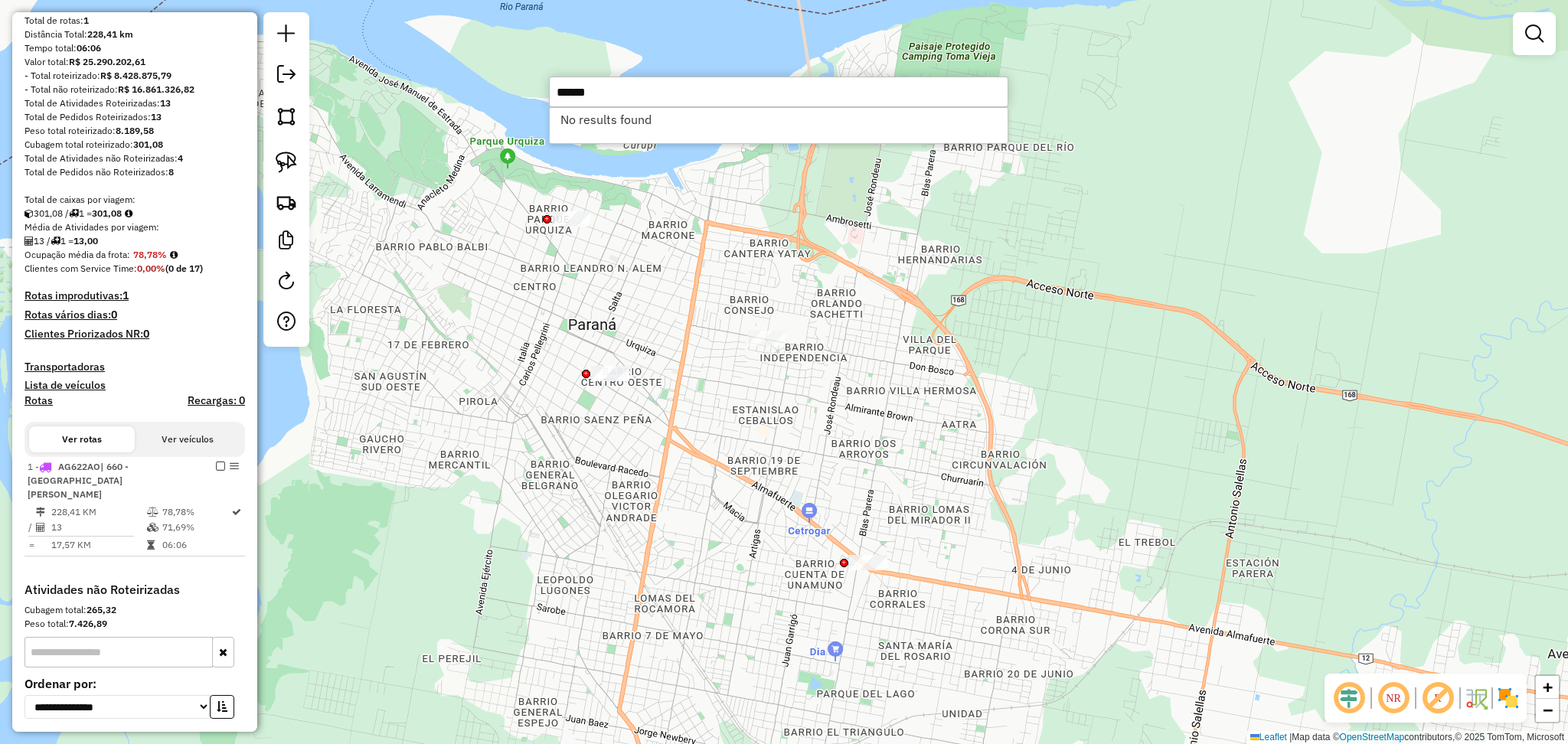
type input "******"
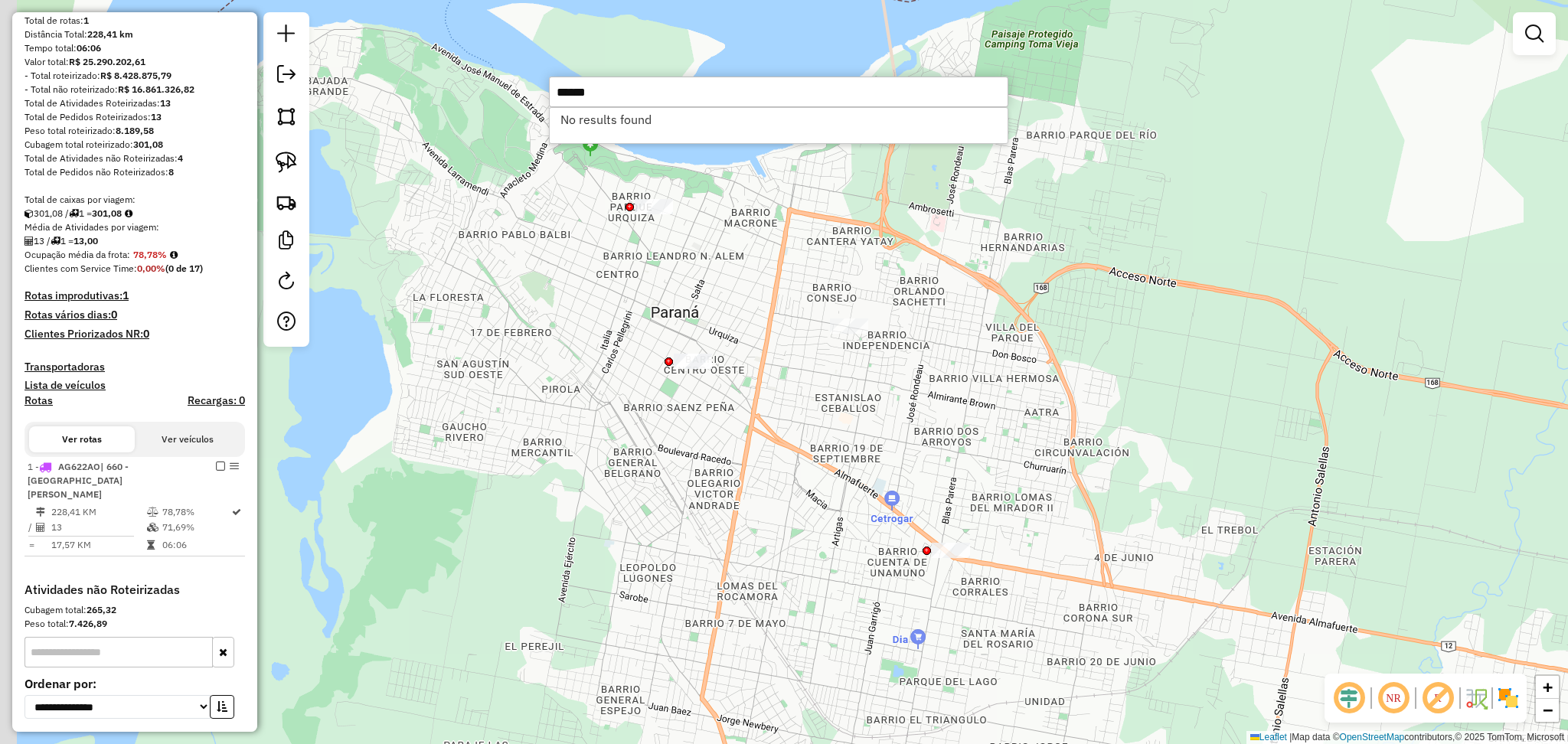
click at [939, 410] on div "Janela de atendimento Grade de atendimento Capacidade Transportadoras Veículos …" at bounding box center [784, 372] width 1568 height 744
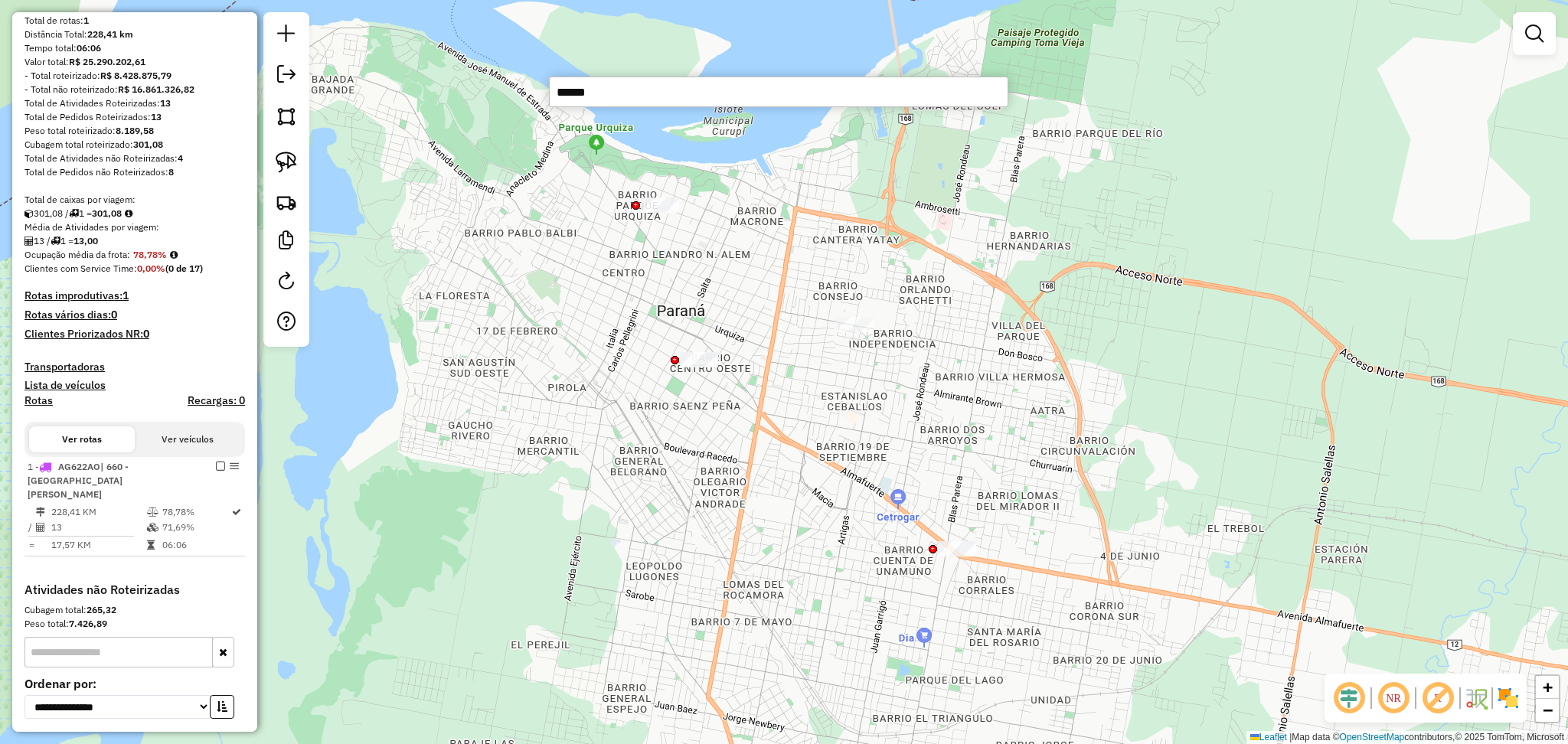
click at [340, 425] on div "Janela de atendimento Grade de atendimento Capacidade Transportadoras Veículos …" at bounding box center [784, 372] width 1568 height 744
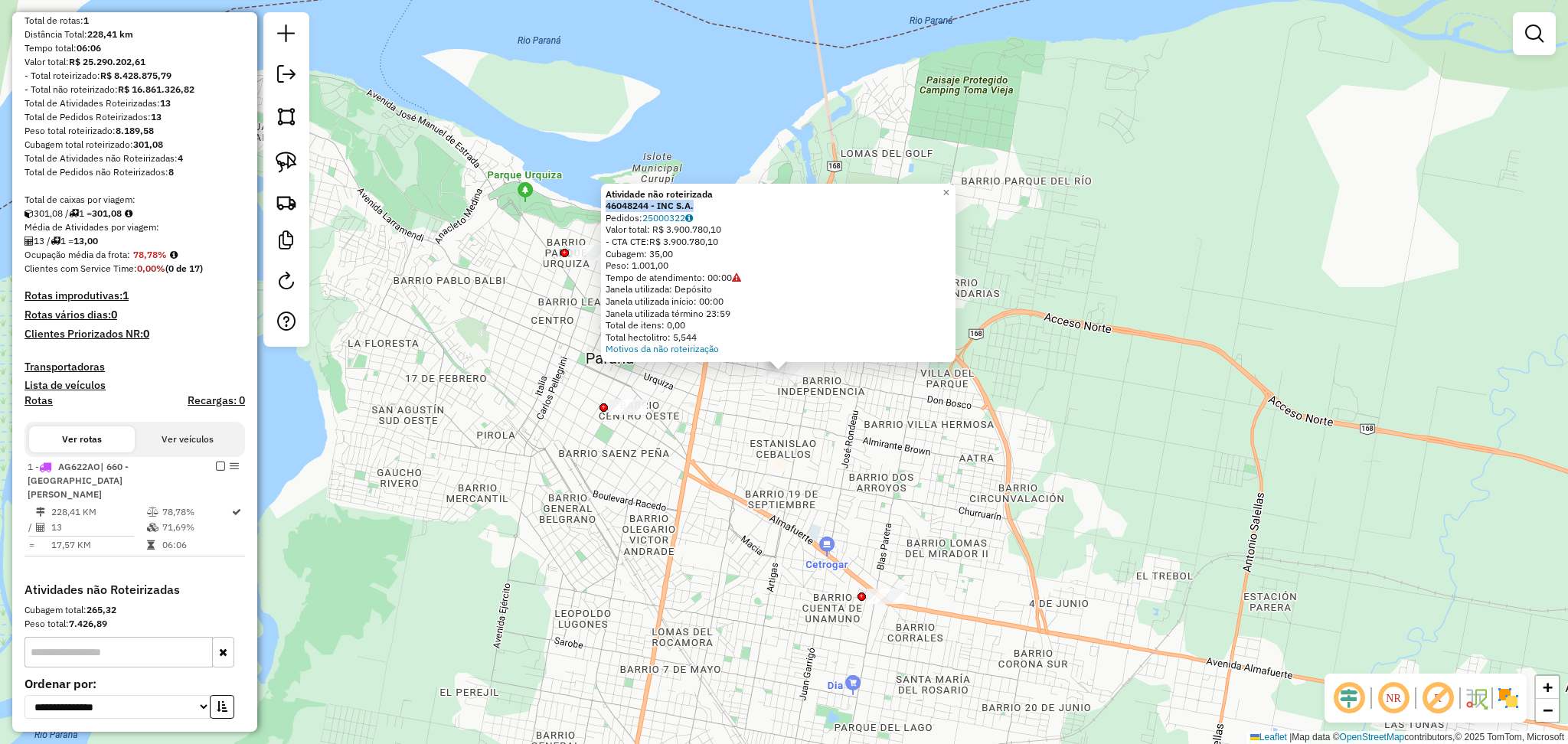
drag, startPoint x: 726, startPoint y: 201, endPoint x: 605, endPoint y: 199, distance: 121.0
click at [605, 199] on div "Atividade não roteirizada 46048244 - INC S.A. Pedidos: 25000322 Valor total: R$…" at bounding box center [777, 272] width 354 height 178
copy strong "46048244 - INC S.A."
click at [422, 464] on div "Atividade não roteirizada 46048244 - INC S.A. Pedidos: 25000322 Valor total: R$…" at bounding box center [784, 372] width 1568 height 744
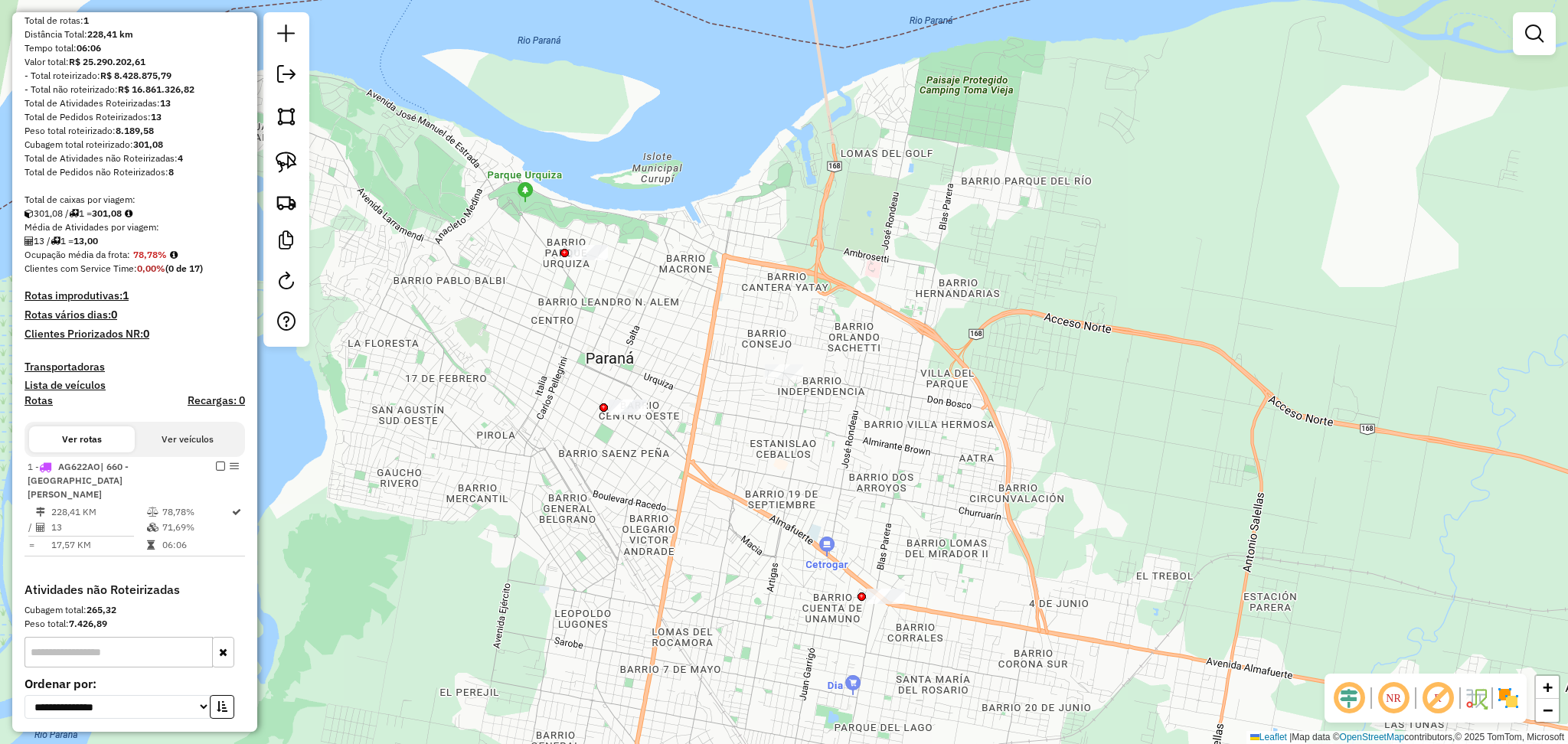
scroll to position [359, 0]
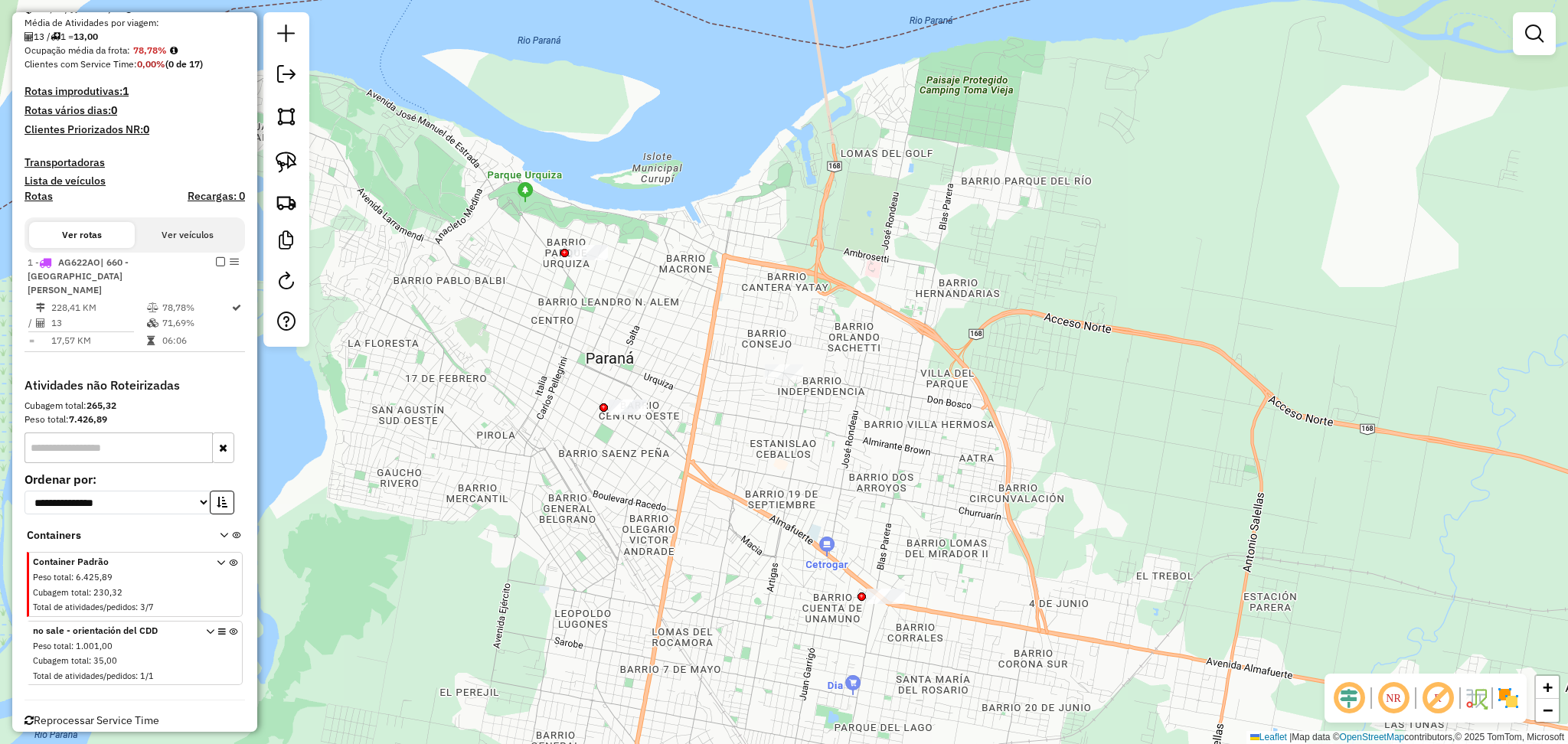
click at [229, 627] on icon at bounding box center [233, 655] width 9 height 57
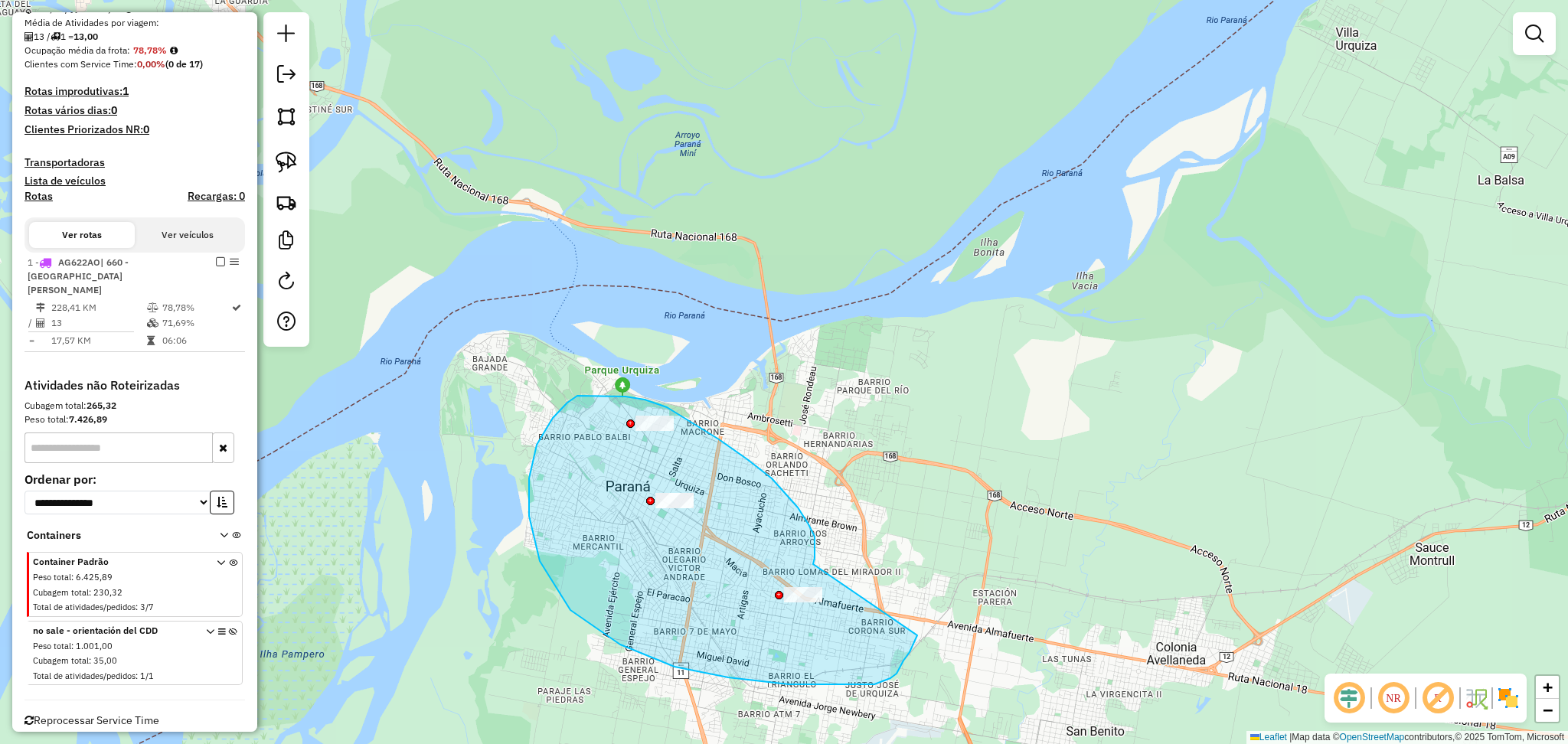
drag, startPoint x: 772, startPoint y: 478, endPoint x: 917, endPoint y: 634, distance: 213.0
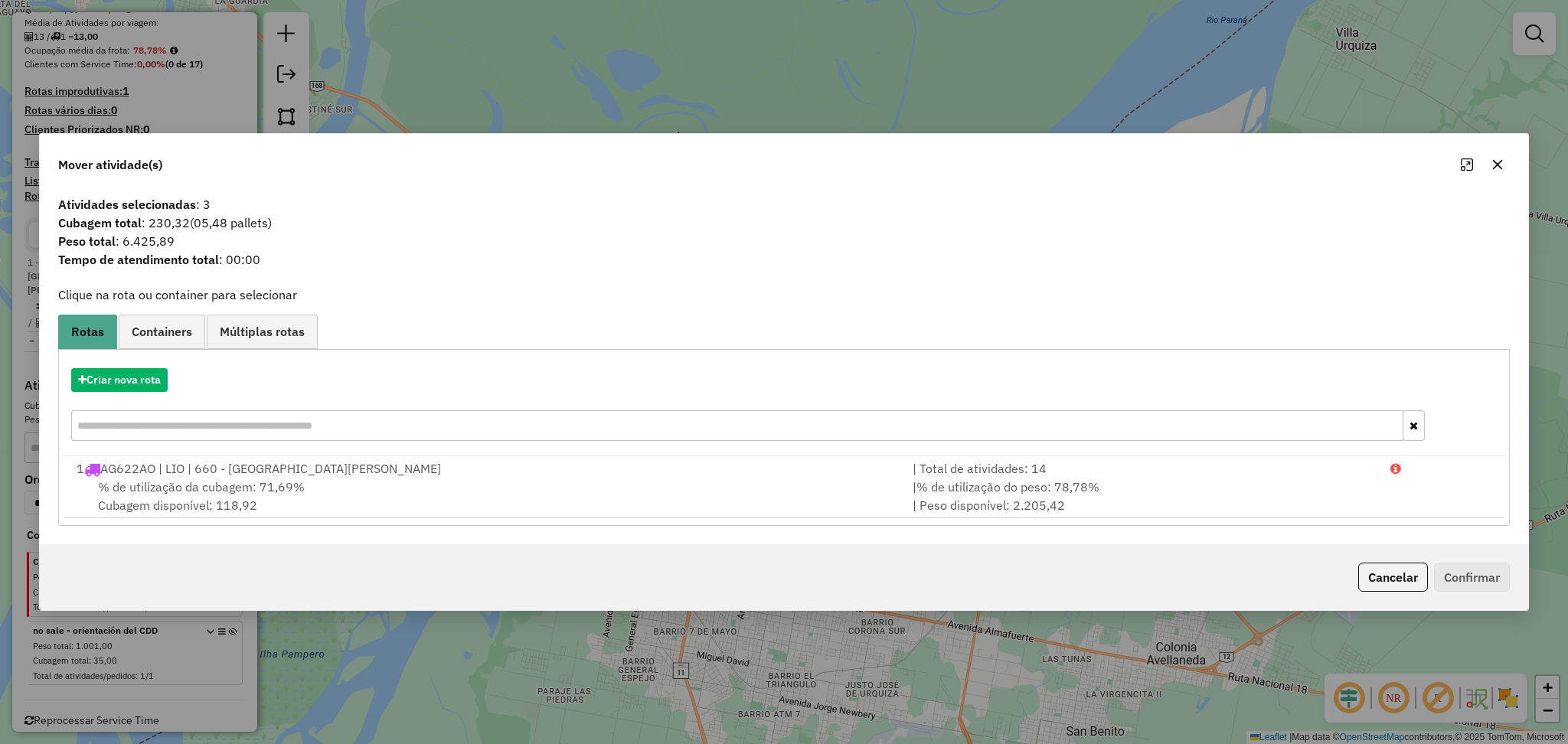
click at [1497, 167] on icon "button" at bounding box center [1497, 165] width 13 height 13
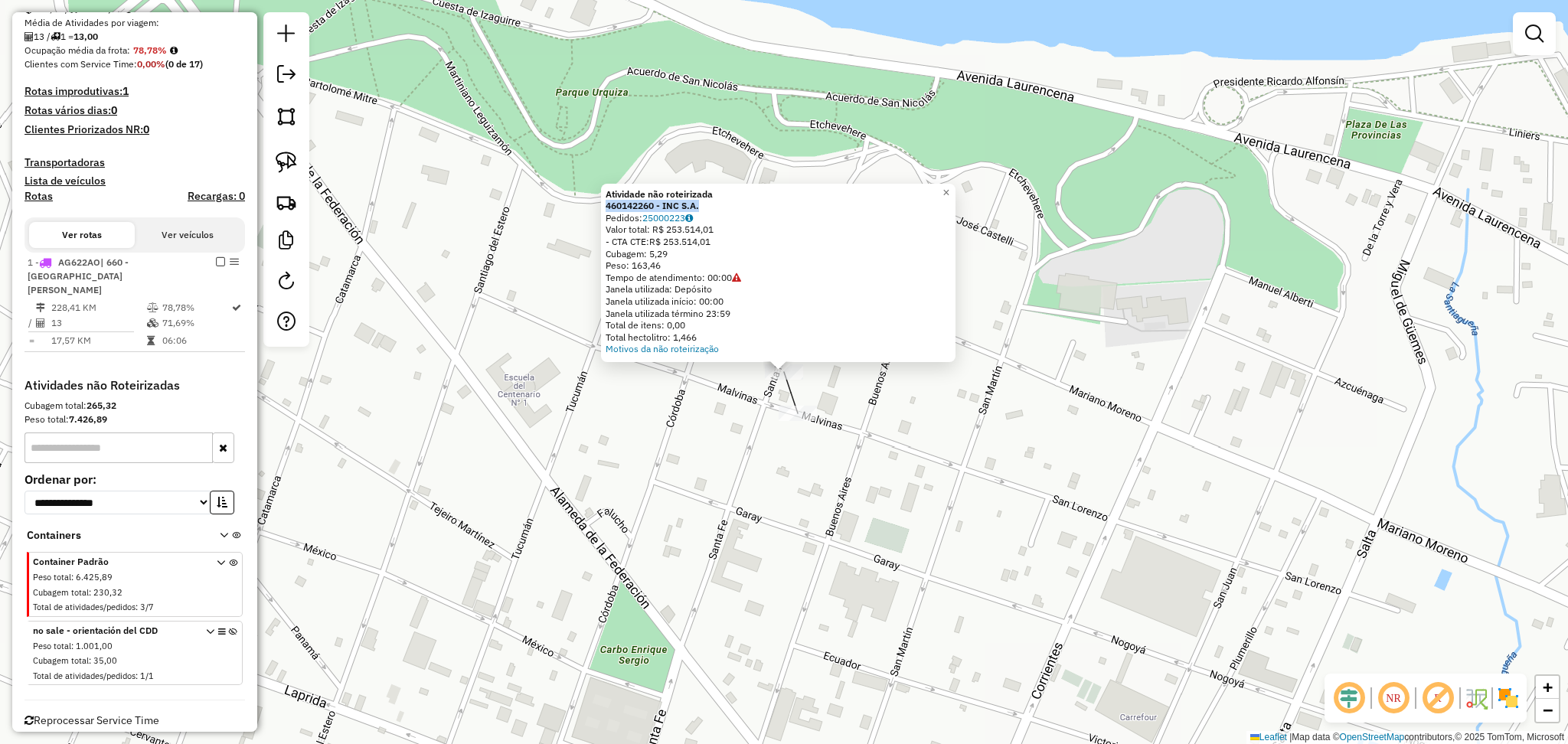
drag, startPoint x: 727, startPoint y: 208, endPoint x: 605, endPoint y: 210, distance: 122.0
click at [605, 210] on div "Atividade não roteirizada 460142260 - INC S.A. Pedidos: 25000223 Valor total: R…" at bounding box center [777, 272] width 354 height 178
copy strong "460142260 - INC S.A."
click at [1054, 487] on div "Atividade não roteirizada 460142260 - INC S.A. Pedidos: 25000223 Valor total: R…" at bounding box center [784, 372] width 1568 height 744
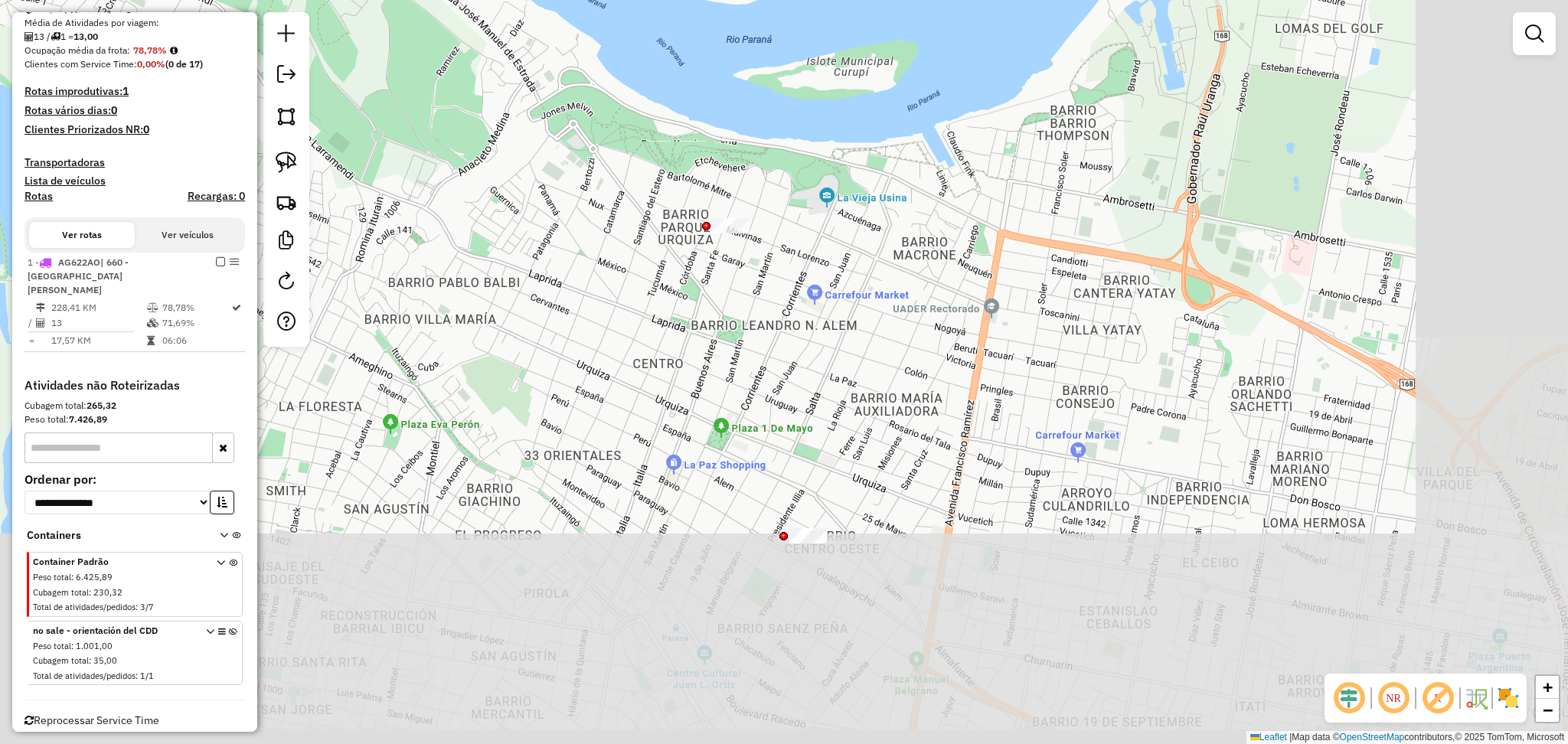
drag, startPoint x: 1065, startPoint y: 587, endPoint x: 722, endPoint y: 100, distance: 595.7
click at [722, 100] on div "Janela de atendimento Grade de atendimento Capacidade Transportadoras Veículos …" at bounding box center [784, 372] width 1568 height 744
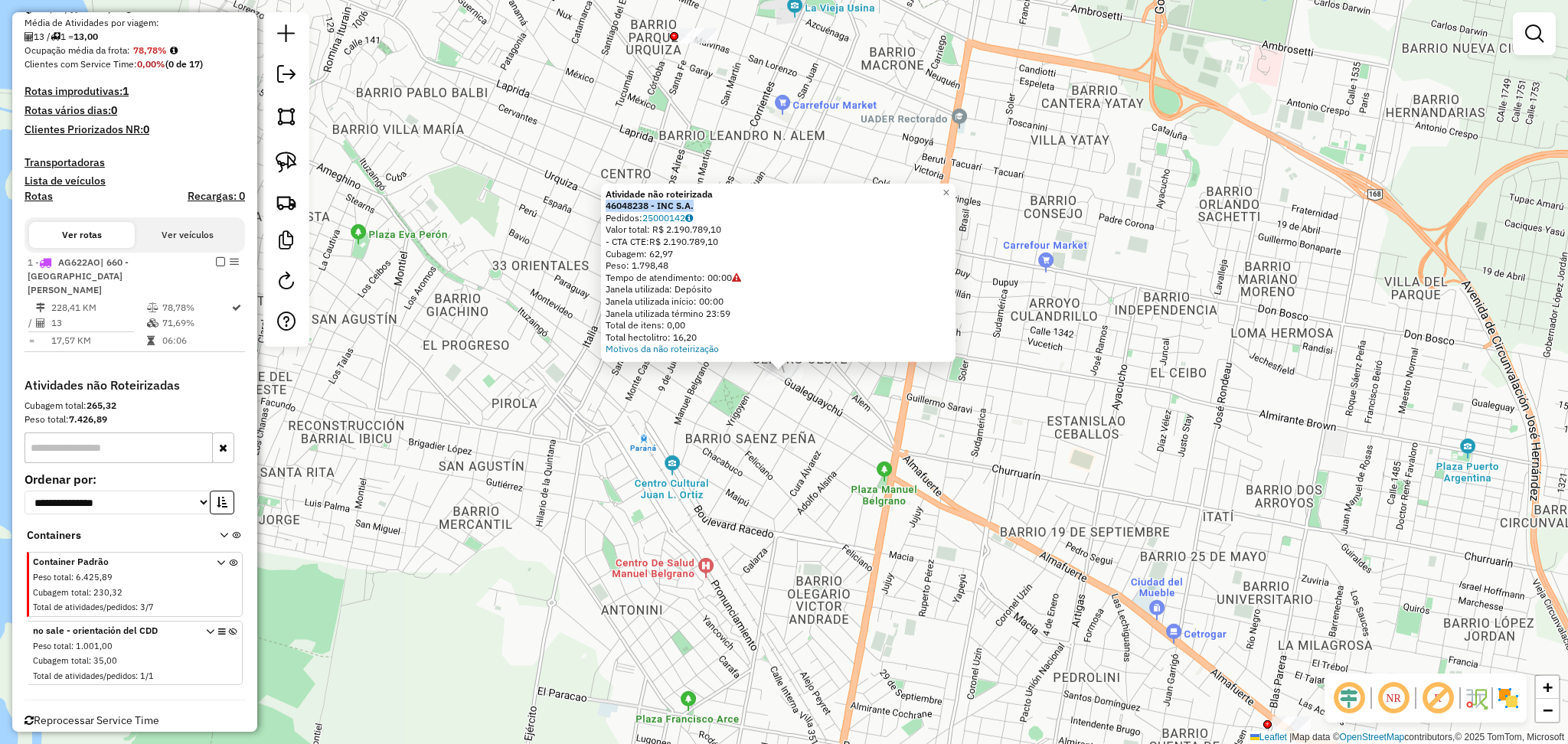
drag, startPoint x: 721, startPoint y: 205, endPoint x: 600, endPoint y: 210, distance: 121.1
click at [601, 210] on div "Atividade não roteirizada 46048238 - INC S.A. Pedidos: 25000142 Valor total: R$…" at bounding box center [777, 272] width 354 height 178
copy strong "46048238 - INC S.A."
click at [1003, 495] on div "Atividade não roteirizada 46048238 - INC S.A. Pedidos: 25000142 Valor total: R$…" at bounding box center [784, 372] width 1568 height 744
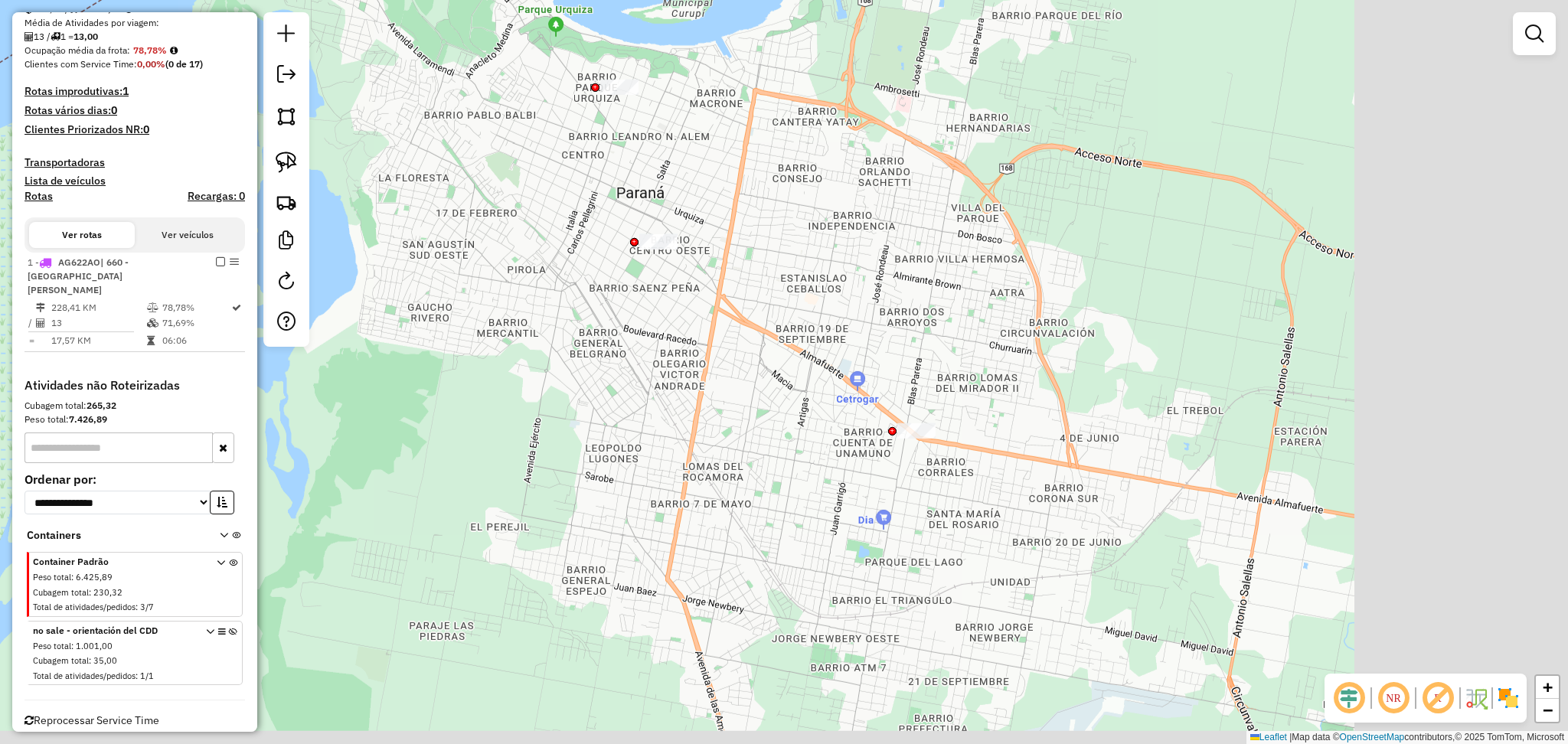
drag, startPoint x: 1168, startPoint y: 520, endPoint x: 911, endPoint y: 300, distance: 338.3
click at [911, 300] on div "Janela de atendimento Grade de atendimento Capacidade Transportadoras Veículos …" at bounding box center [784, 372] width 1568 height 744
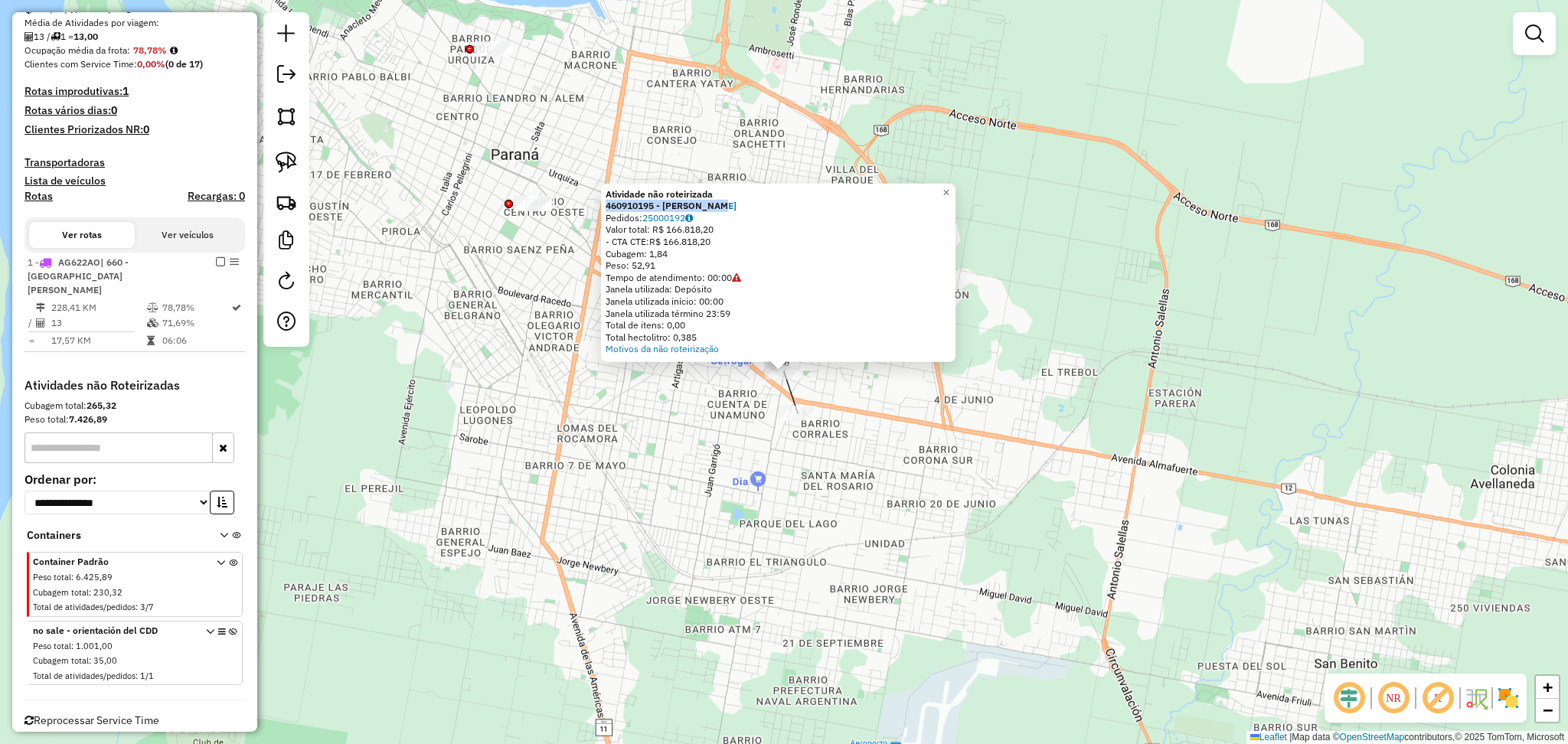
drag, startPoint x: 751, startPoint y: 199, endPoint x: 601, endPoint y: 206, distance: 150.2
click at [601, 206] on div "Atividade não roteirizada 460910195 - DORINKA SRL Pedidos: 25000192 Valor total…" at bounding box center [777, 272] width 354 height 178
copy strong "460910195 - DORINKA SRL"
click at [736, 490] on div "Atividade não roteirizada 460910195 - DORINKA SRL Pedidos: 25000192 Valor total…" at bounding box center [784, 372] width 1568 height 744
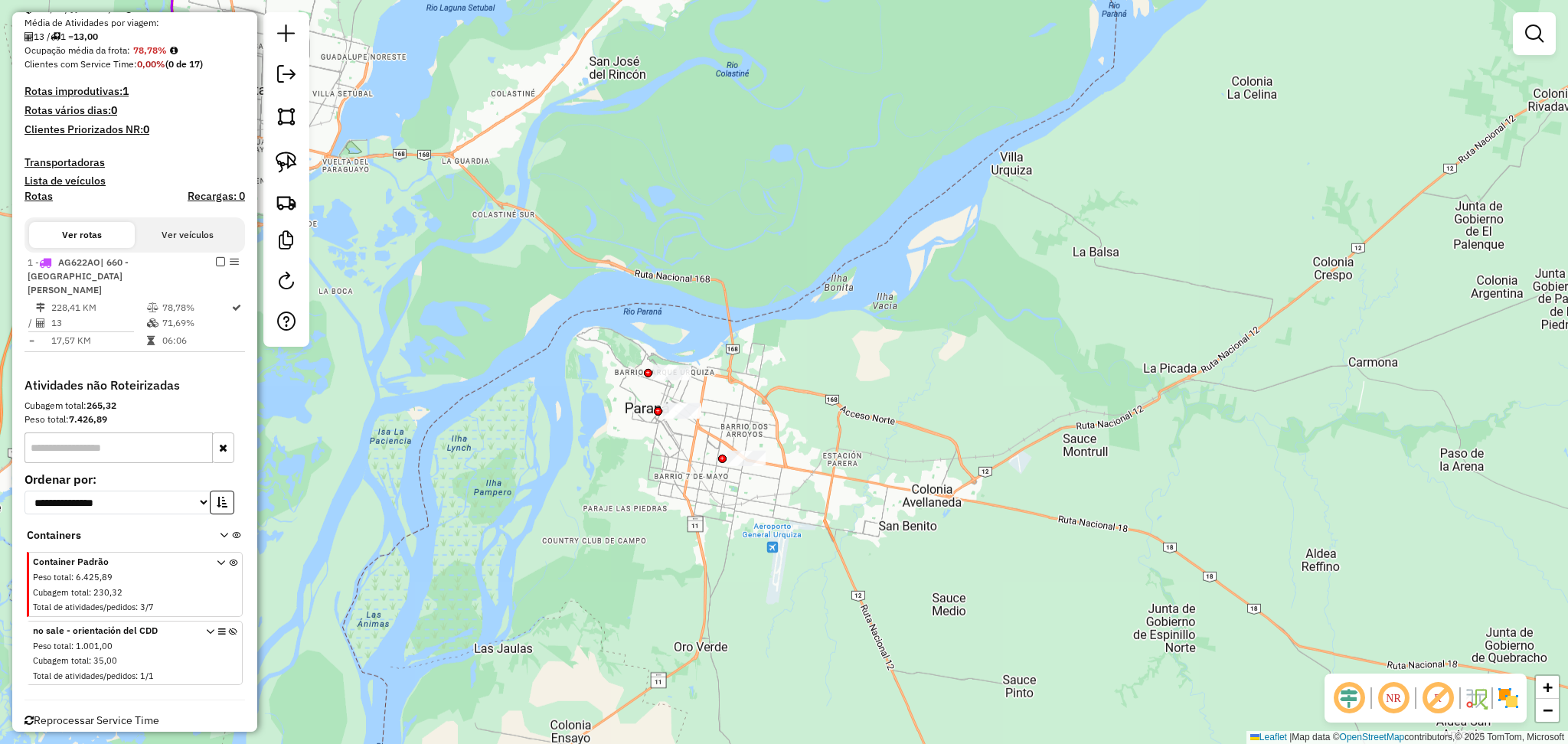
click at [1054, 729] on div "Janela de atendimento Grade de atendimento Capacidade Transportadoras Veículos …" at bounding box center [784, 372] width 1568 height 744
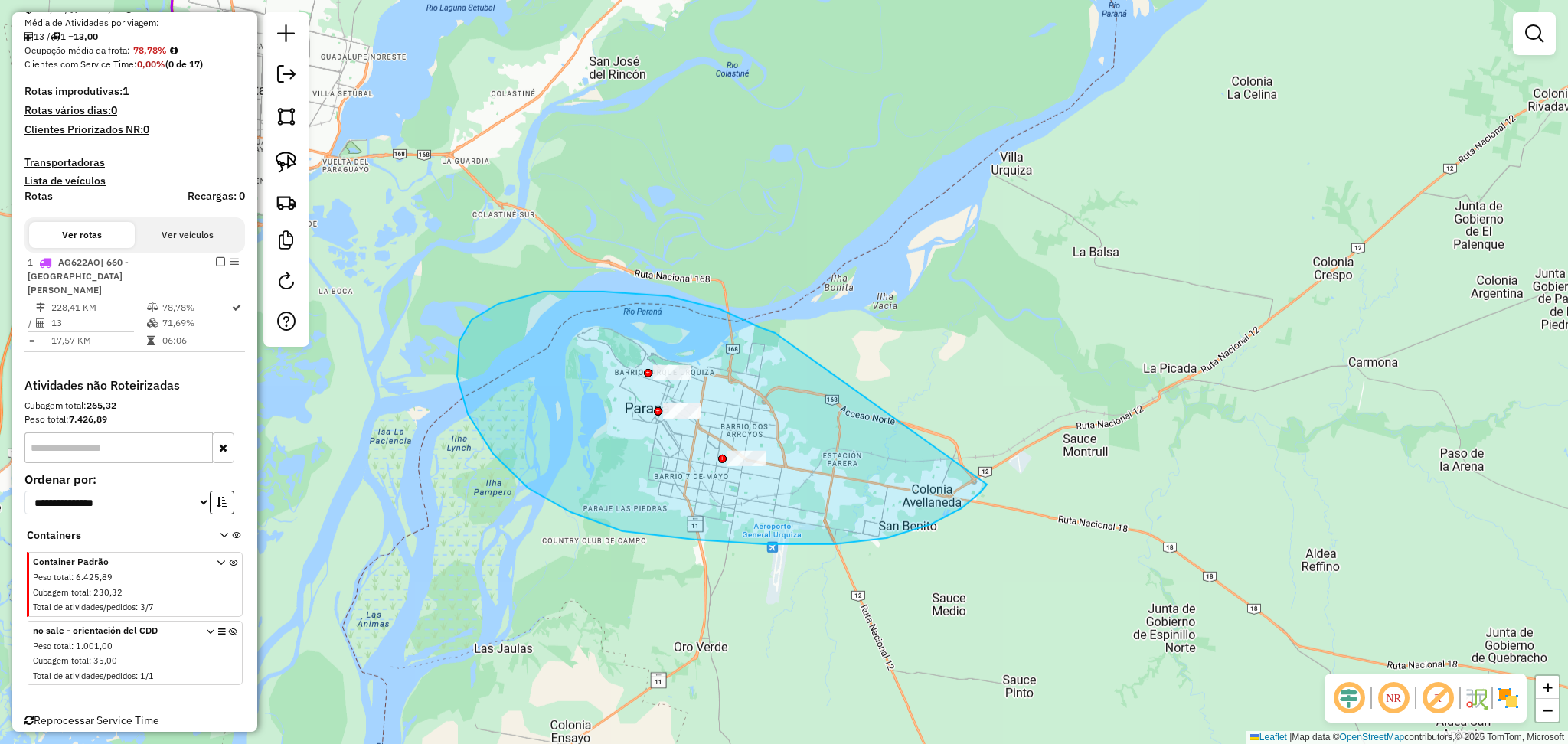
drag, startPoint x: 775, startPoint y: 333, endPoint x: 993, endPoint y: 454, distance: 249.3
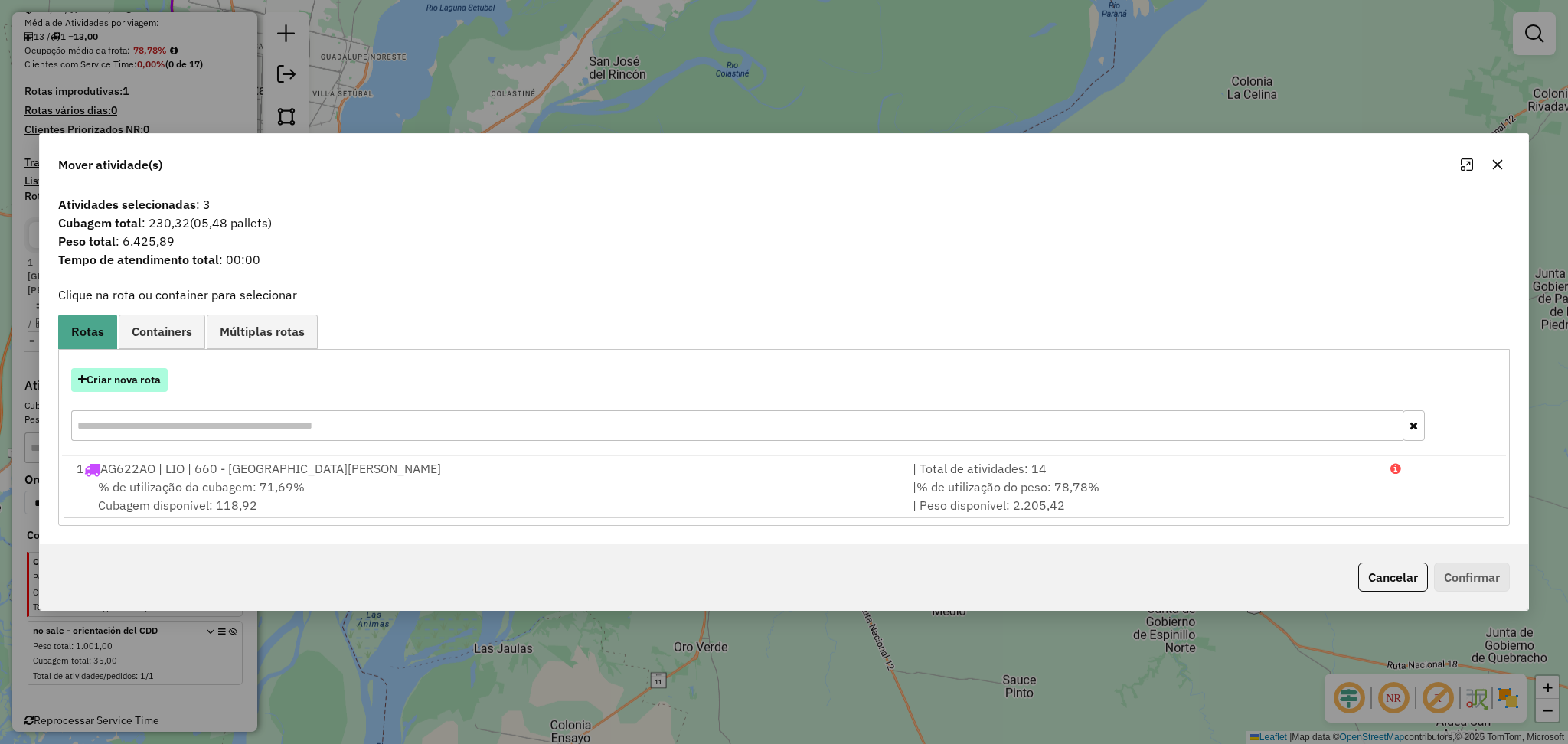
click at [126, 383] on button "Criar nova rota" at bounding box center [119, 380] width 97 height 24
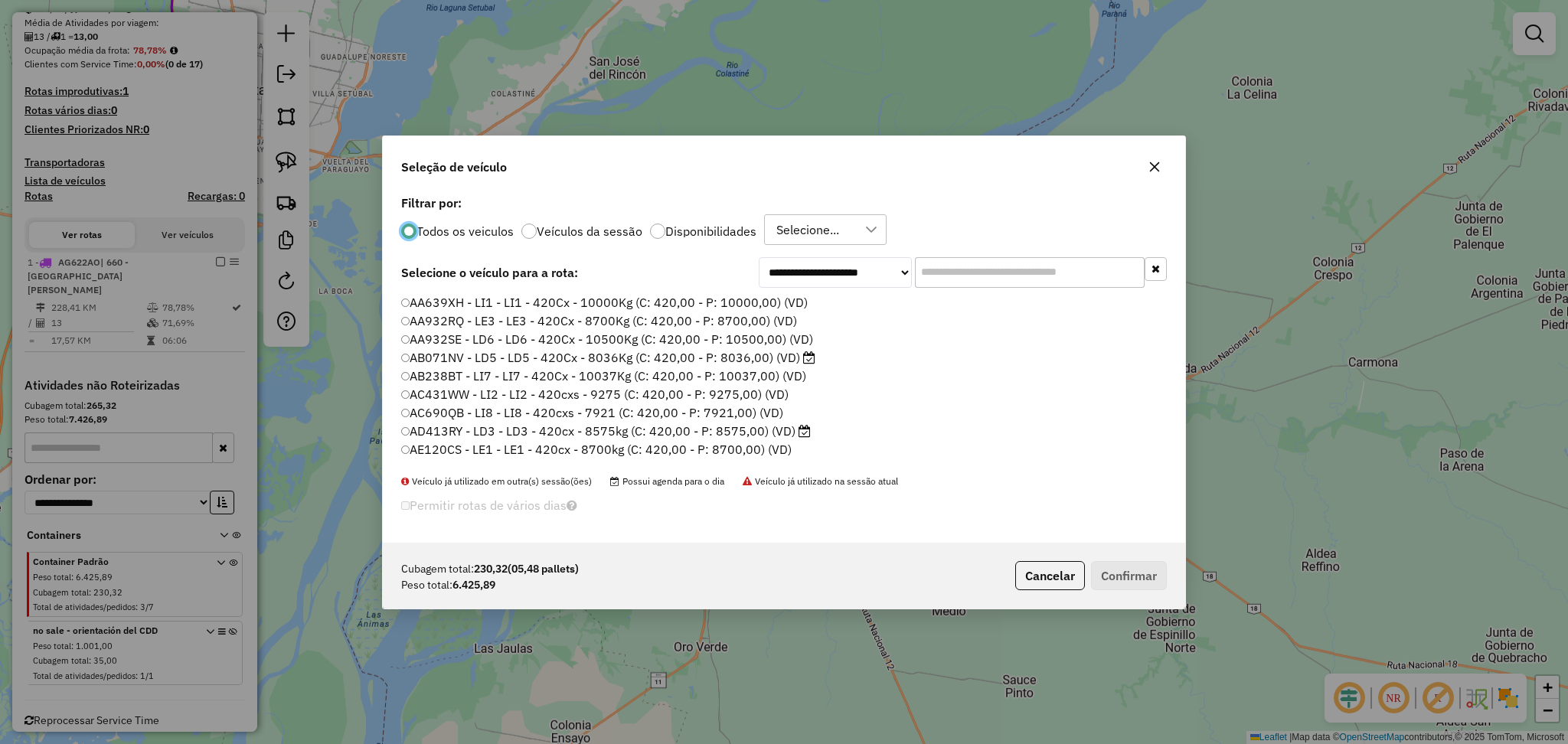
scroll to position [7, 5]
click at [963, 279] on input "text" at bounding box center [1029, 272] width 229 height 31
click at [698, 232] on label "Disponibilidades" at bounding box center [711, 231] width 91 height 13
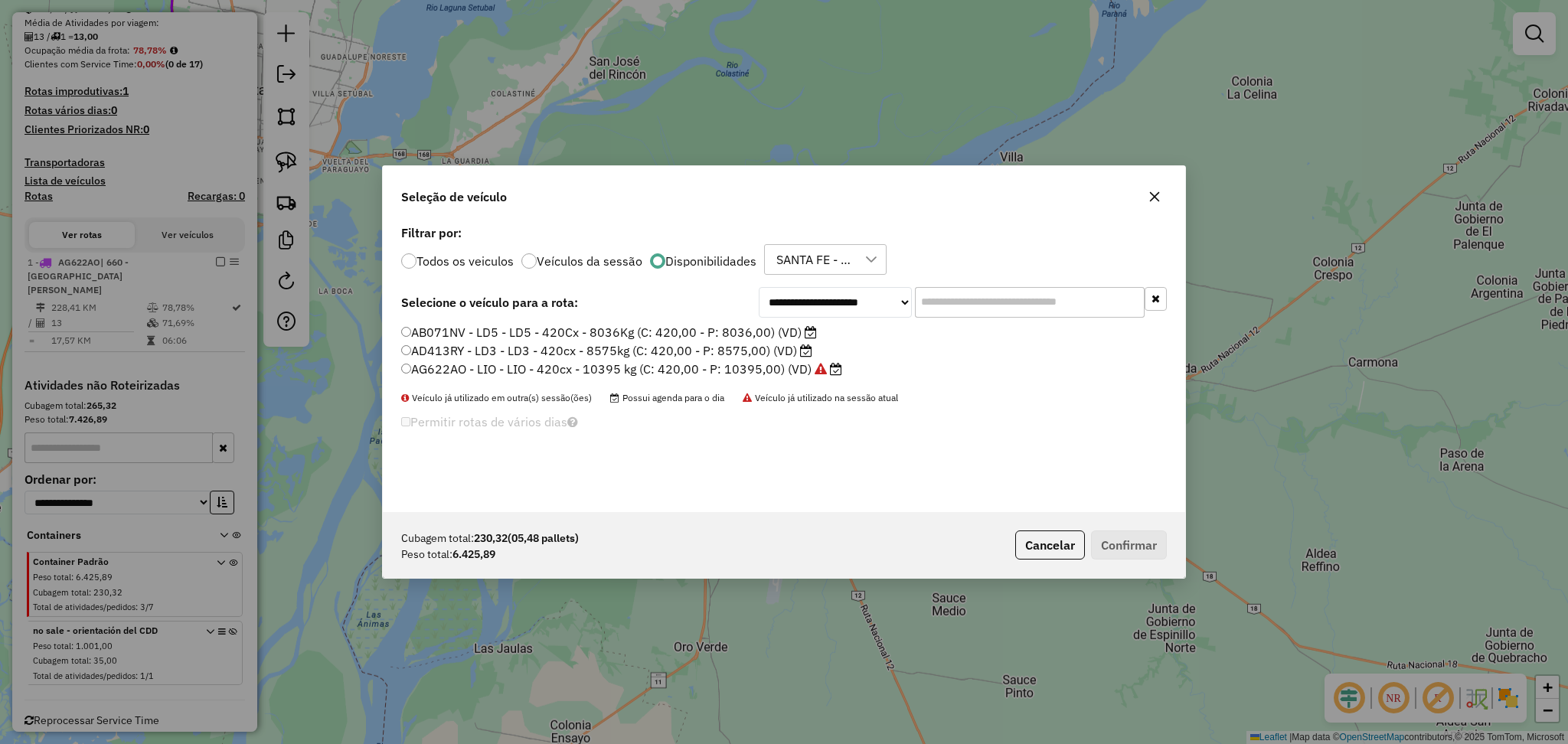
click at [1072, 304] on input "text" at bounding box center [1029, 302] width 229 height 31
click at [615, 344] on label "AD413RY - LD3 - LD3 - 420cx - 8575kg (C: 420,00 - P: 8575,00) (VD)" at bounding box center [607, 350] width 411 height 18
click at [1142, 533] on button "Confirmar" at bounding box center [1128, 545] width 76 height 29
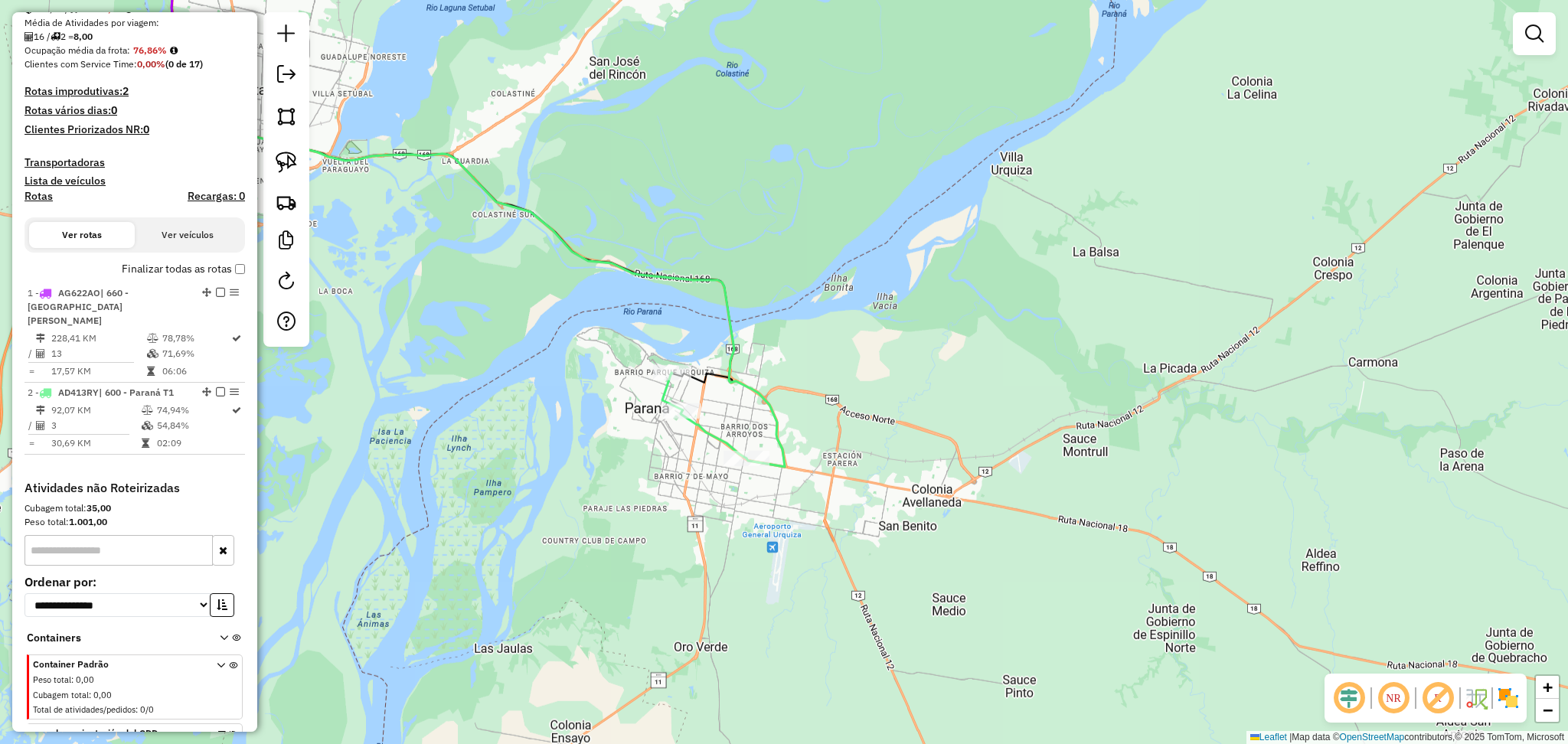
click at [708, 430] on icon at bounding box center [704, 415] width 84 height 86
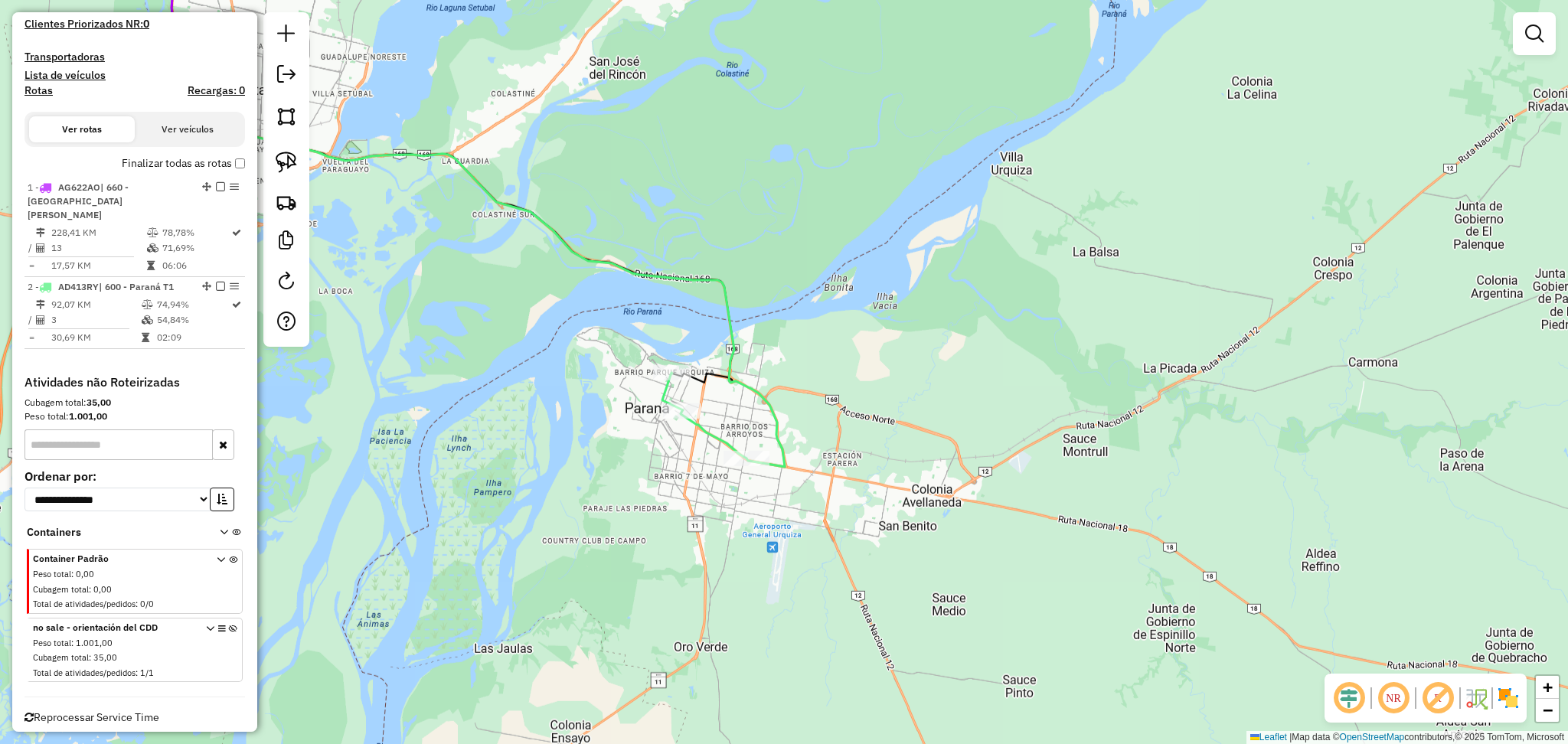
select select "**********"
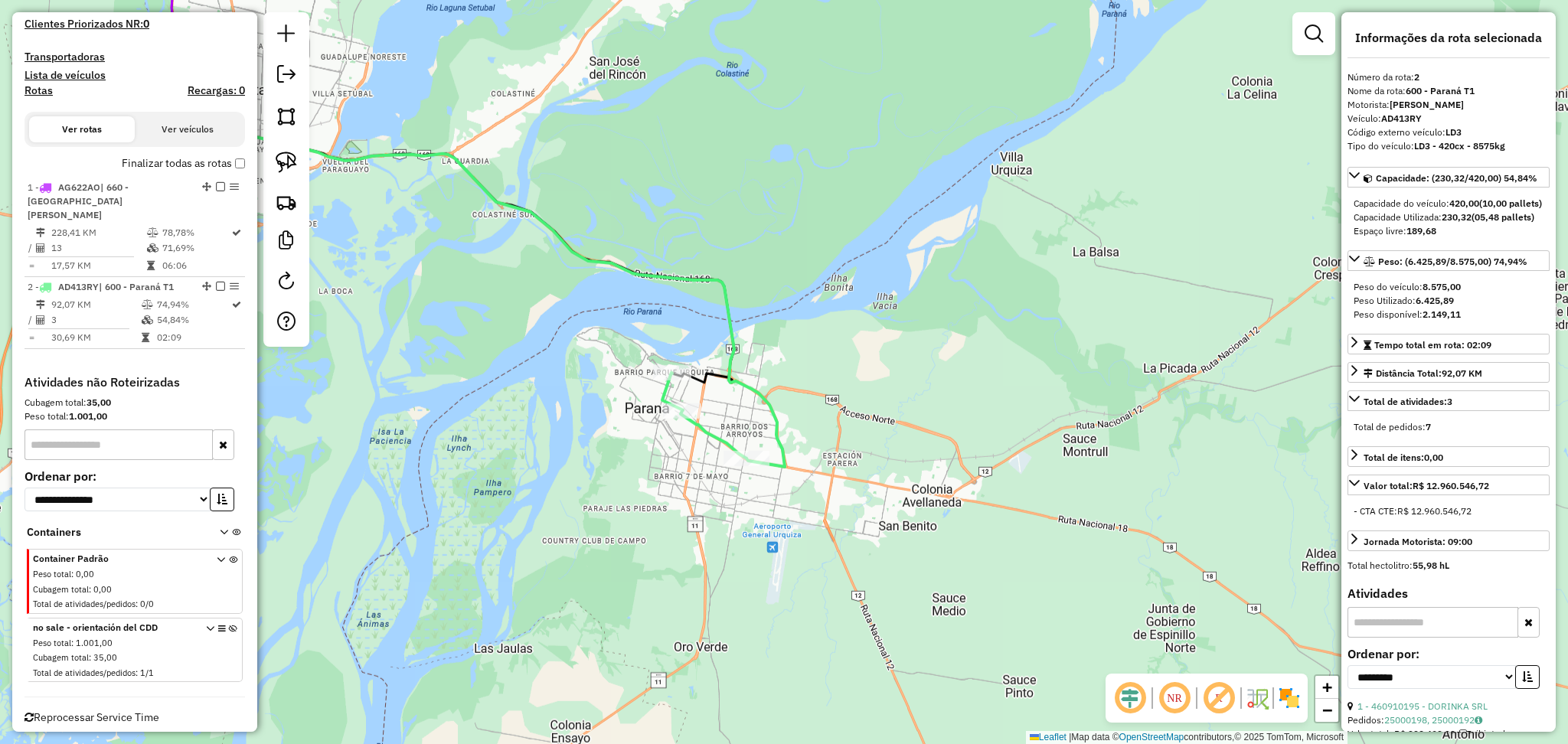
click at [731, 361] on icon at bounding box center [430, 287] width 710 height 357
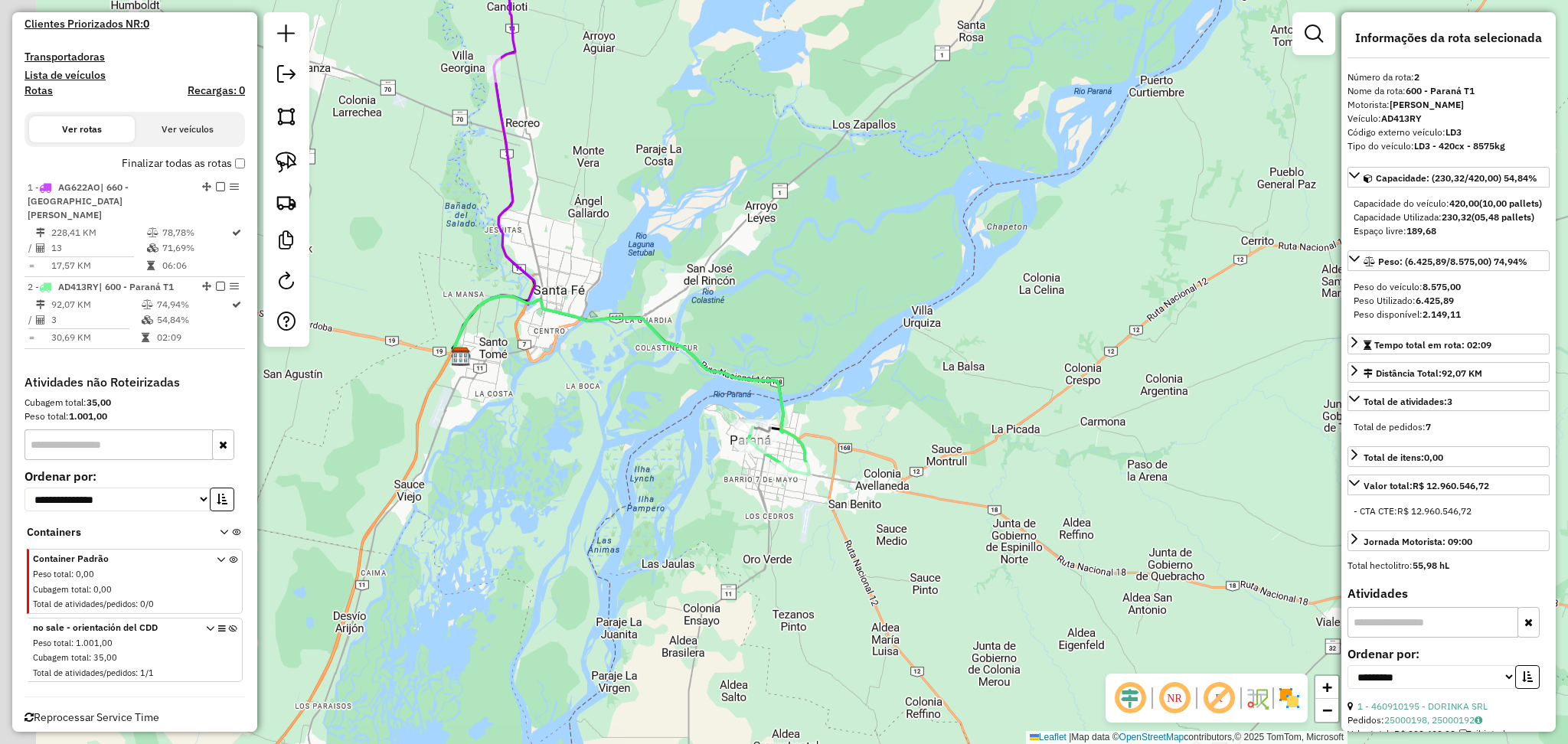
drag, startPoint x: 500, startPoint y: 485, endPoint x: 699, endPoint y: 607, distance: 233.4
click at [699, 607] on div "Janela de atendimento Grade de atendimento Capacidade Transportadoras Veículos …" at bounding box center [784, 372] width 1568 height 744
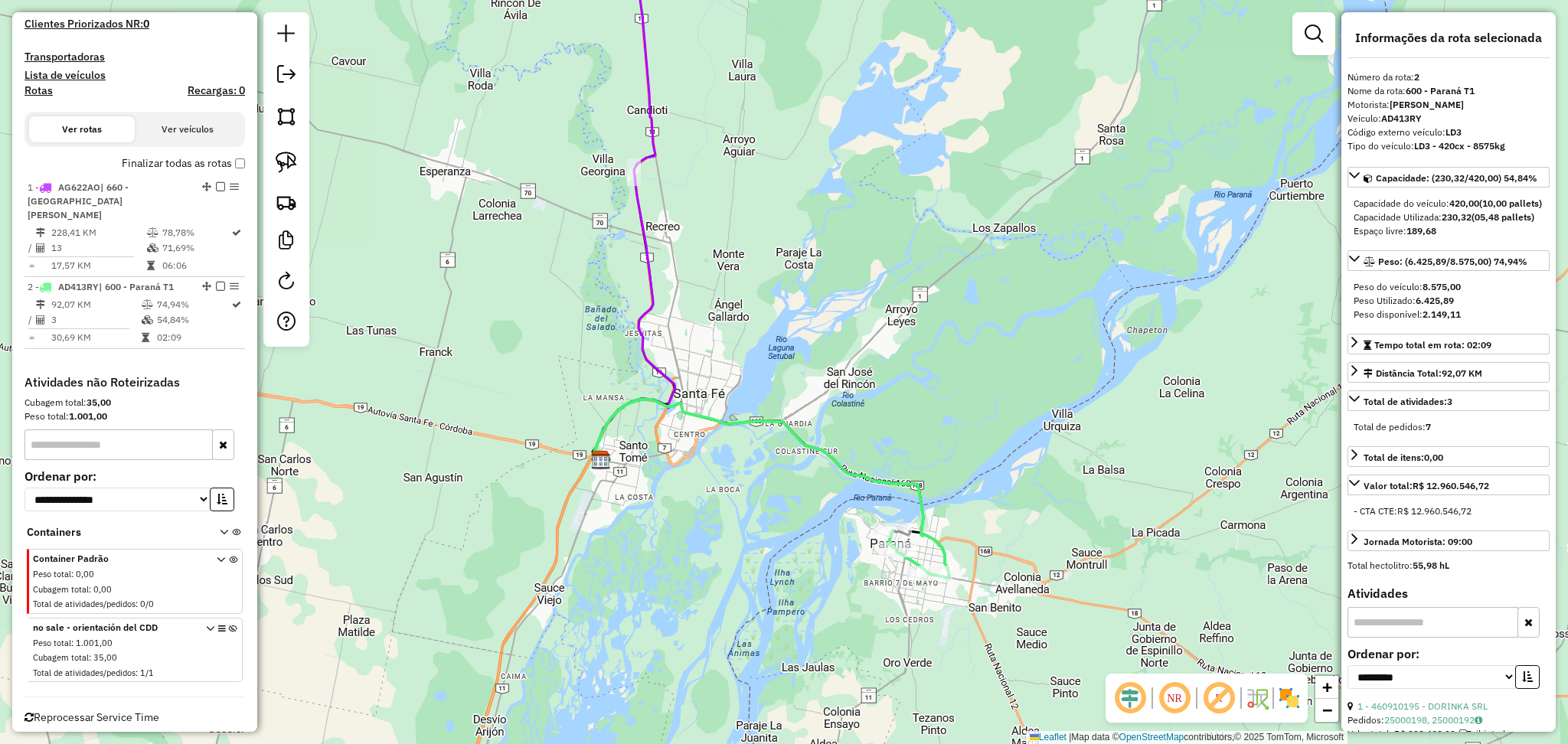
click at [652, 323] on div "Janela de atendimento Grade de atendimento Capacidade Transportadoras Veículos …" at bounding box center [784, 372] width 1568 height 744
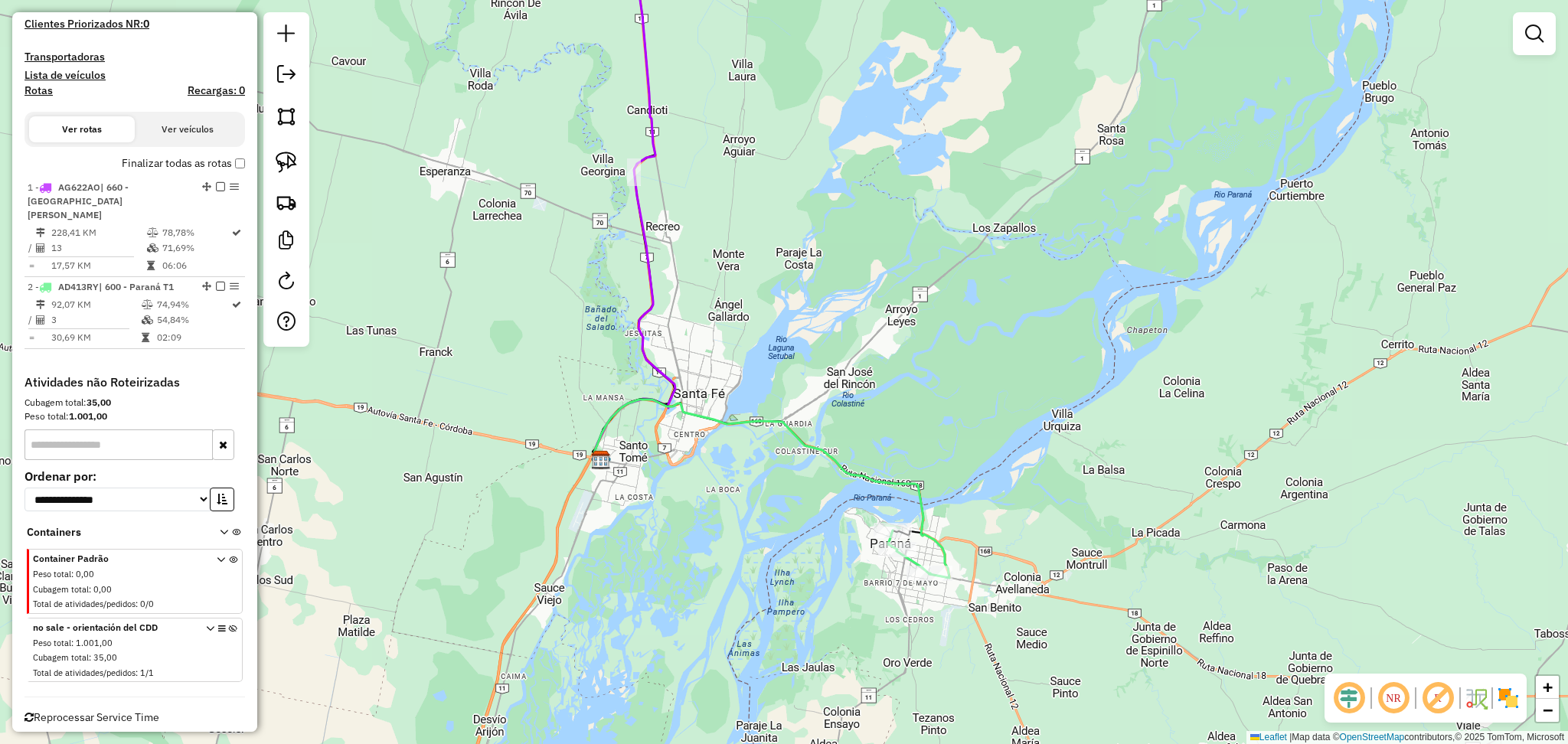
click at [649, 314] on icon at bounding box center [634, 192] width 81 height 534
select select "**********"
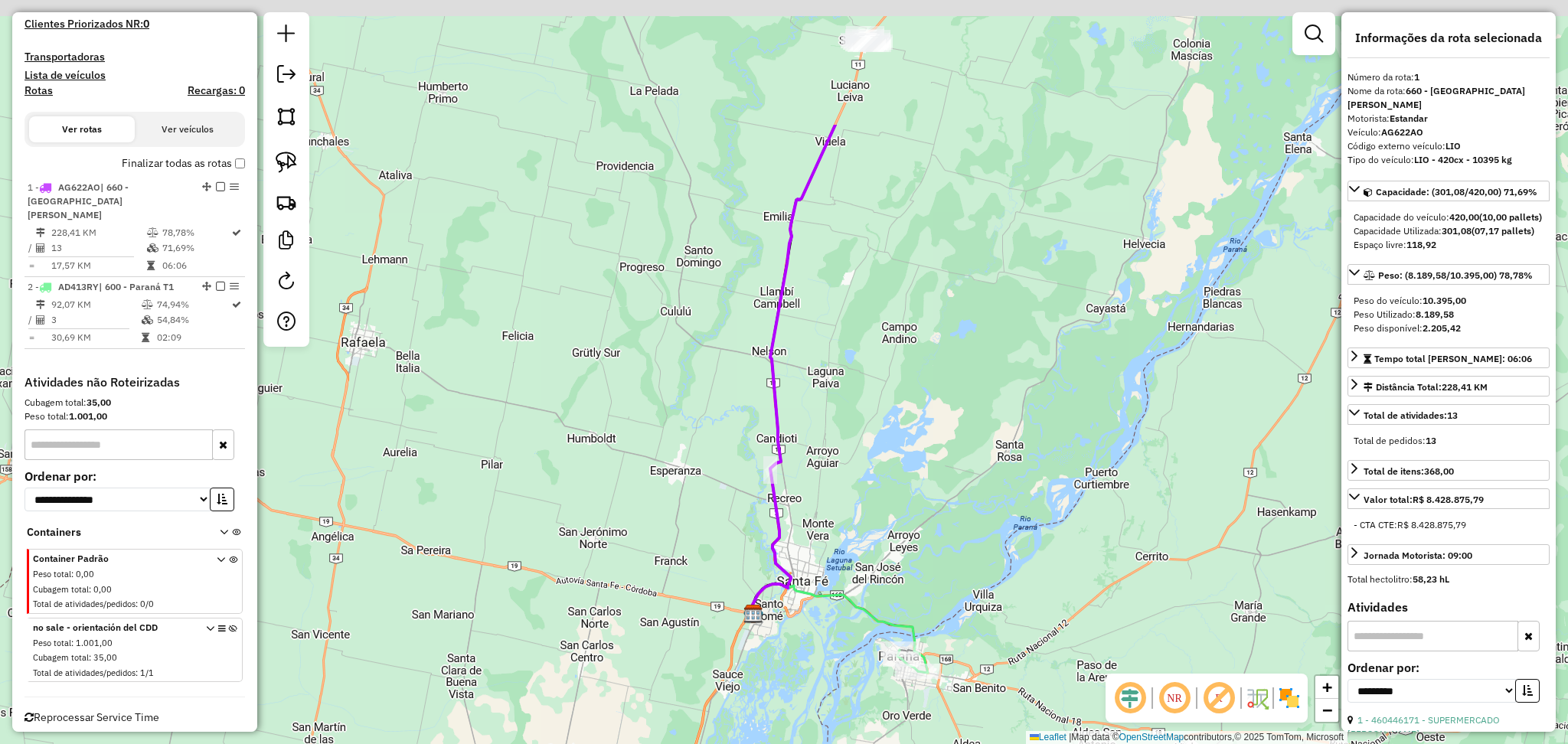
drag, startPoint x: 893, startPoint y: 170, endPoint x: 983, endPoint y: 697, distance: 534.6
click at [983, 697] on div "Janela de atendimento Grade de atendimento Capacidade Transportadoras Veículos …" at bounding box center [784, 372] width 1568 height 744
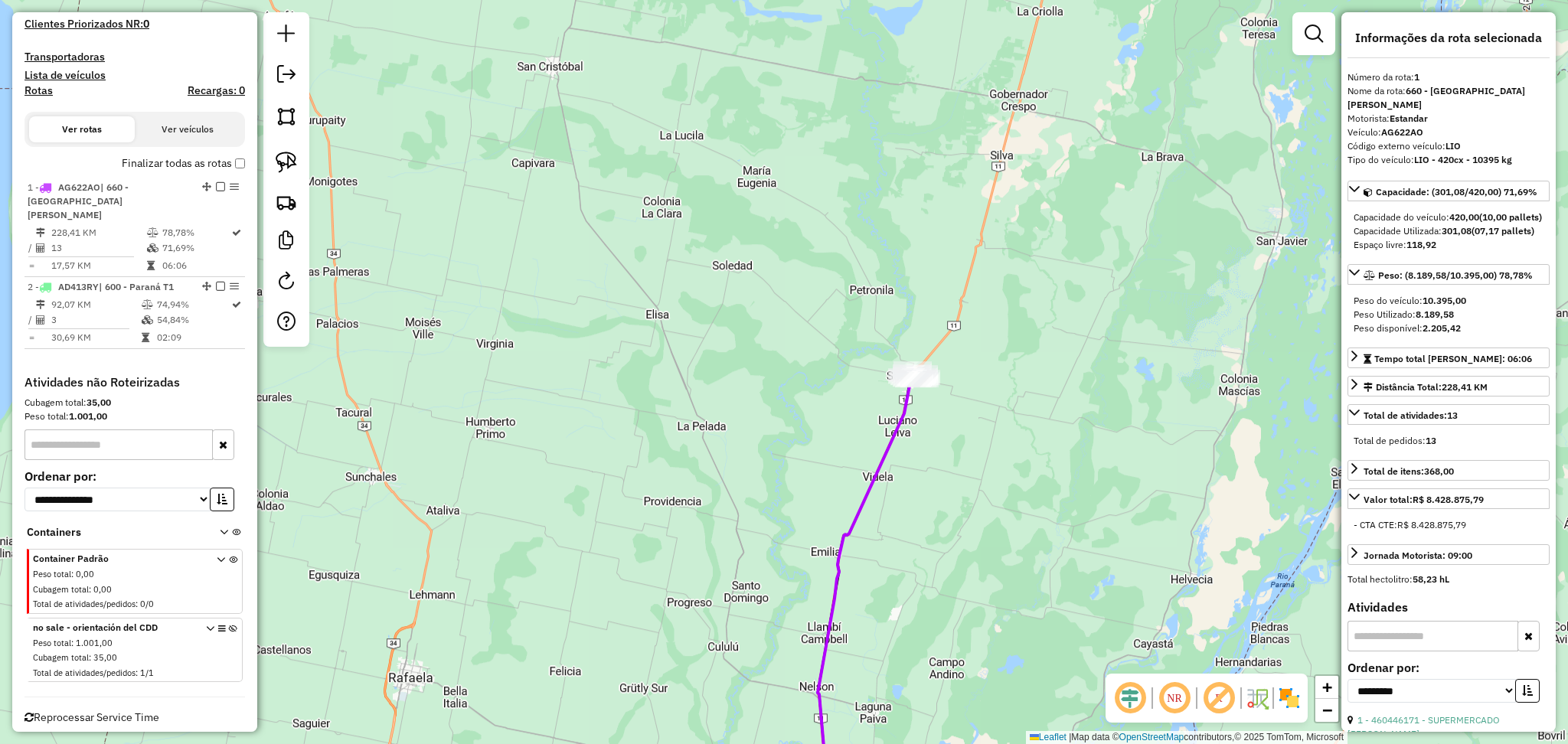
click at [903, 410] on icon at bounding box center [863, 597] width 92 height 443
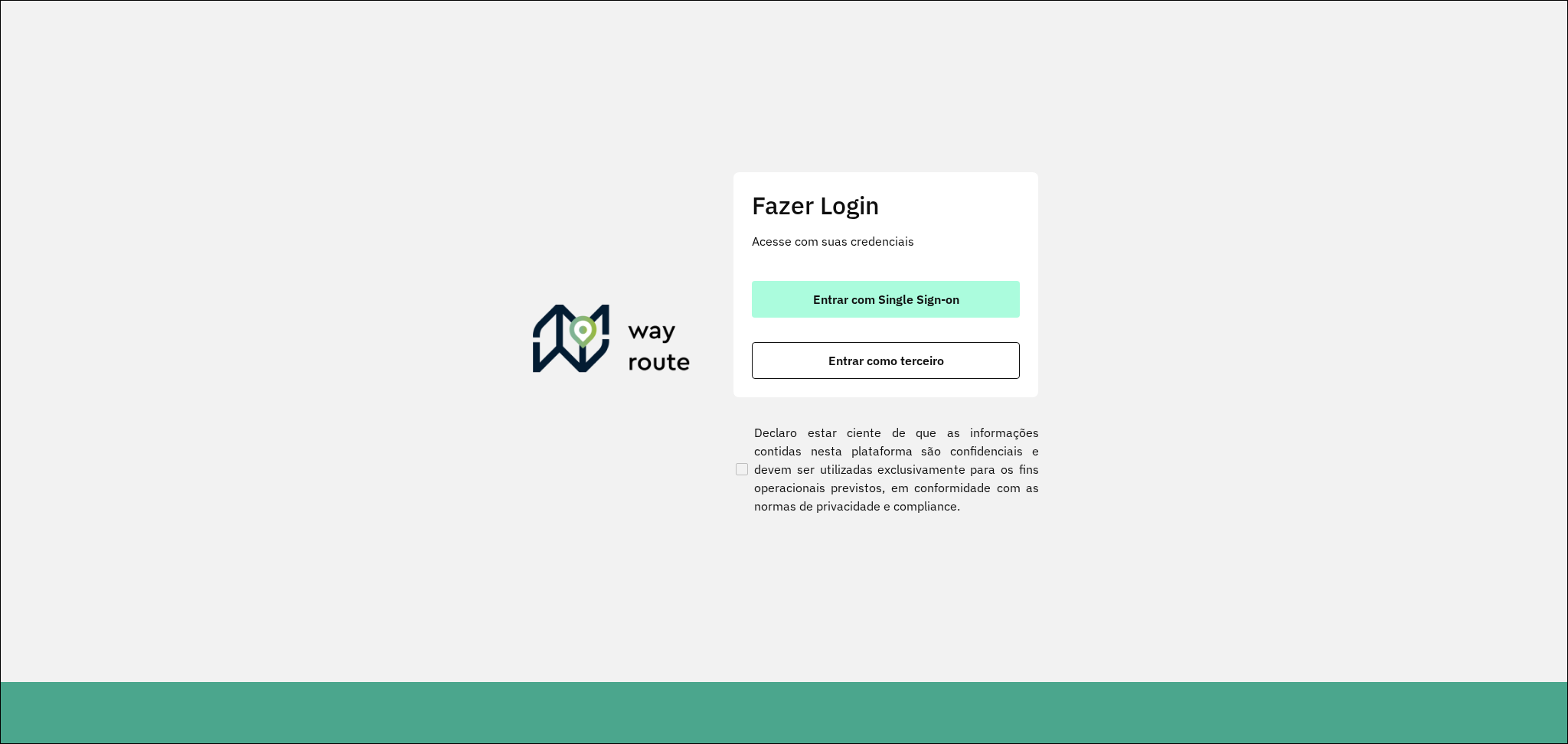
click at [897, 310] on button "Entrar com Single Sign-on" at bounding box center [885, 299] width 268 height 37
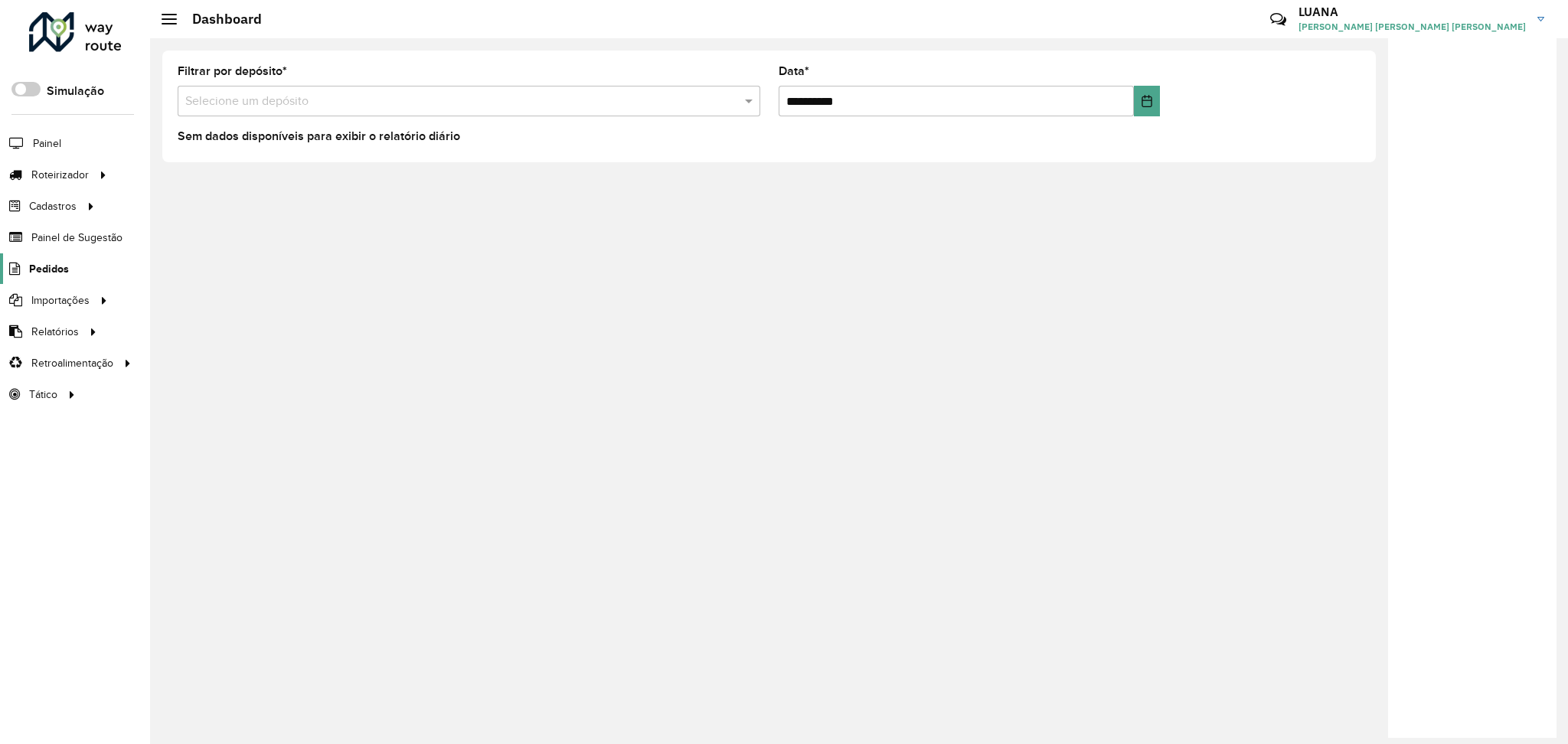
click at [63, 272] on span "Pedidos" at bounding box center [49, 268] width 40 height 16
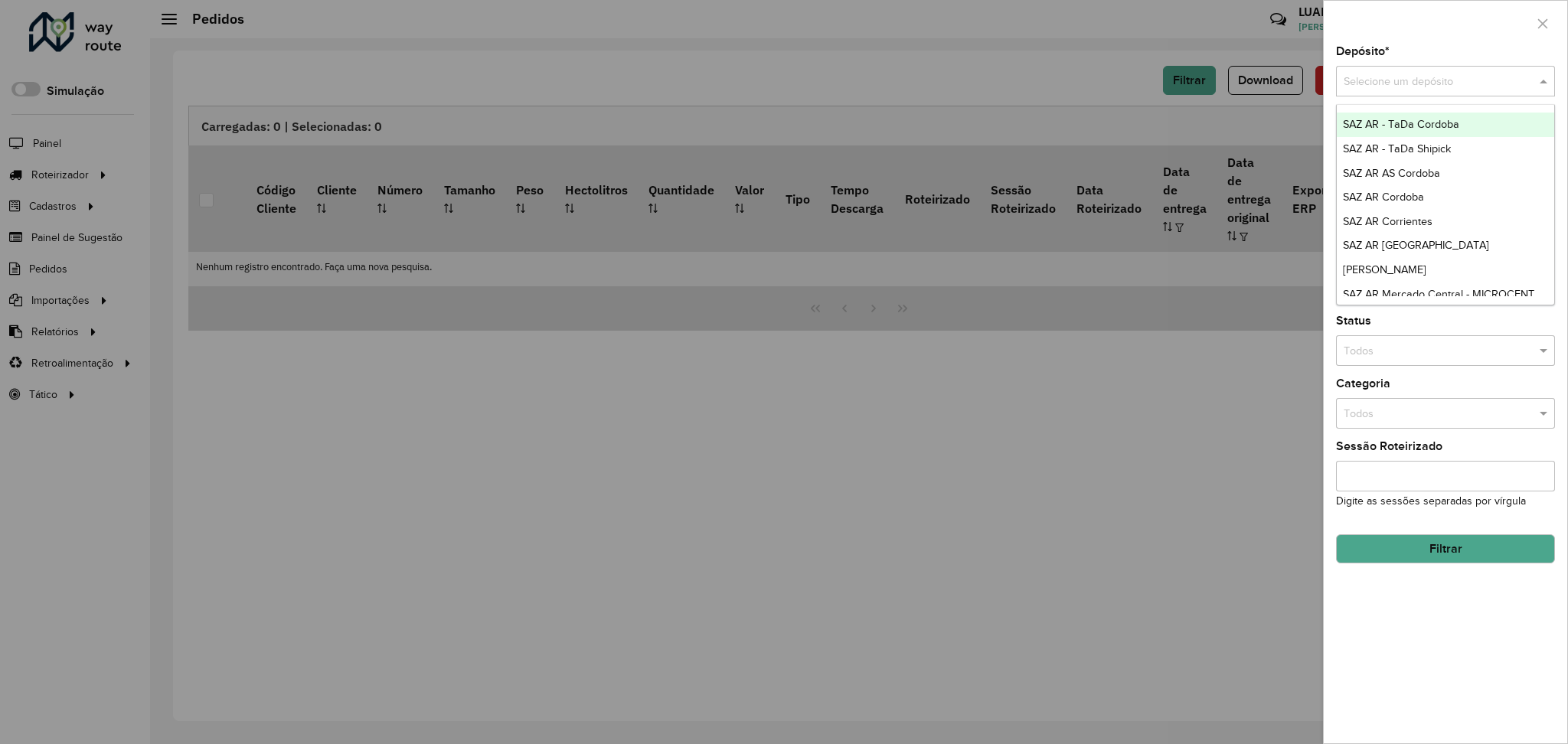
click at [1430, 74] on input "text" at bounding box center [1430, 82] width 173 height 16
type input "*****"
click at [1397, 137] on div "SAZ BO La Paz" at bounding box center [1445, 124] width 217 height 24
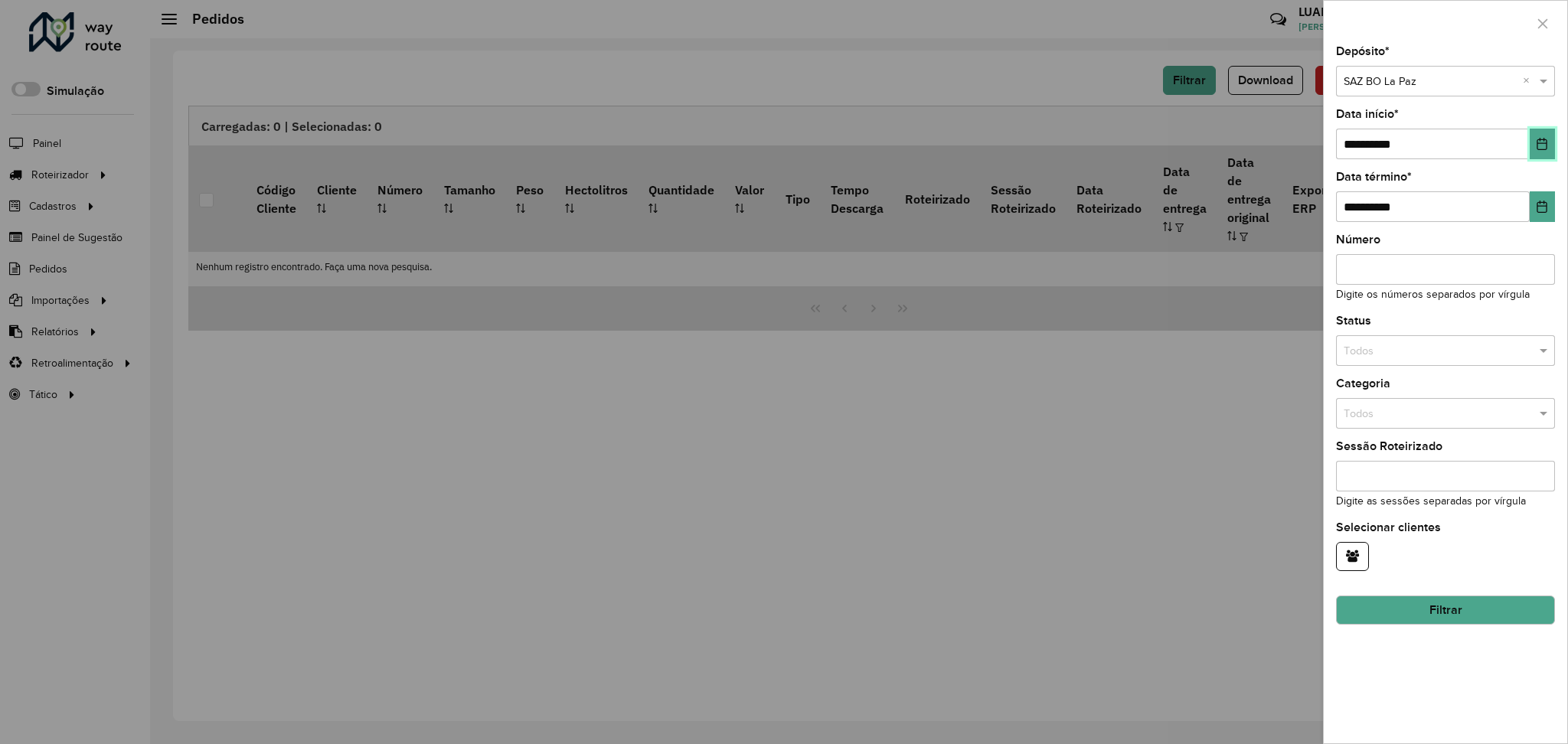
click at [1548, 146] on icon "Choose Date" at bounding box center [1542, 144] width 13 height 13
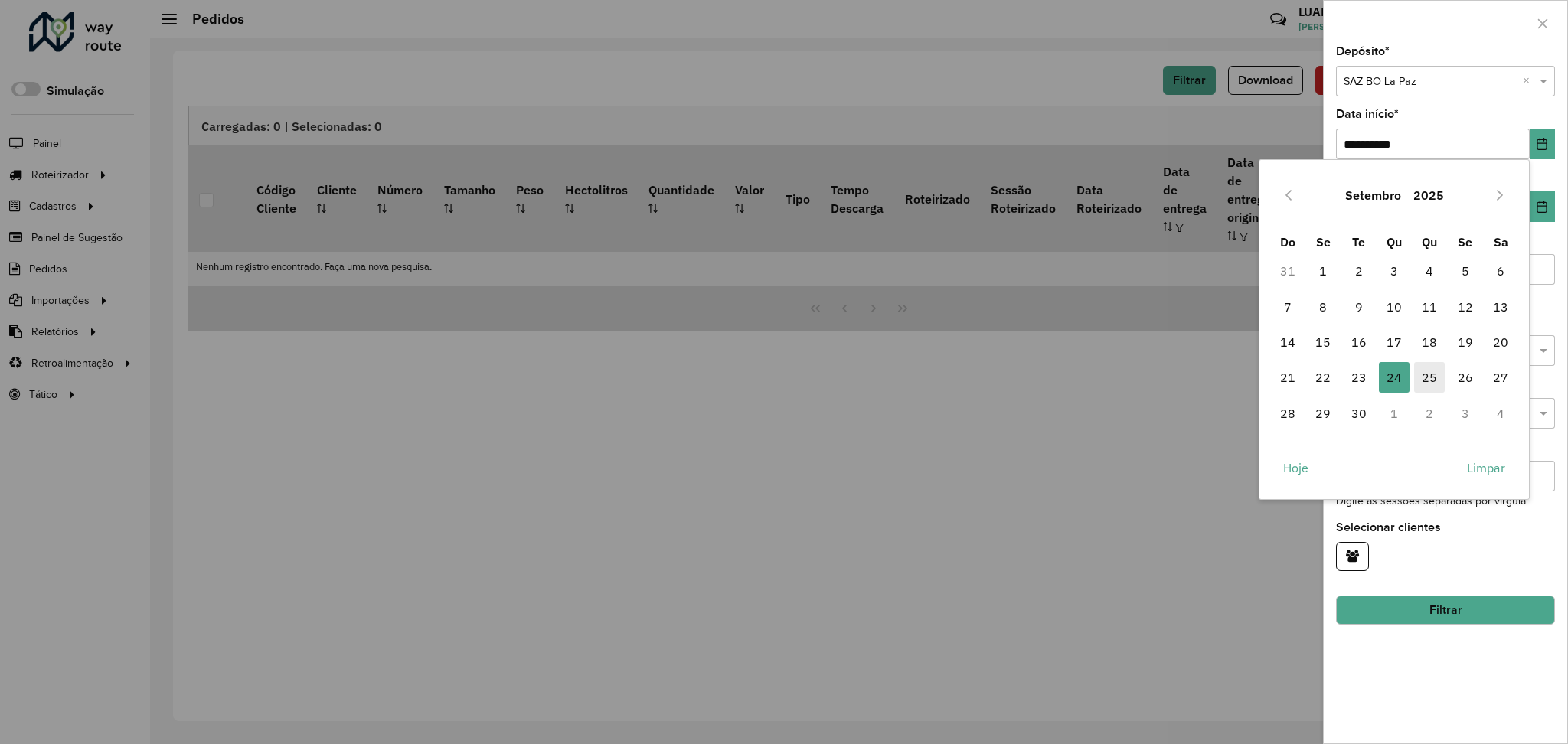
click at [1422, 370] on span "25" at bounding box center [1429, 377] width 31 height 31
type input "**********"
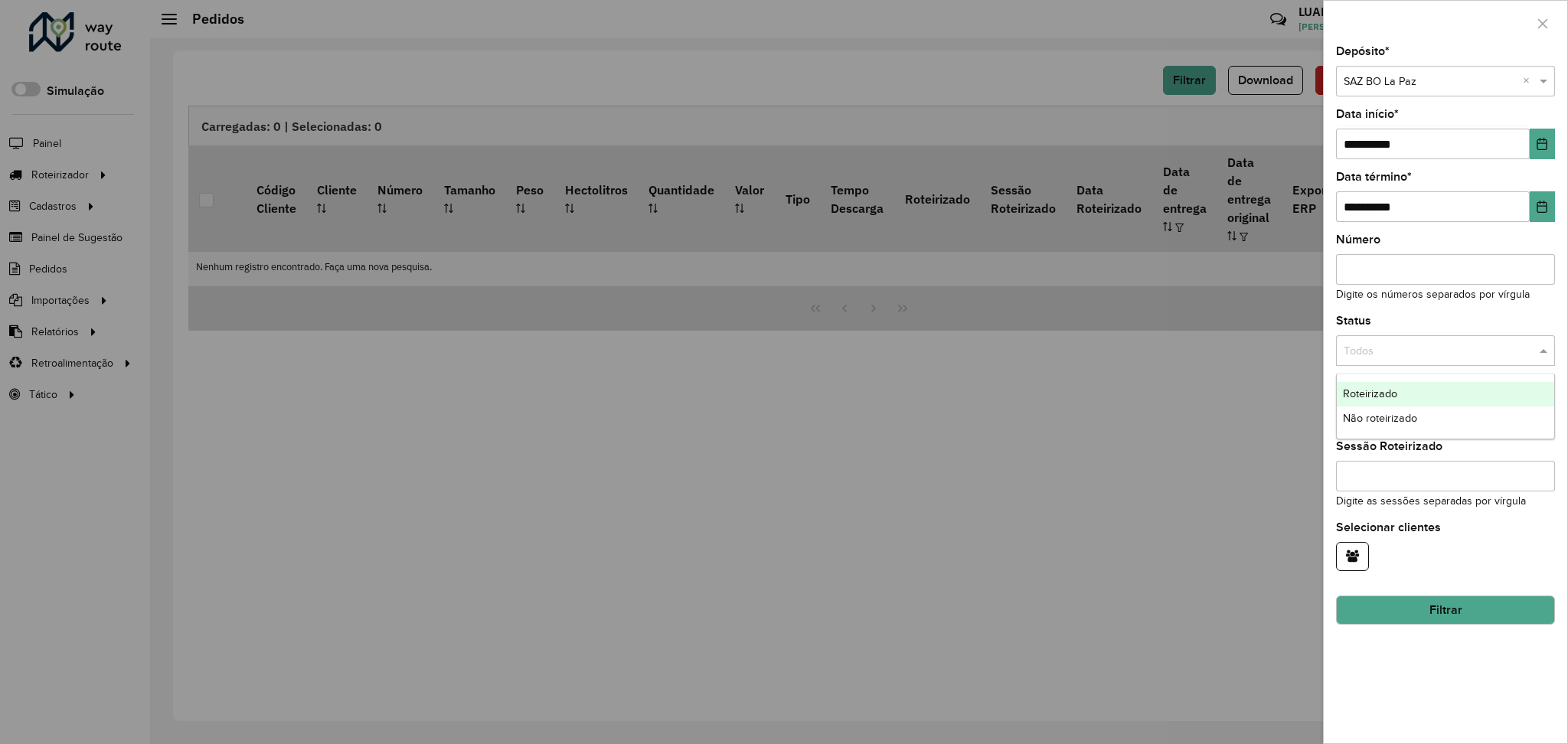
click at [1409, 356] on input "text" at bounding box center [1430, 351] width 173 height 16
click at [1389, 421] on span "Não roteirizado" at bounding box center [1380, 418] width 75 height 13
click at [1419, 618] on button "Filtrar" at bounding box center [1445, 610] width 219 height 29
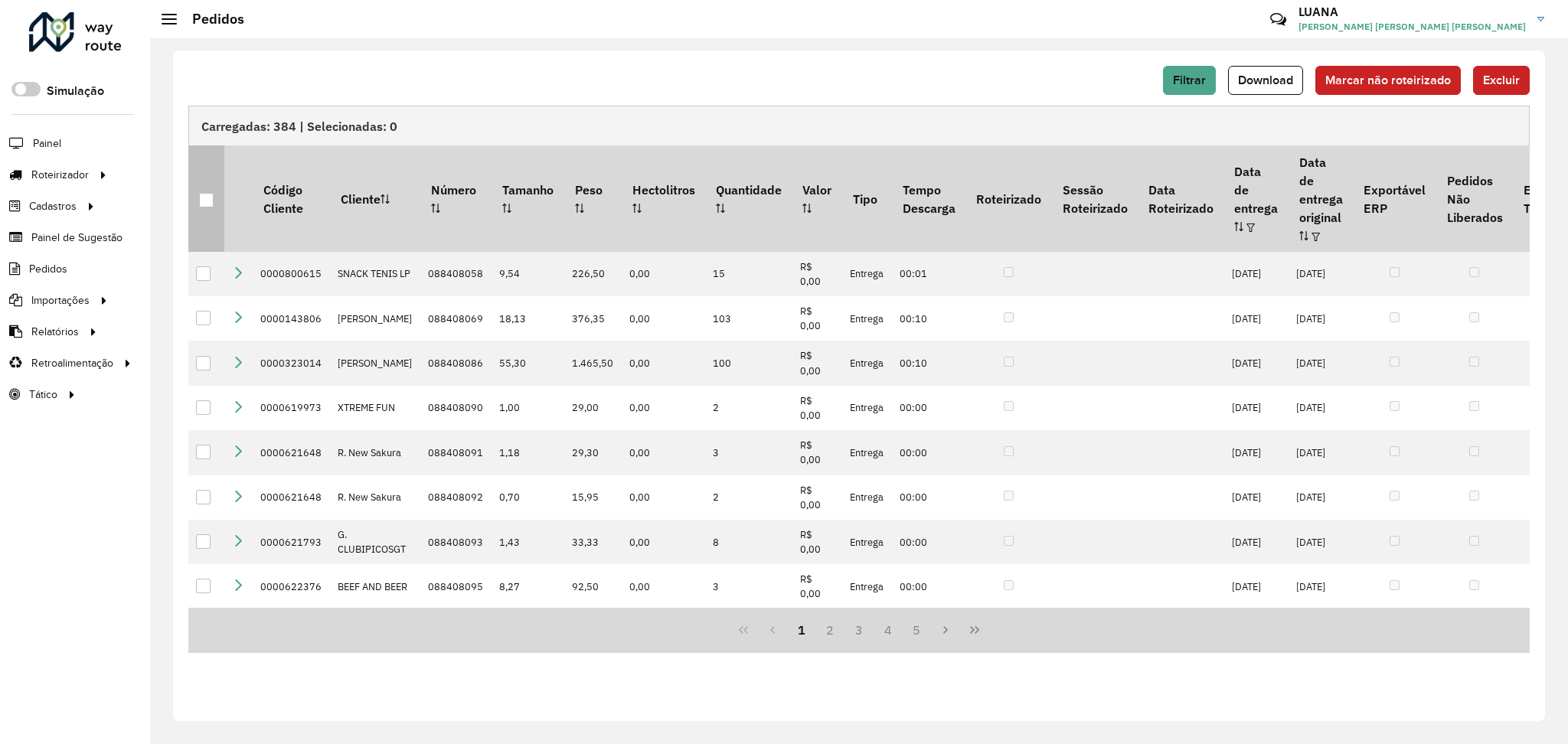
click at [199, 193] on div at bounding box center [206, 200] width 15 height 15
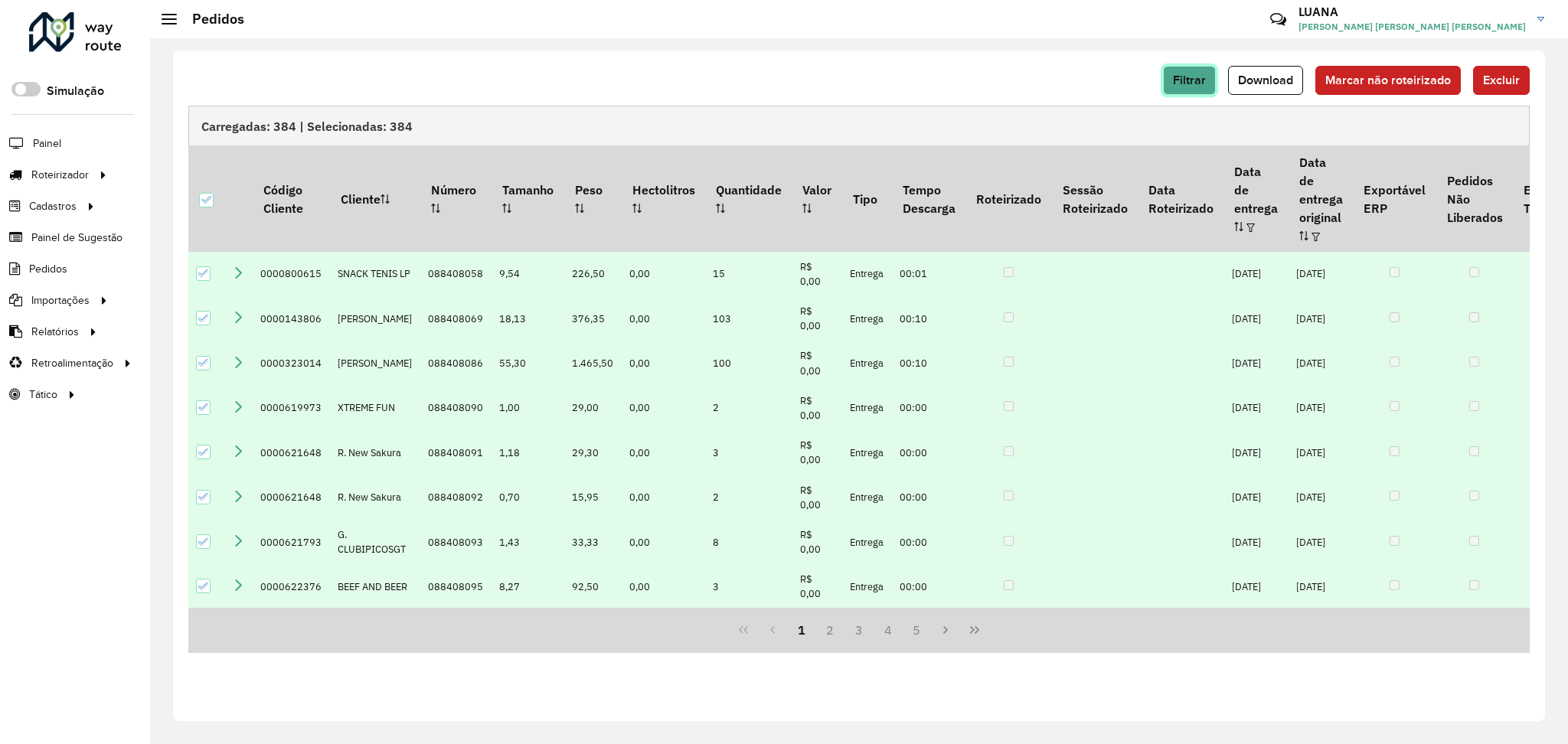
click at [1193, 83] on span "Filtrar" at bounding box center [1190, 80] width 33 height 13
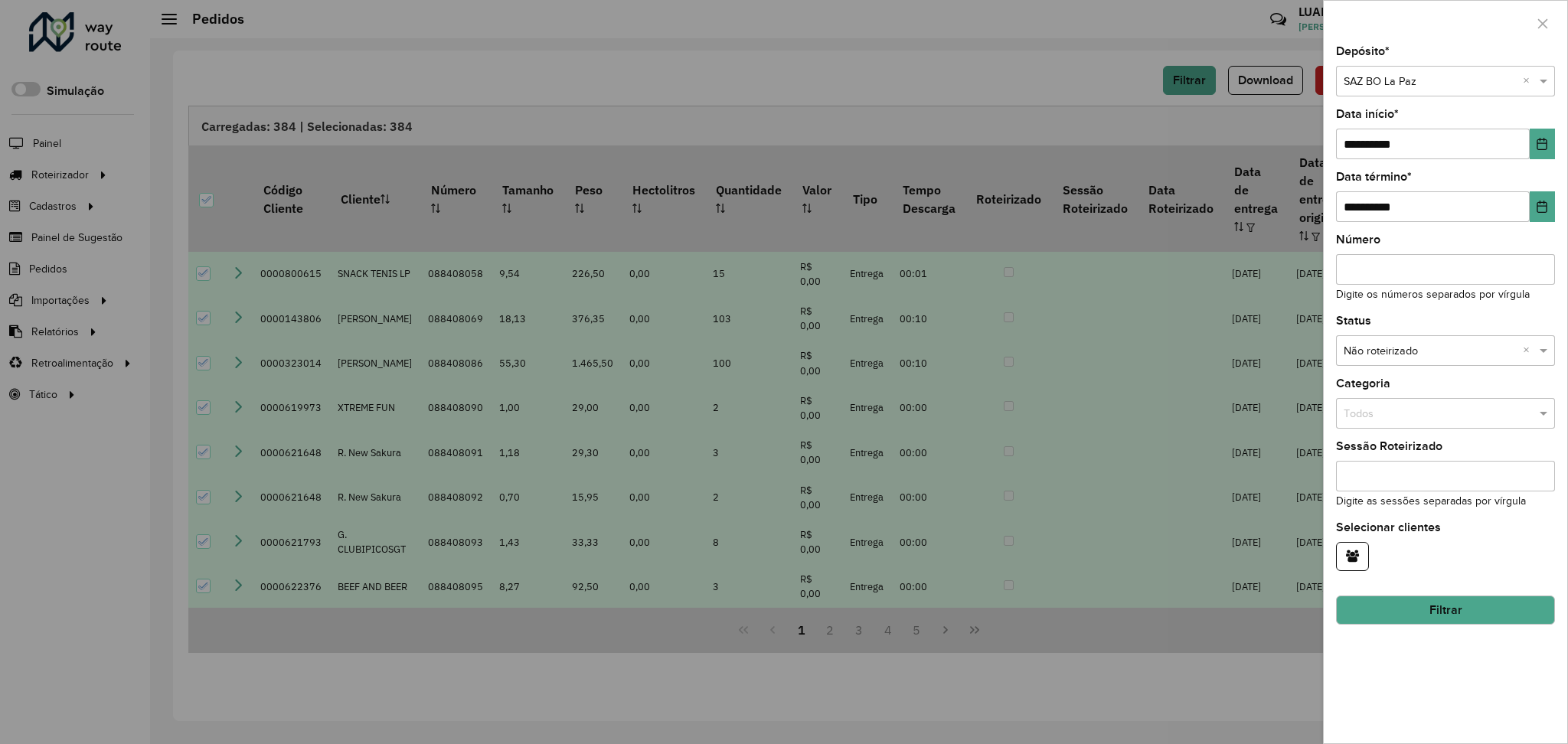
click at [1035, 84] on div at bounding box center [784, 372] width 1568 height 744
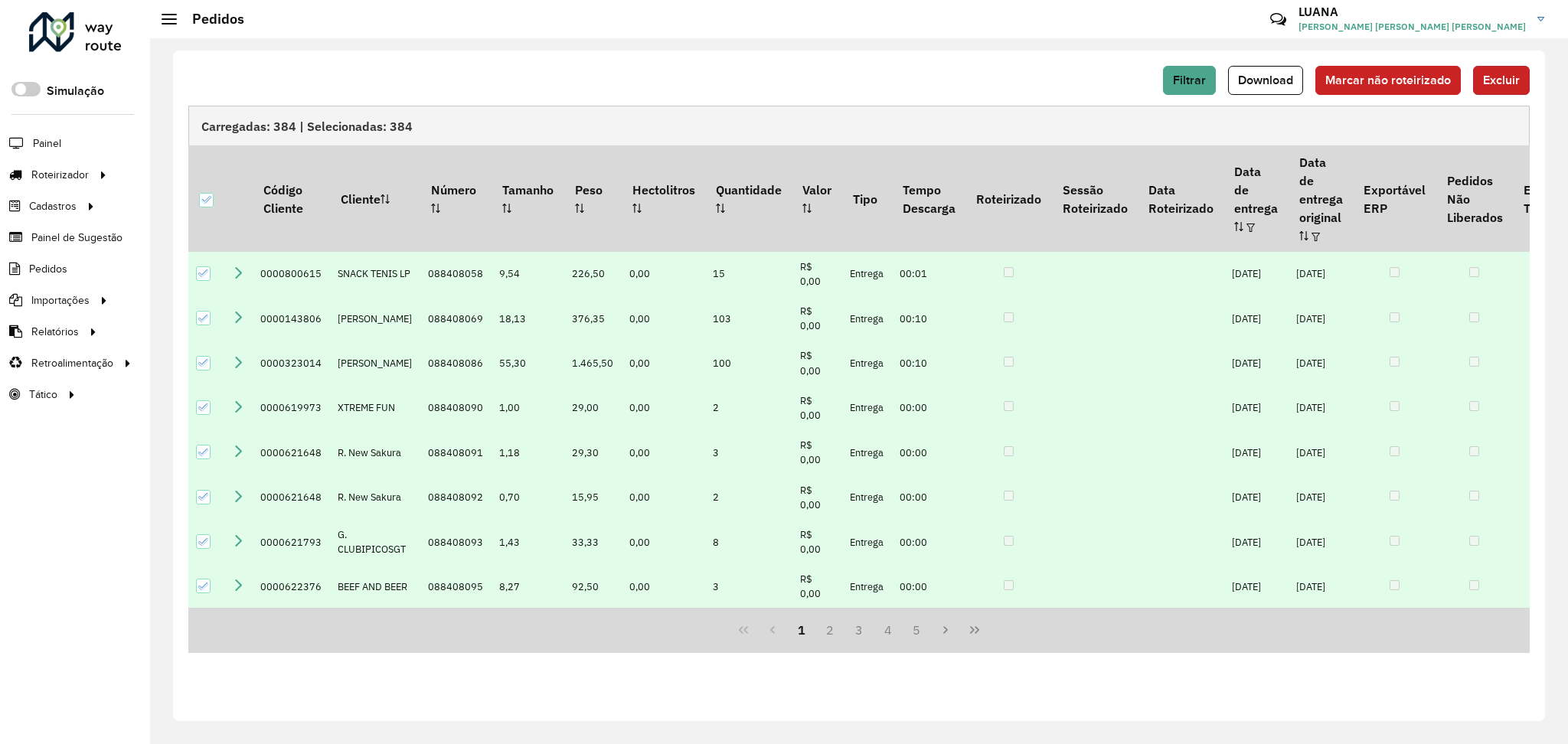
click at [1500, 78] on span "Excluir" at bounding box center [1501, 80] width 37 height 13
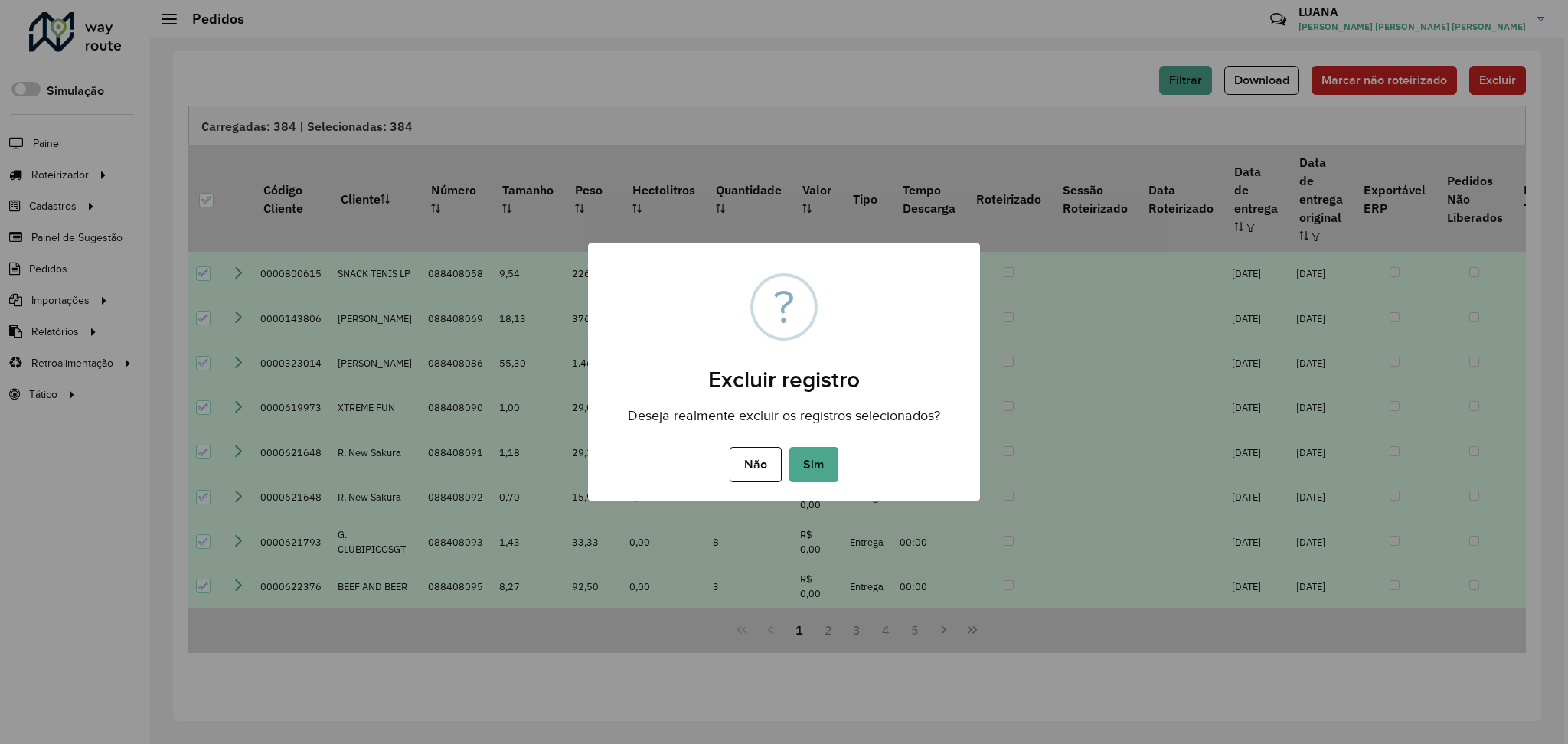
click at [773, 487] on div "× ? Excluir registro Deseja realmente excluir os registros selecionados? Não No…" at bounding box center [784, 372] width 392 height 260
click at [816, 475] on button "Sim" at bounding box center [813, 464] width 49 height 35
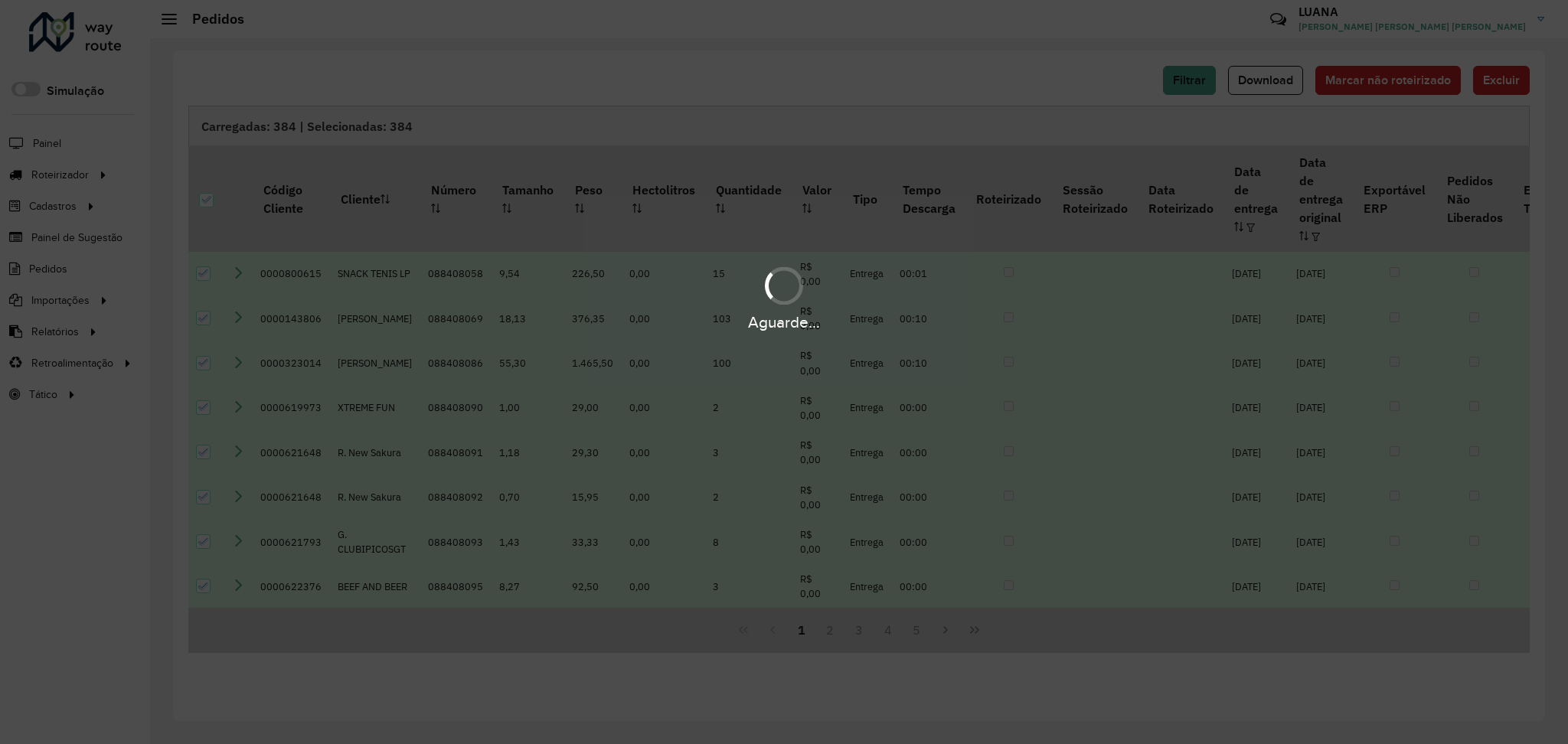
click at [316, 691] on div "Aguarde..." at bounding box center [784, 372] width 1568 height 744
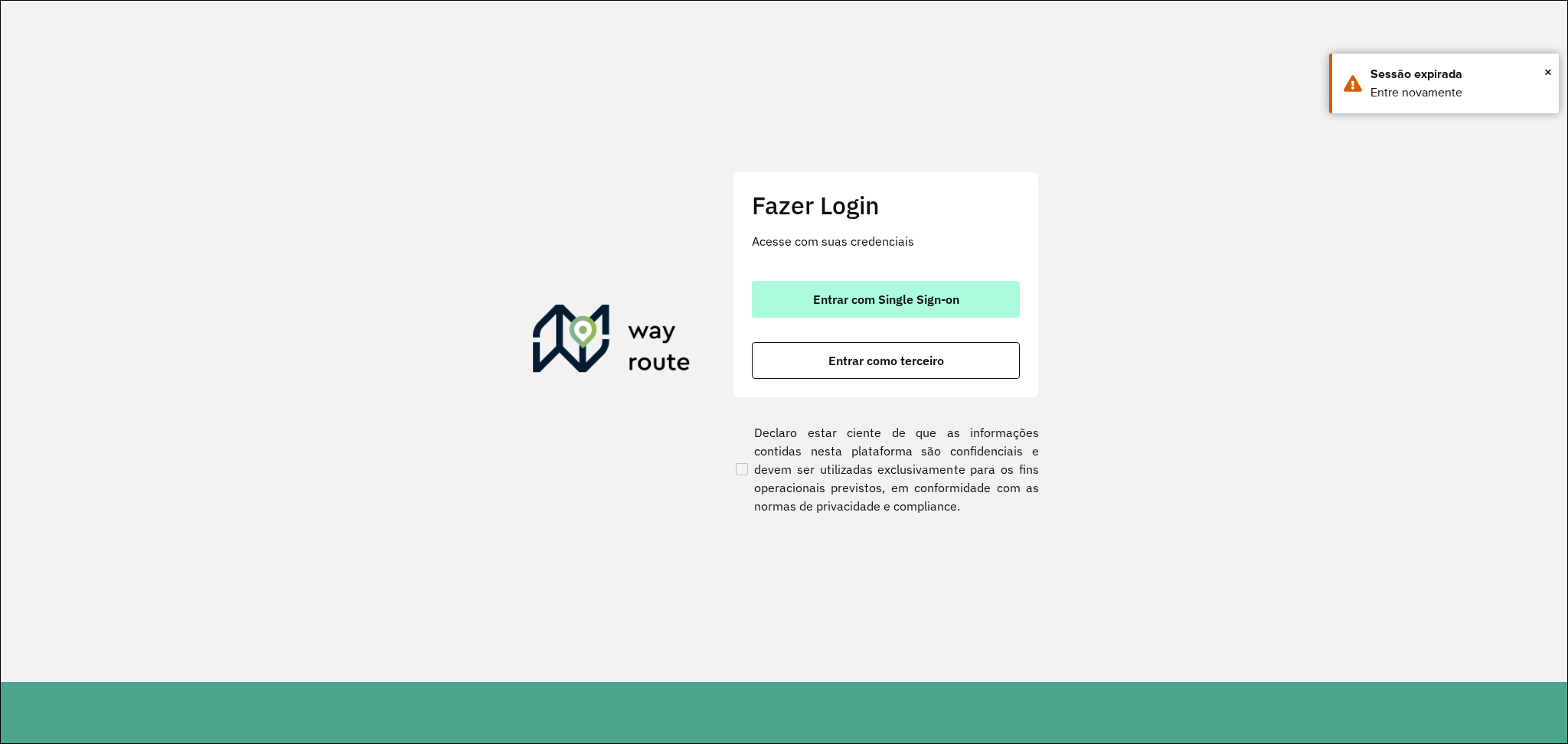
click at [888, 303] on span "Entrar com Single Sign-on" at bounding box center [886, 299] width 146 height 13
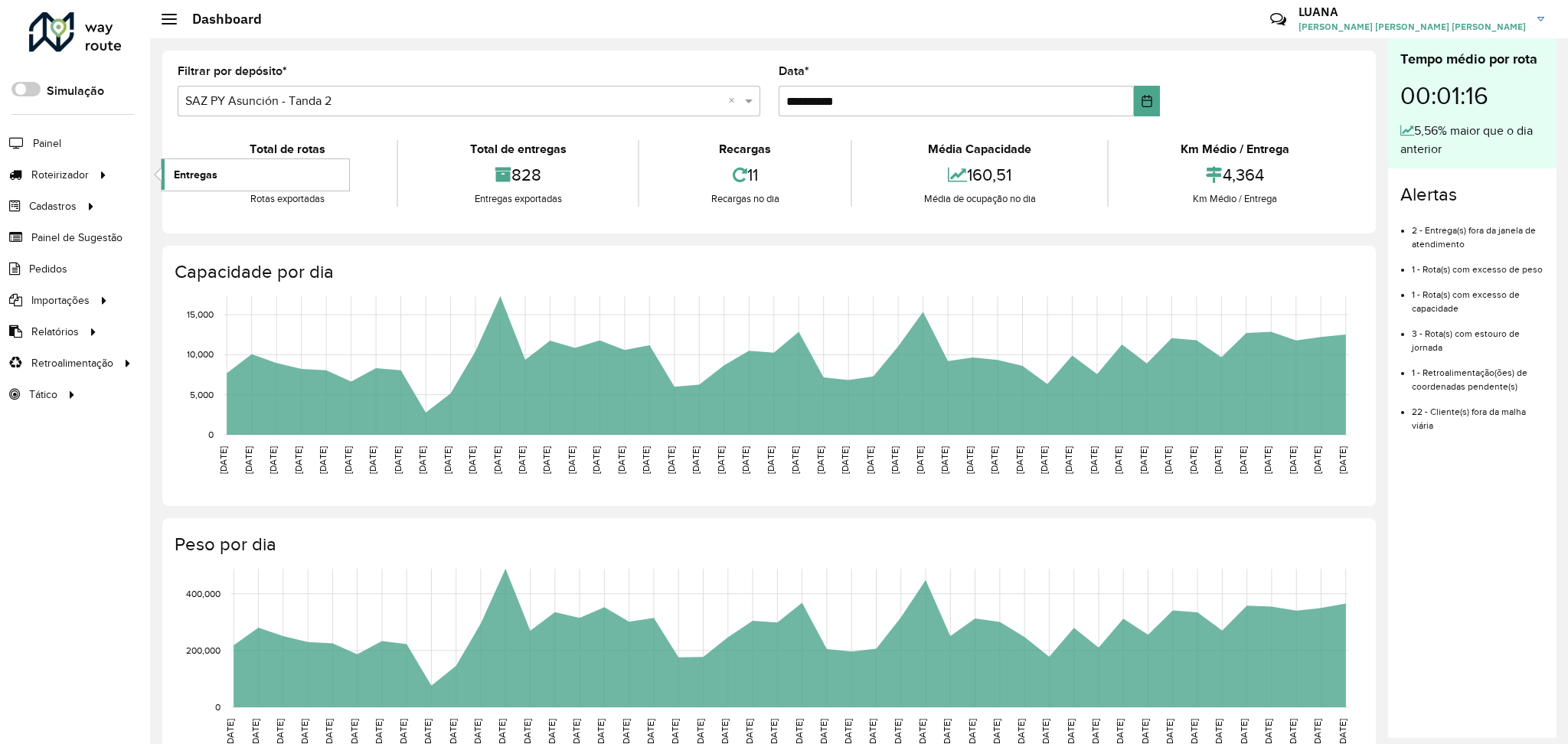
click at [199, 171] on span "Entregas" at bounding box center [196, 175] width 44 height 16
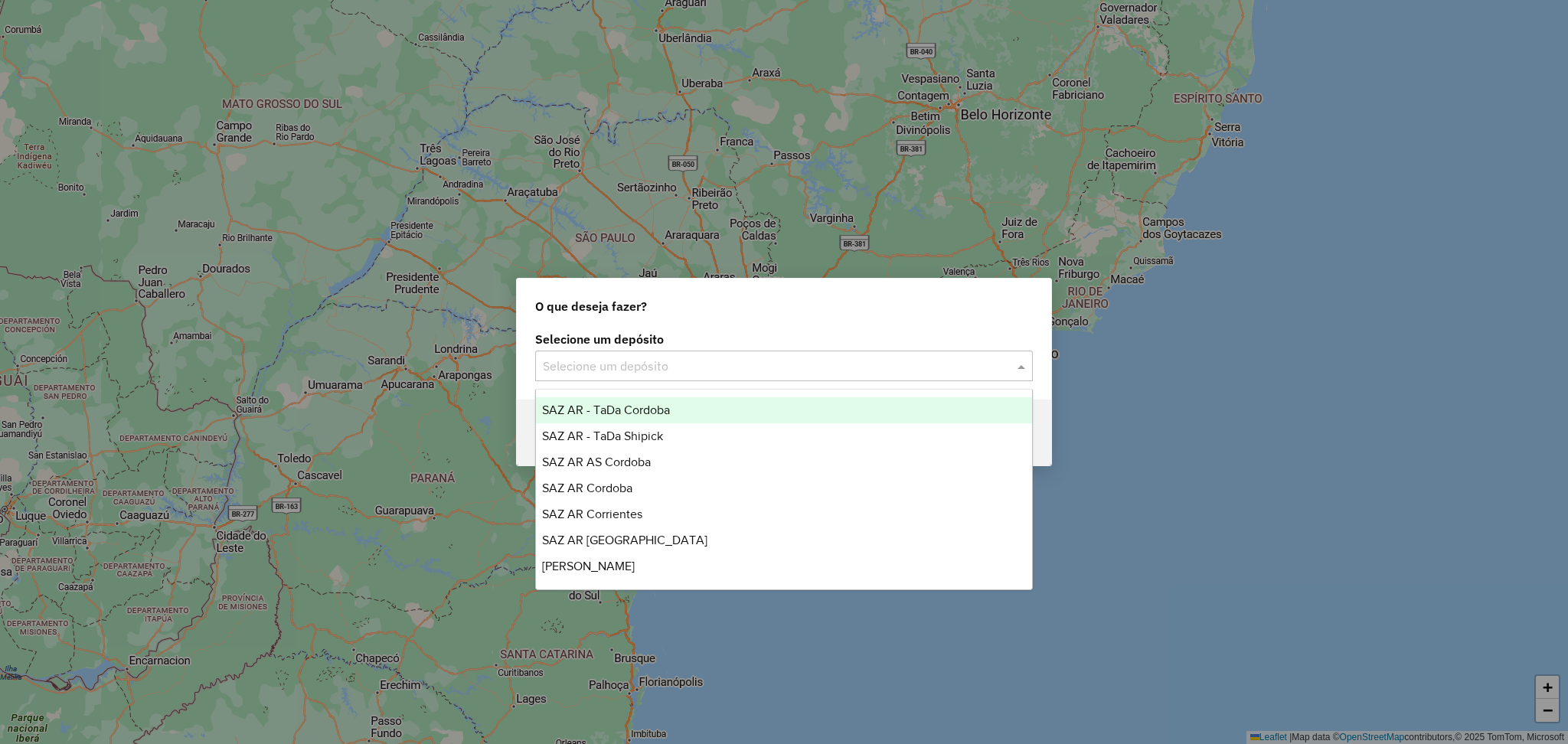
click at [806, 371] on input "text" at bounding box center [768, 366] width 451 height 18
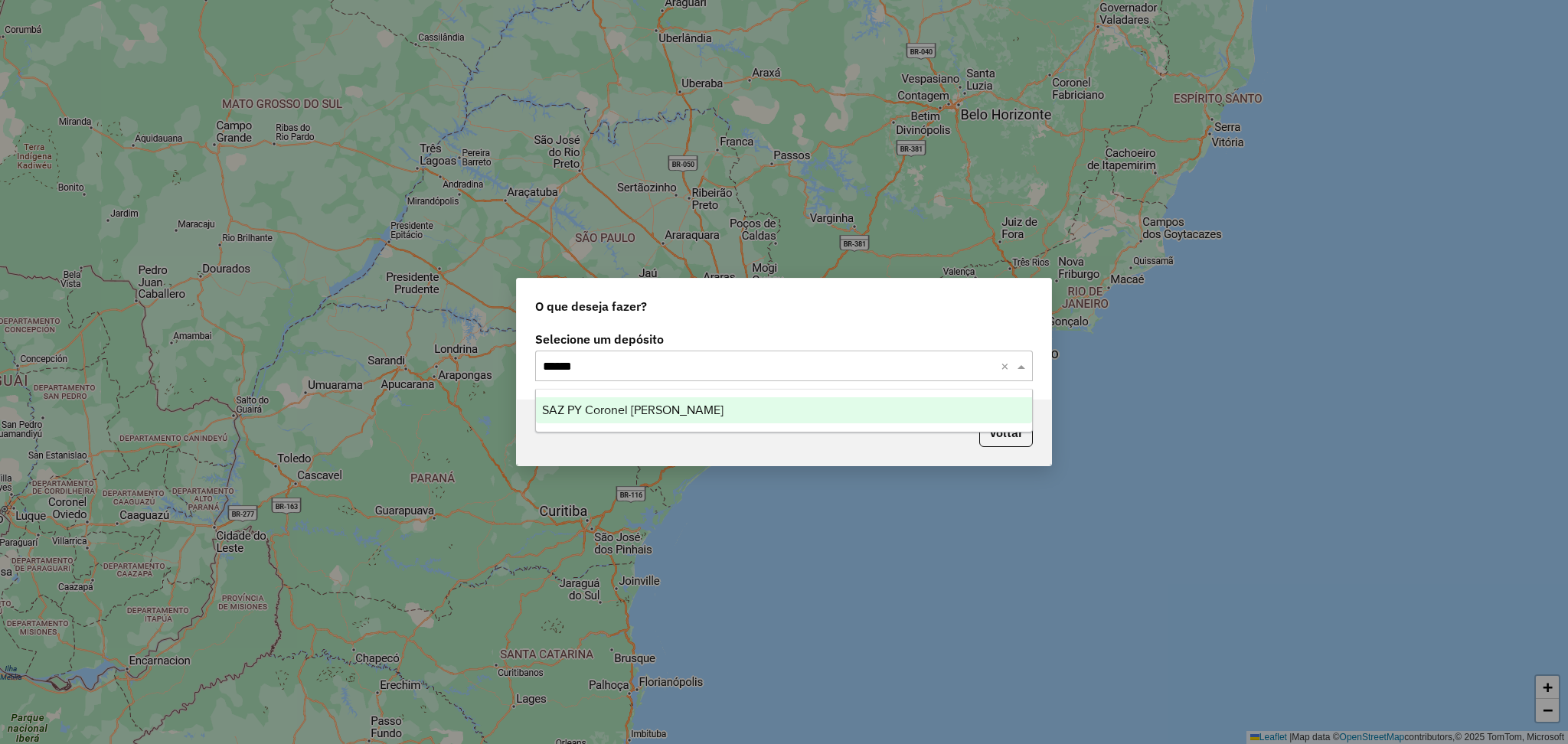
type input "*******"
drag, startPoint x: 831, startPoint y: 389, endPoint x: 835, endPoint y: 396, distance: 8.1
click at [833, 396] on ng-dropdown-panel "SAZ PY Coronel [PERSON_NAME]" at bounding box center [784, 410] width 498 height 44
click at [903, 425] on ng-dropdown-panel "SAZ PY Coronel [PERSON_NAME]" at bounding box center [784, 410] width 498 height 44
click at [903, 414] on div "SAZ PY Coronel [PERSON_NAME]" at bounding box center [784, 410] width 496 height 26
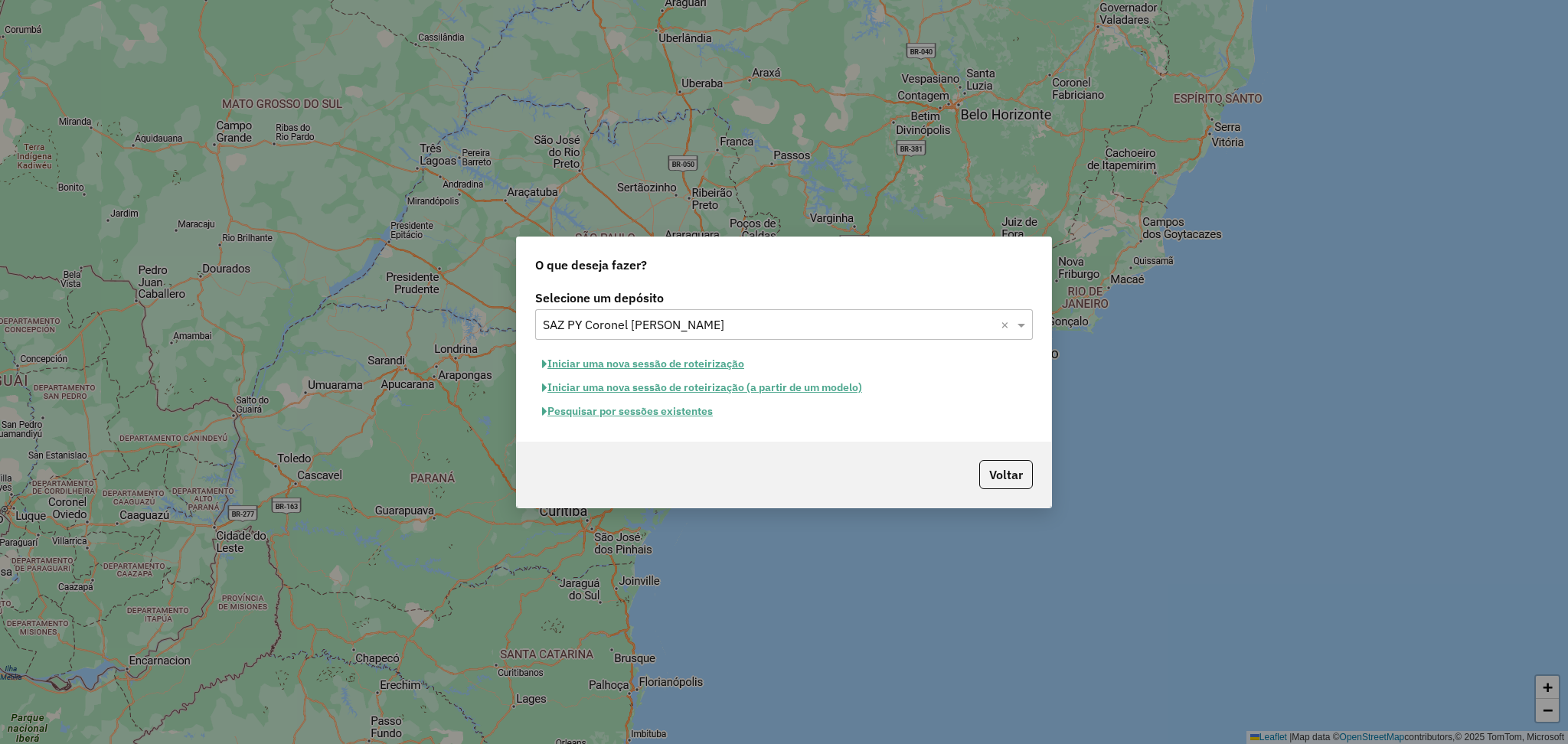
click at [693, 410] on button "Pesquisar por sessões existentes" at bounding box center [627, 411] width 185 height 24
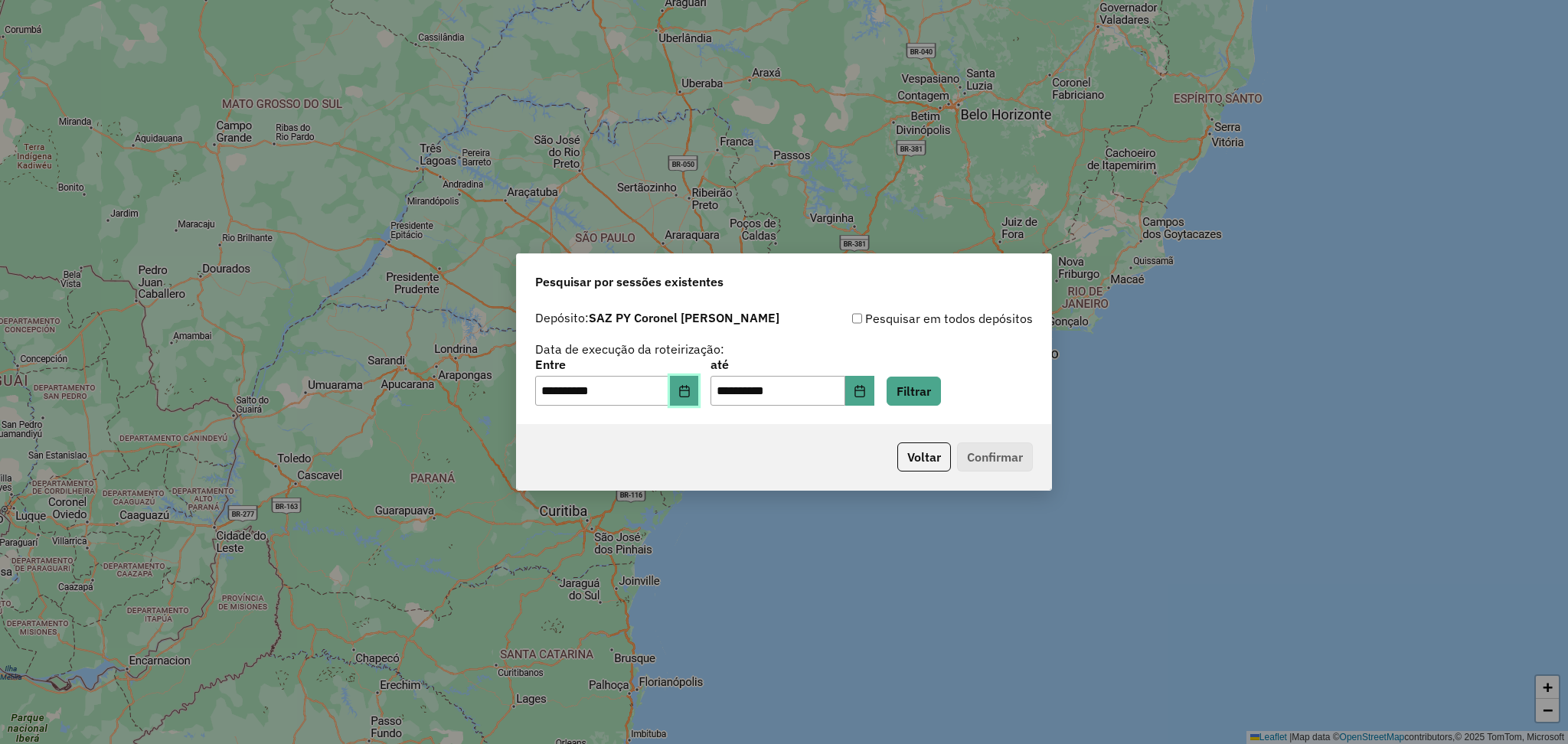
click at [690, 385] on icon "Choose Date" at bounding box center [685, 391] width 13 height 13
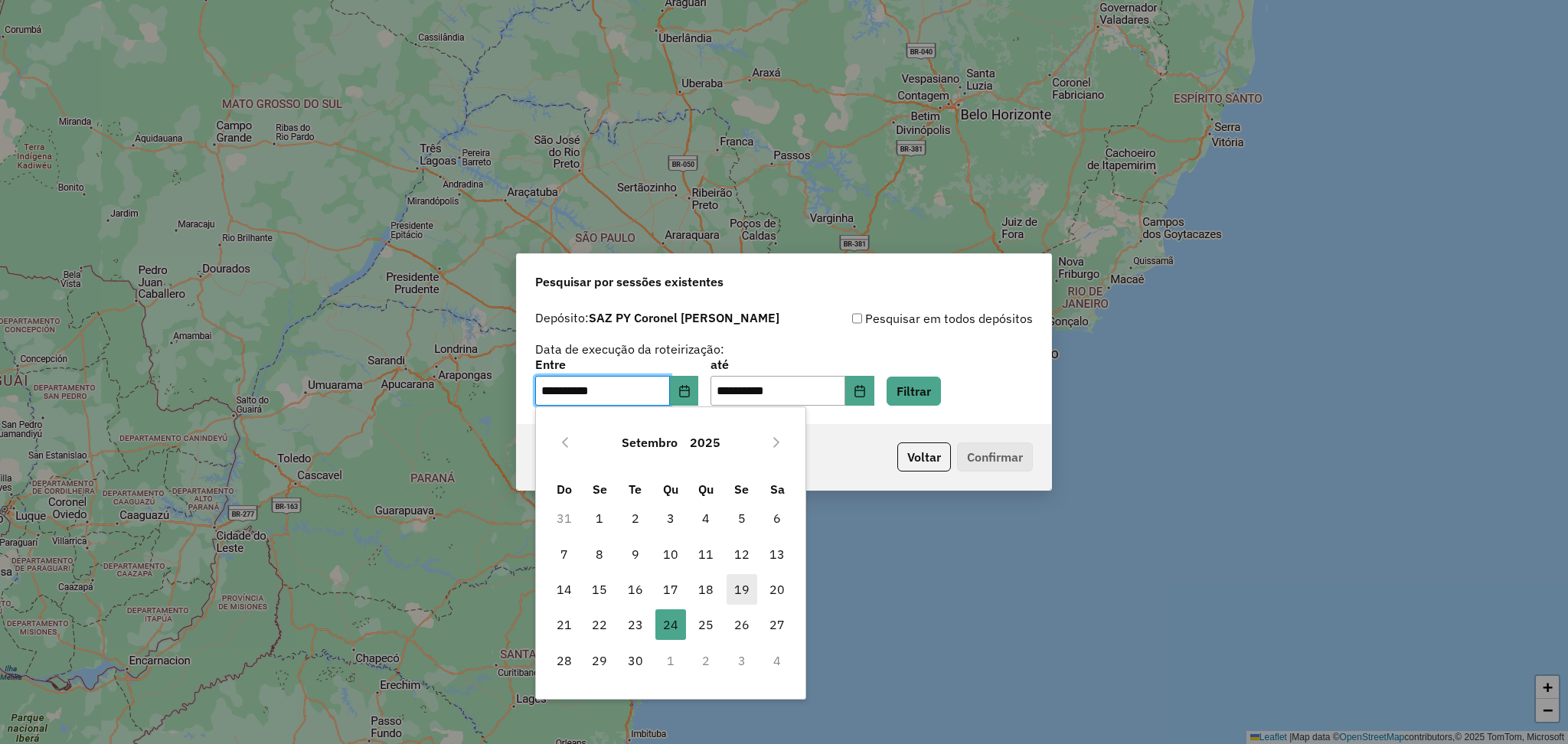
click at [744, 593] on span "19" at bounding box center [741, 589] width 31 height 31
type input "**********"
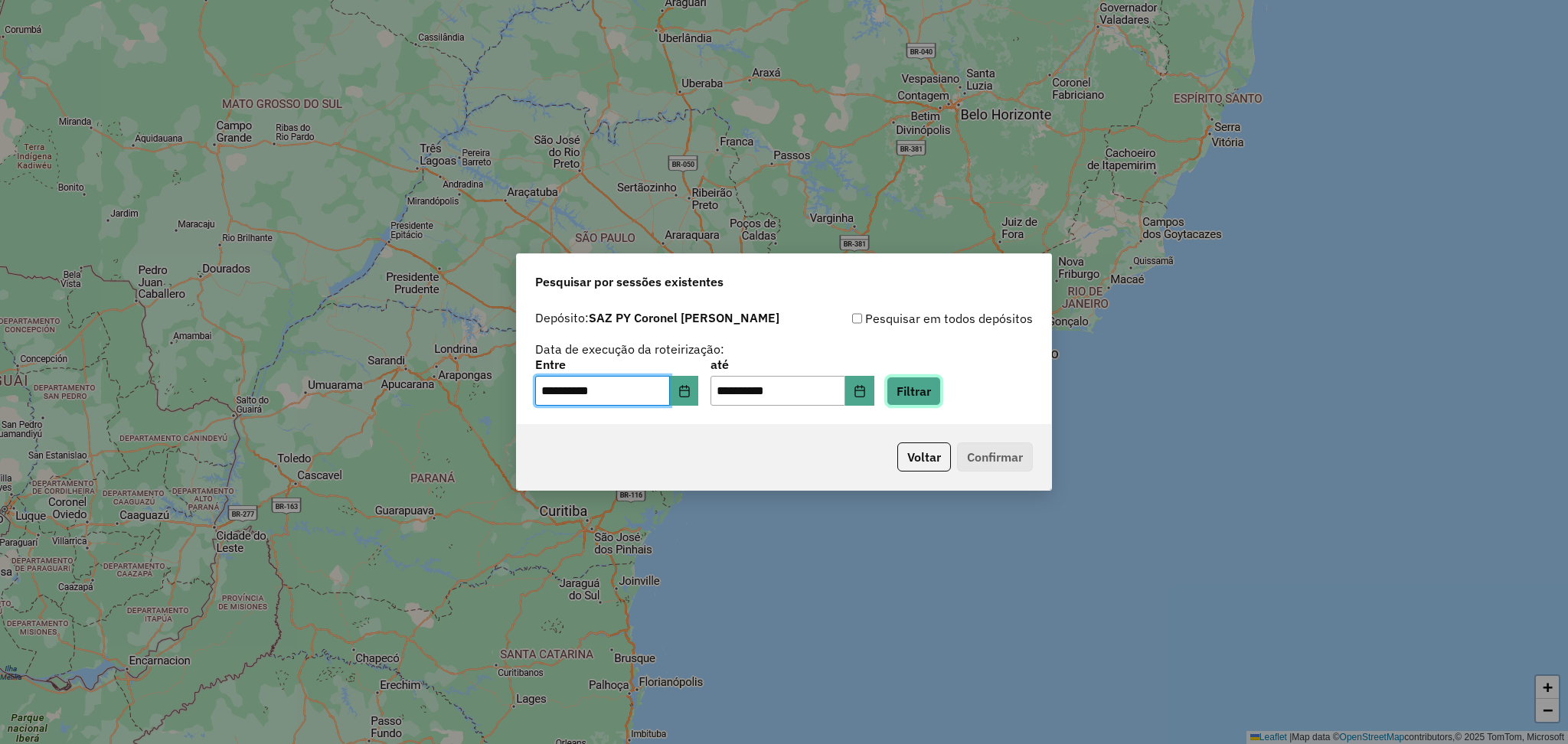
click at [938, 387] on button "Filtrar" at bounding box center [913, 391] width 54 height 29
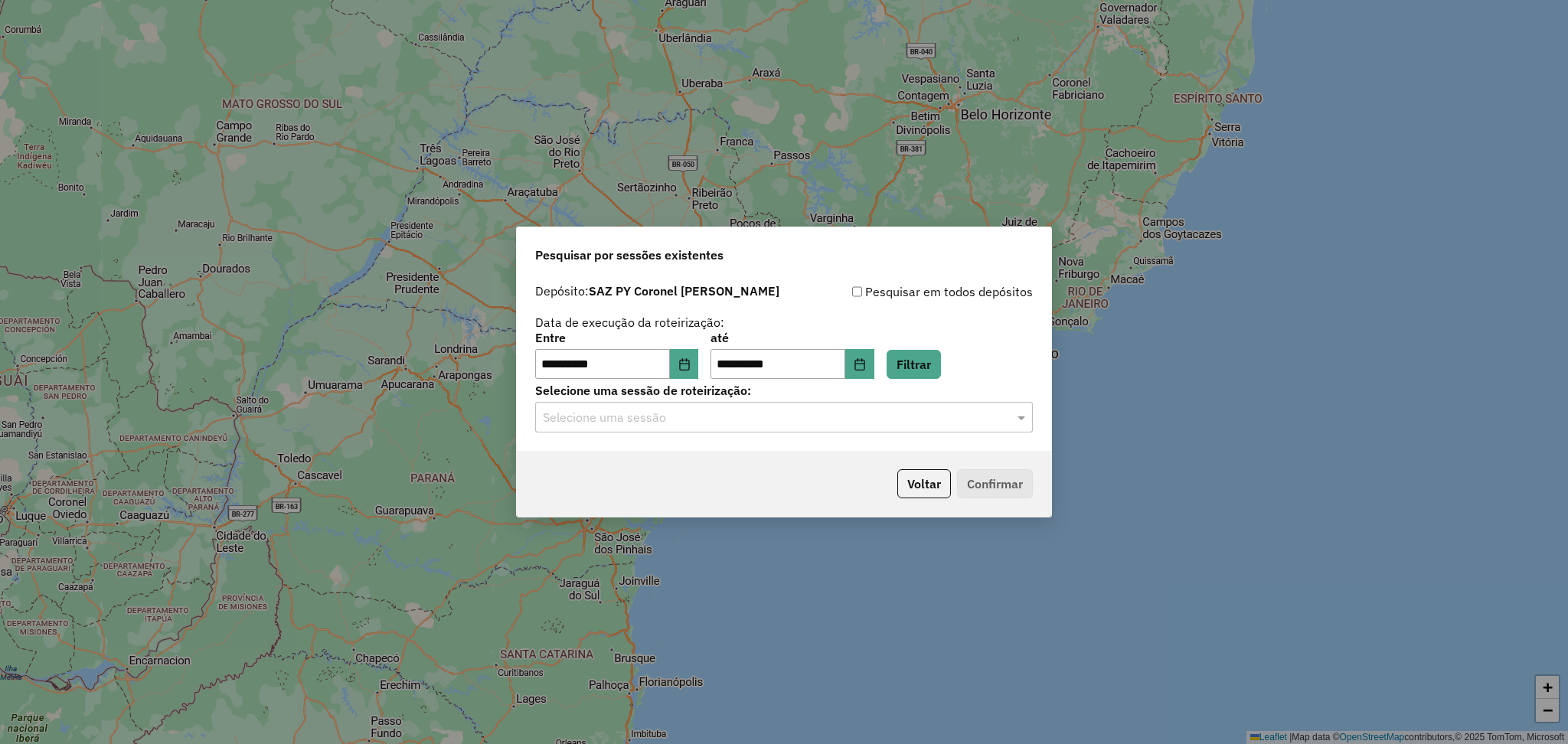
click at [696, 419] on input "text" at bounding box center [768, 418] width 451 height 18
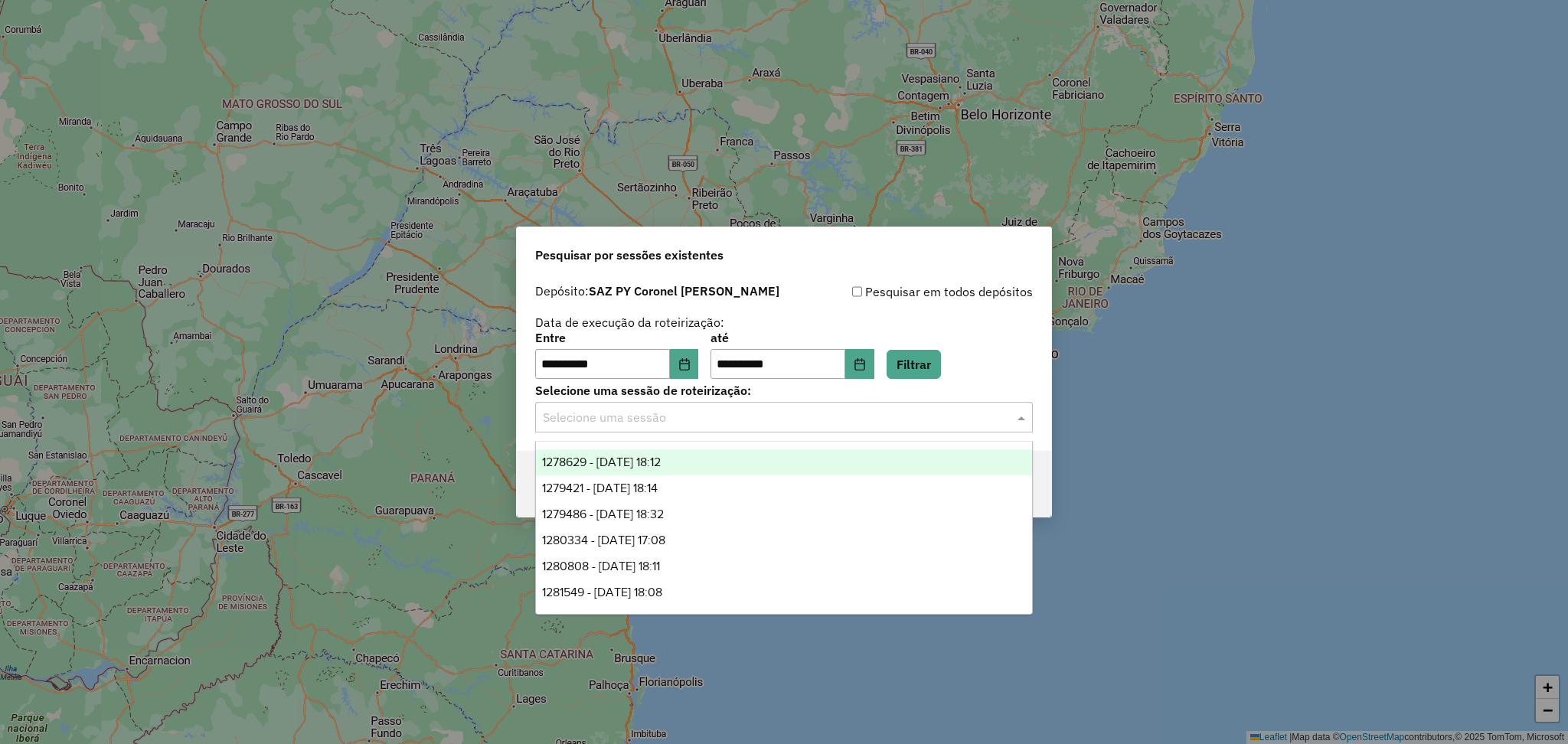
click at [694, 464] on div "1278629 - 19/09/2025 18:12" at bounding box center [784, 461] width 496 height 26
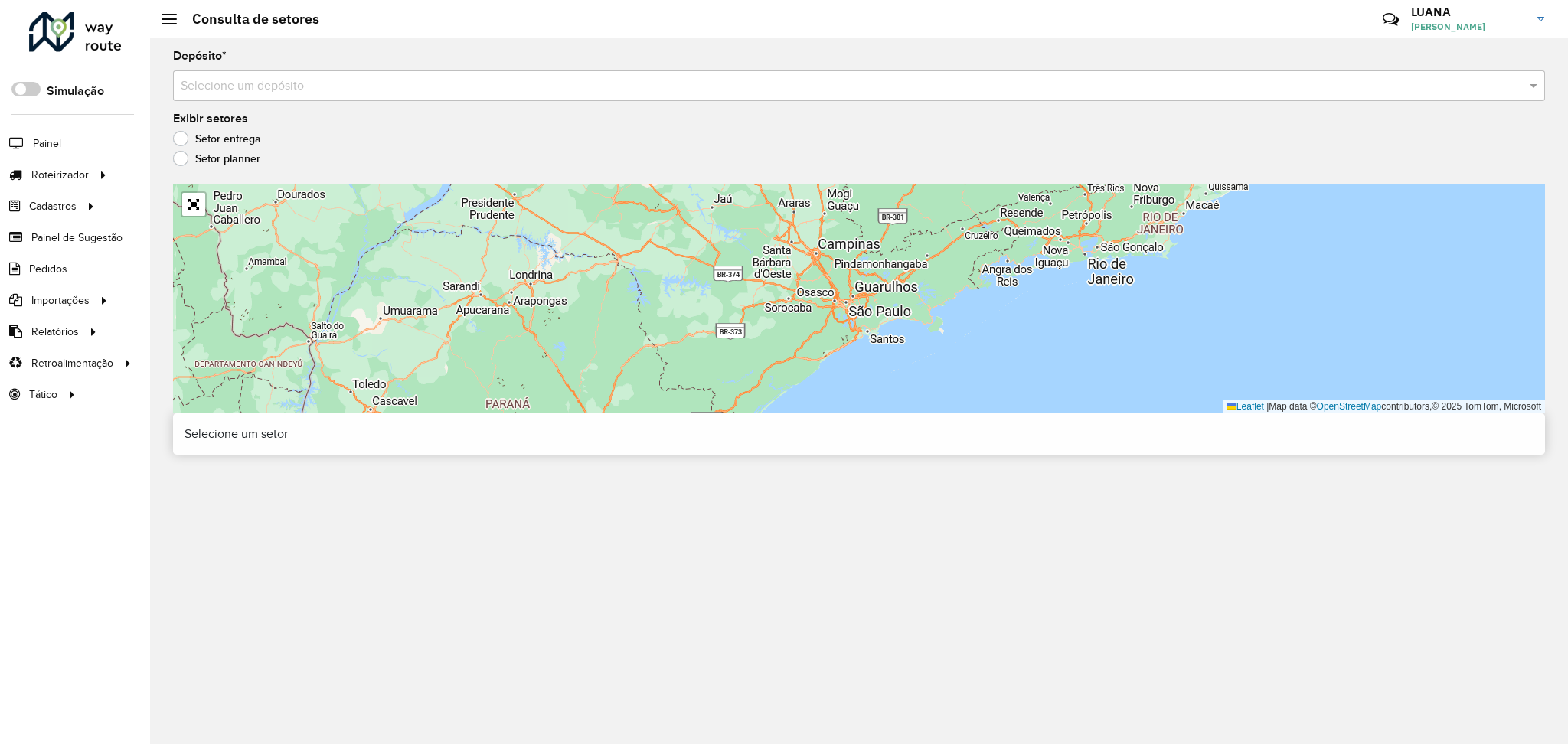
click at [791, 86] on input "text" at bounding box center [843, 86] width 1326 height 18
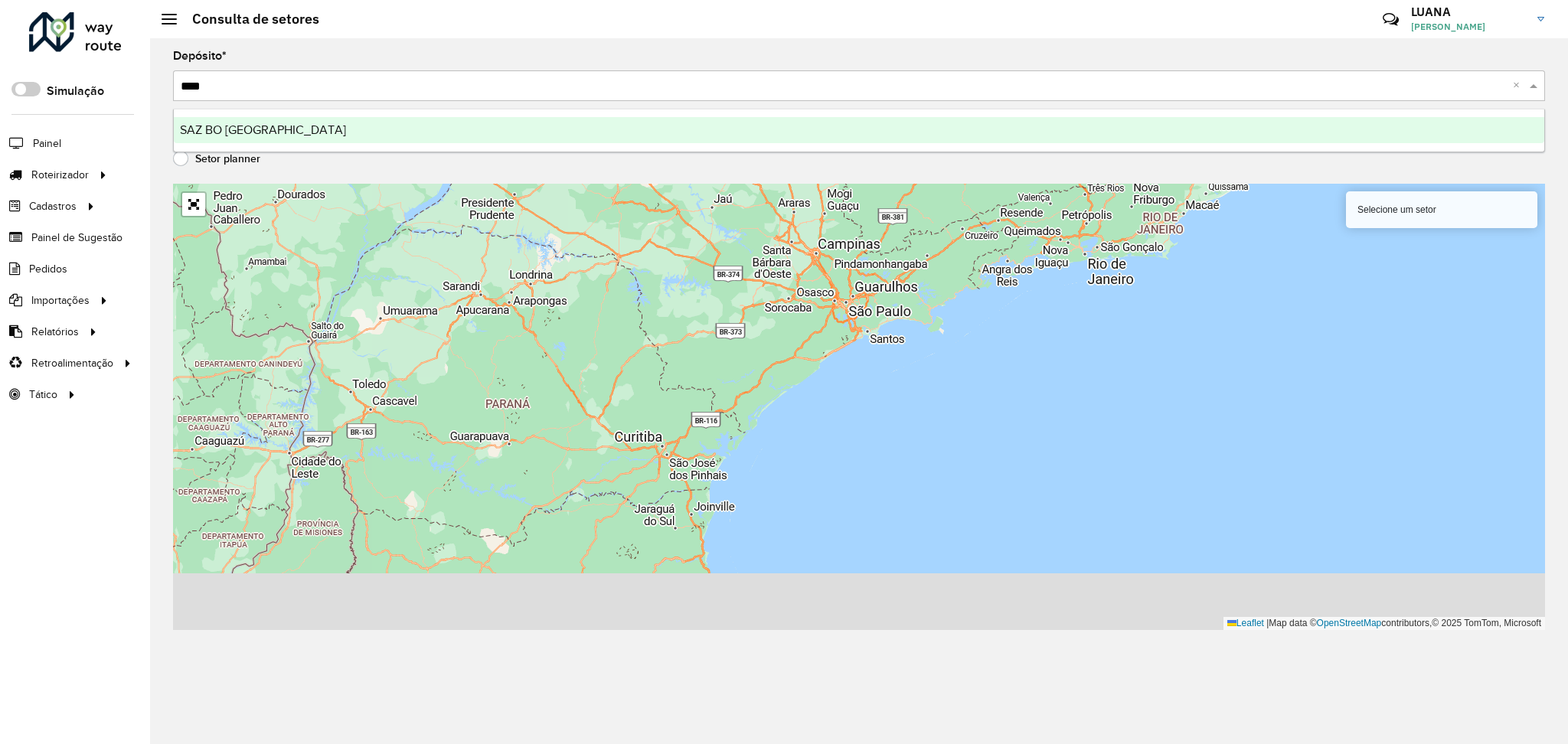
type input "*****"
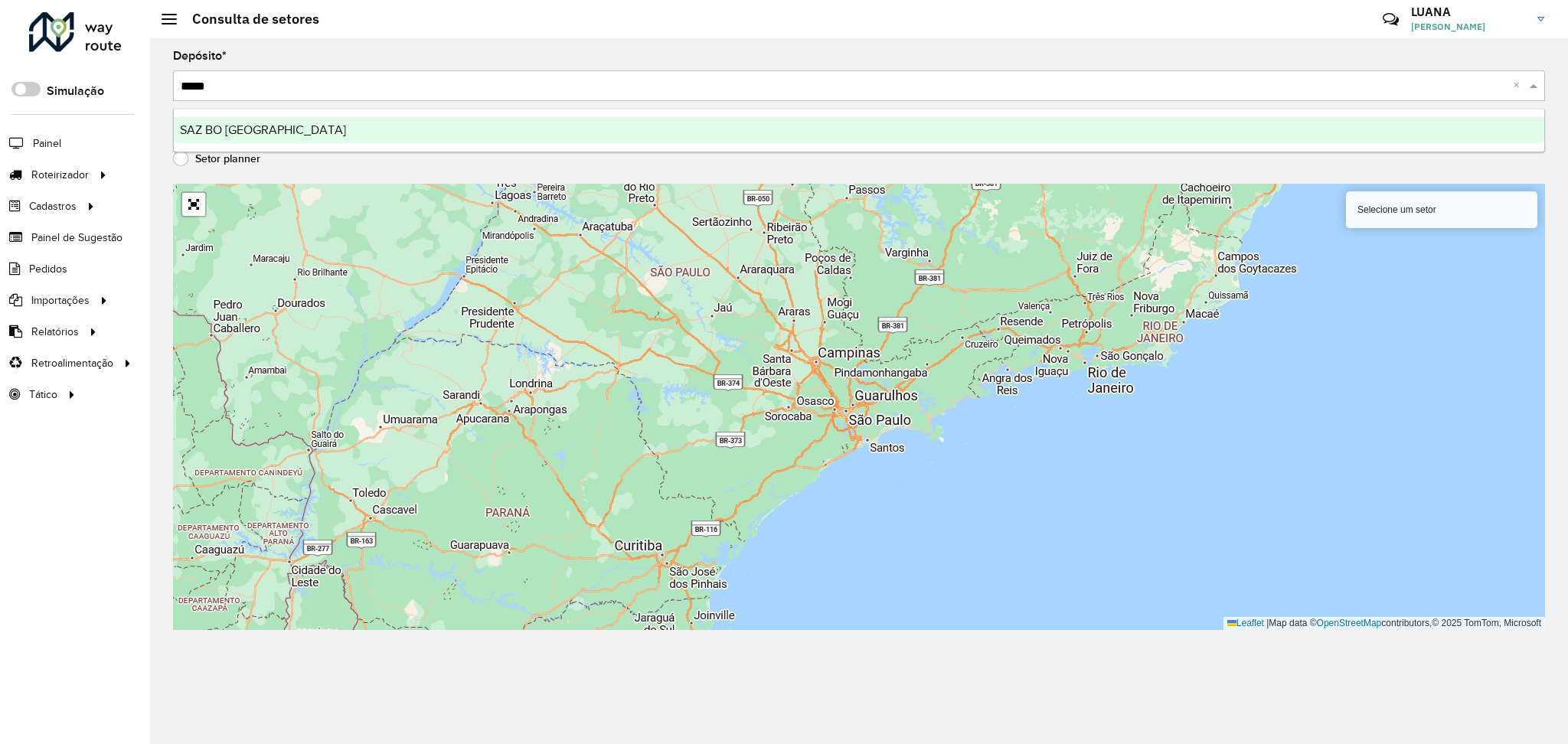
click at [842, 134] on div "SAZ BO [GEOGRAPHIC_DATA]" at bounding box center [858, 129] width 1370 height 26
